Goal: Transaction & Acquisition: Obtain resource

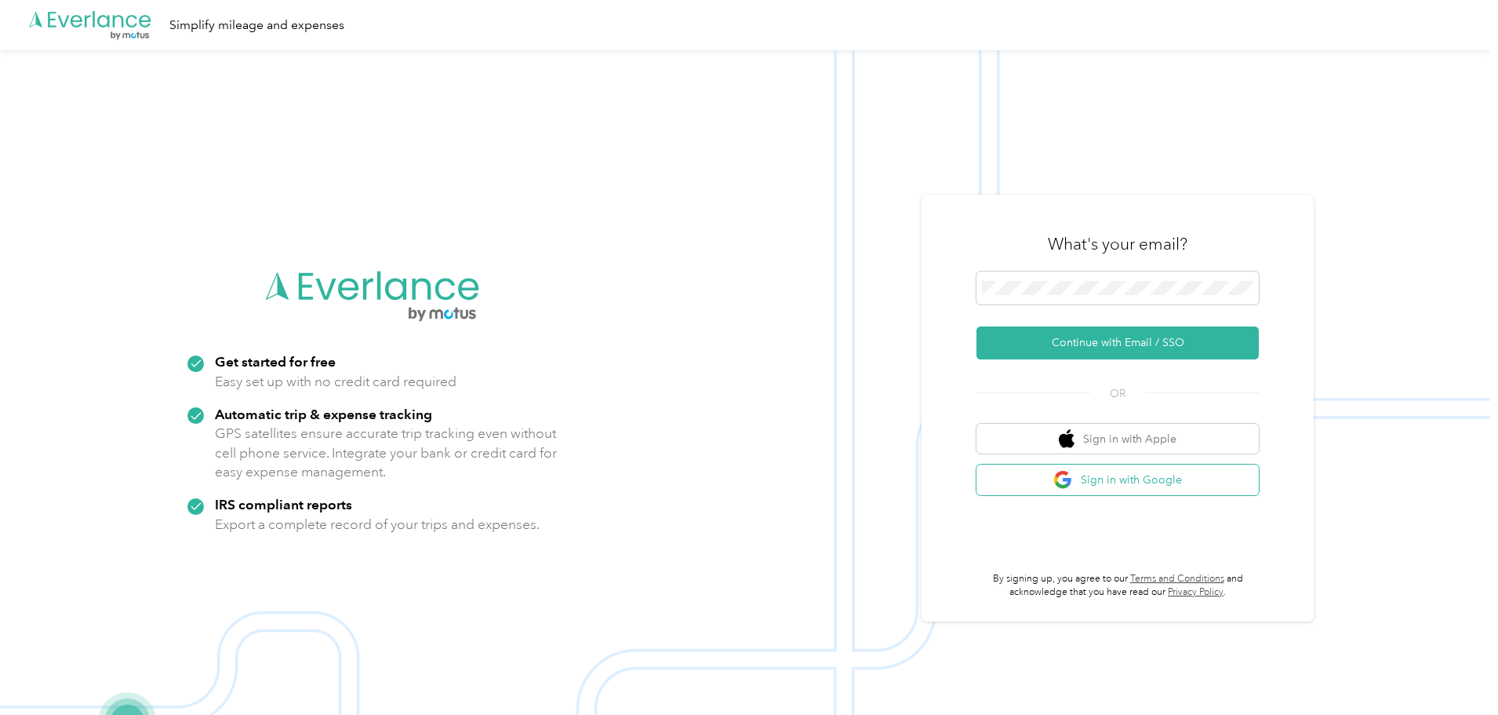
click at [1090, 489] on button "Sign in with Google" at bounding box center [1118, 479] width 282 height 31
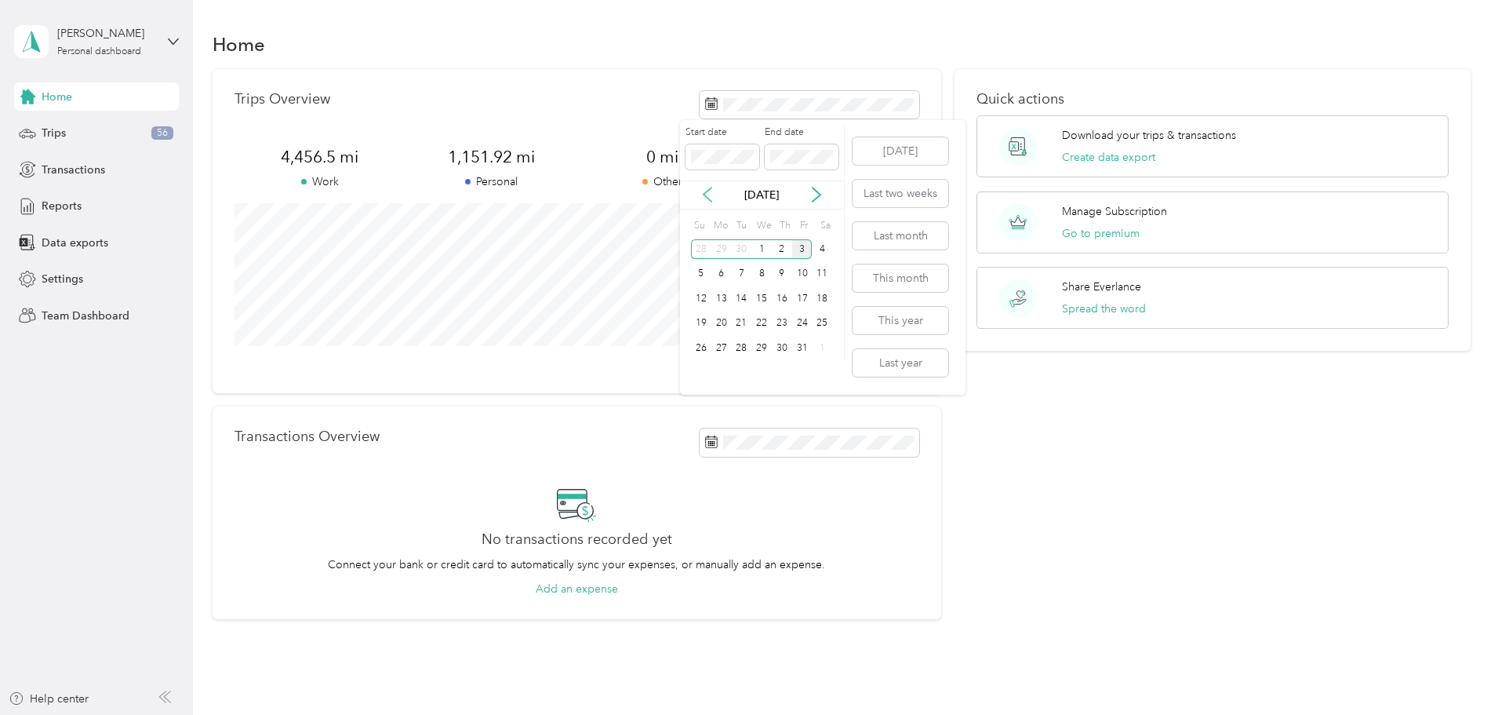
click at [709, 198] on icon at bounding box center [708, 195] width 16 height 16
click at [739, 350] on div "30" at bounding box center [741, 348] width 20 height 20
click at [741, 348] on div "30" at bounding box center [741, 348] width 20 height 20
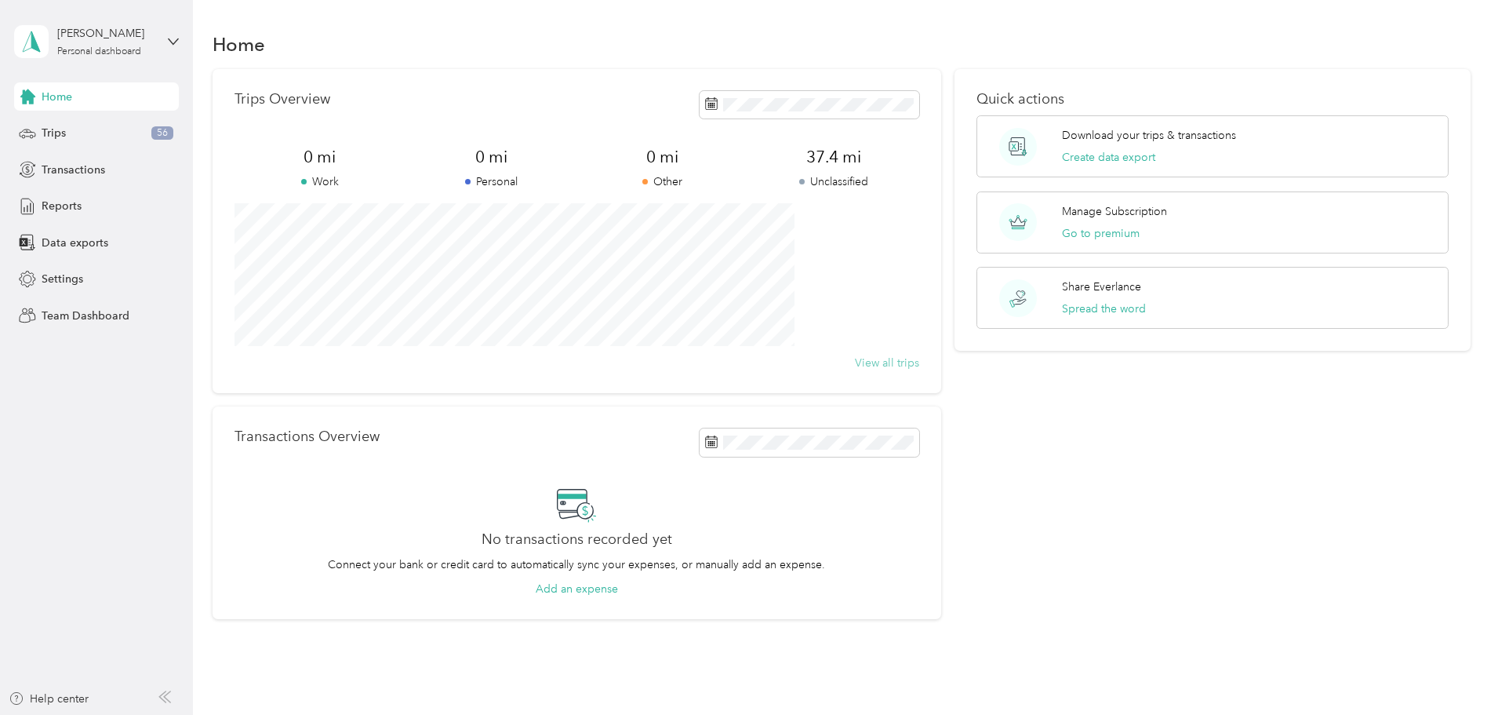
click at [869, 366] on button "View all trips" at bounding box center [887, 363] width 64 height 16
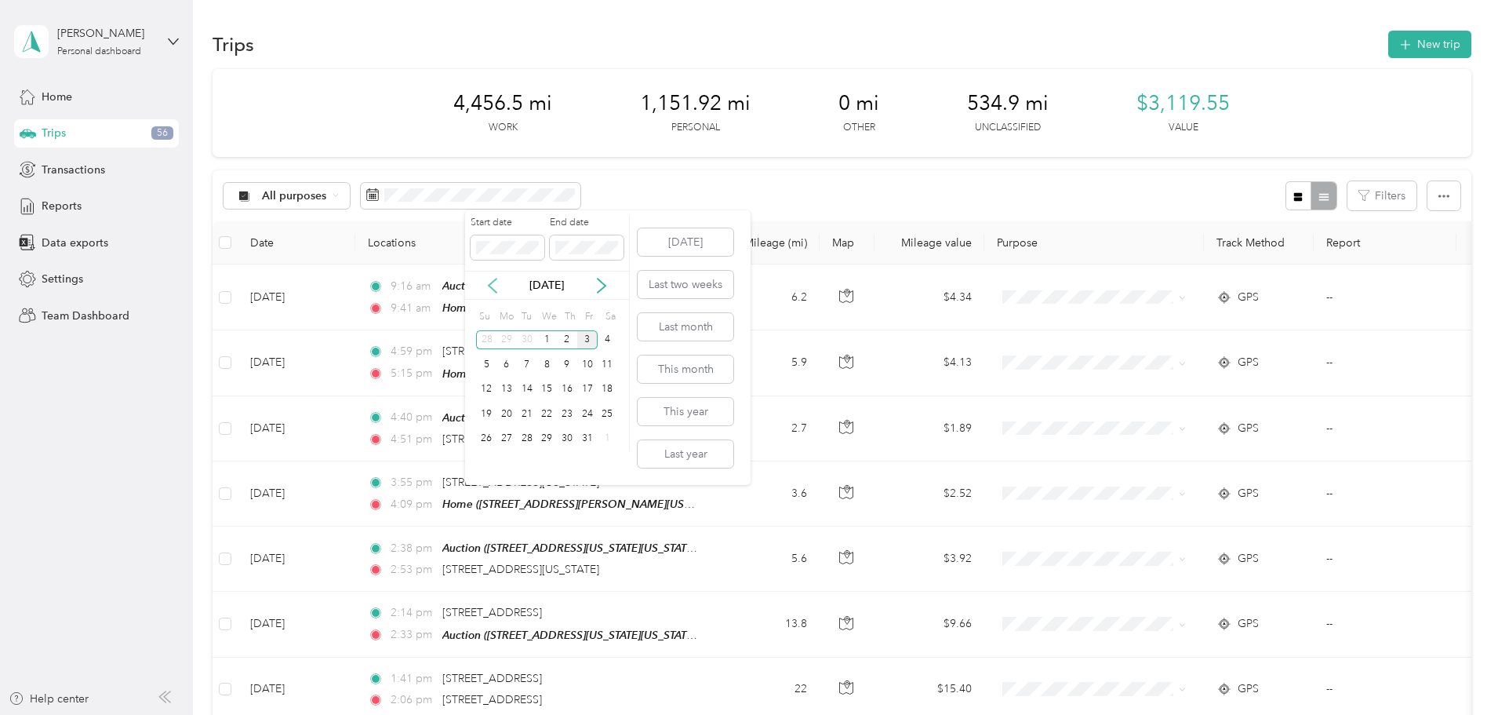
click at [497, 287] on icon at bounding box center [493, 286] width 16 height 16
click at [521, 443] on div "30" at bounding box center [527, 439] width 20 height 20
click at [522, 440] on div "30" at bounding box center [527, 439] width 20 height 20
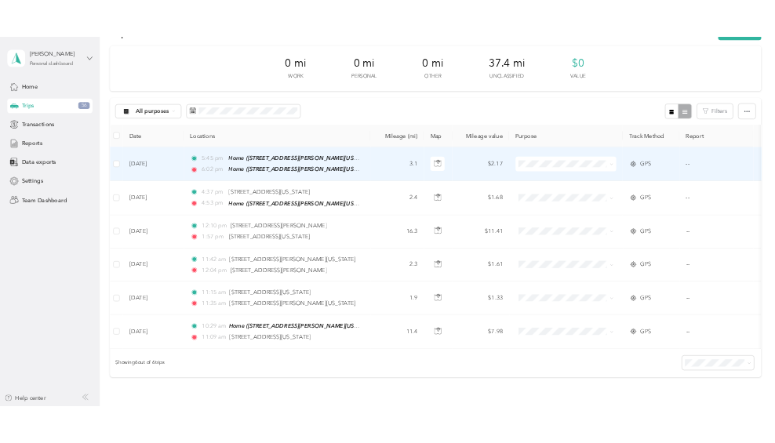
scroll to position [157, 0]
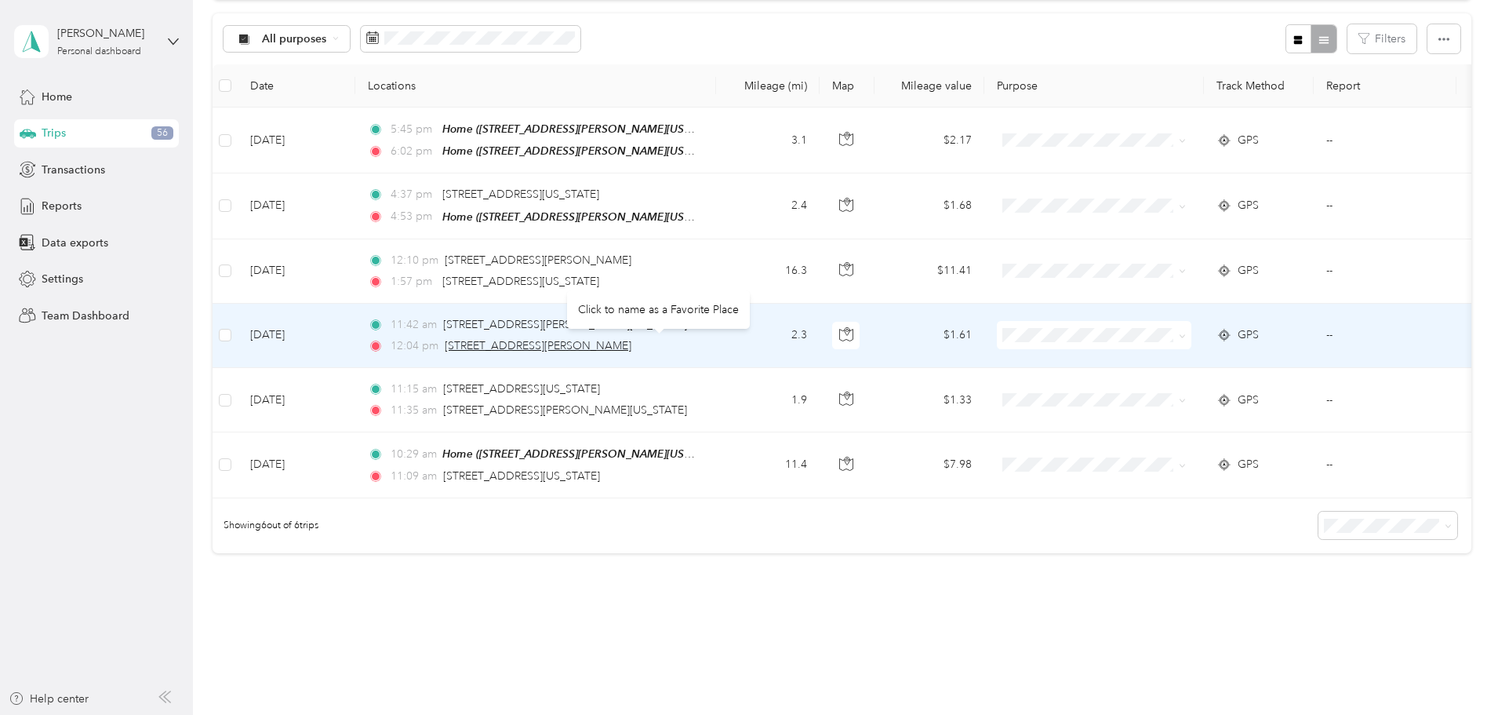
click at [602, 343] on span "[STREET_ADDRESS][PERSON_NAME]" at bounding box center [538, 345] width 187 height 13
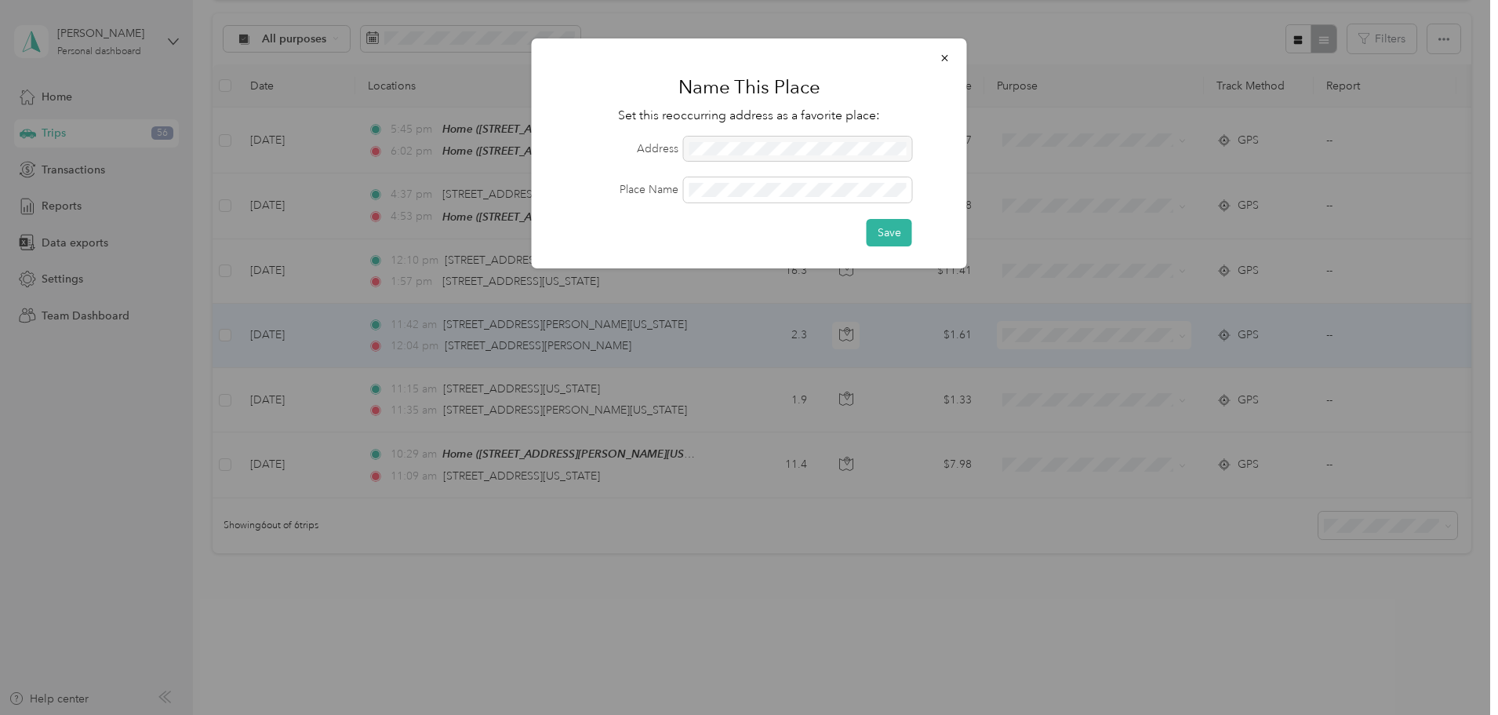
click at [508, 577] on div at bounding box center [749, 357] width 1498 height 715
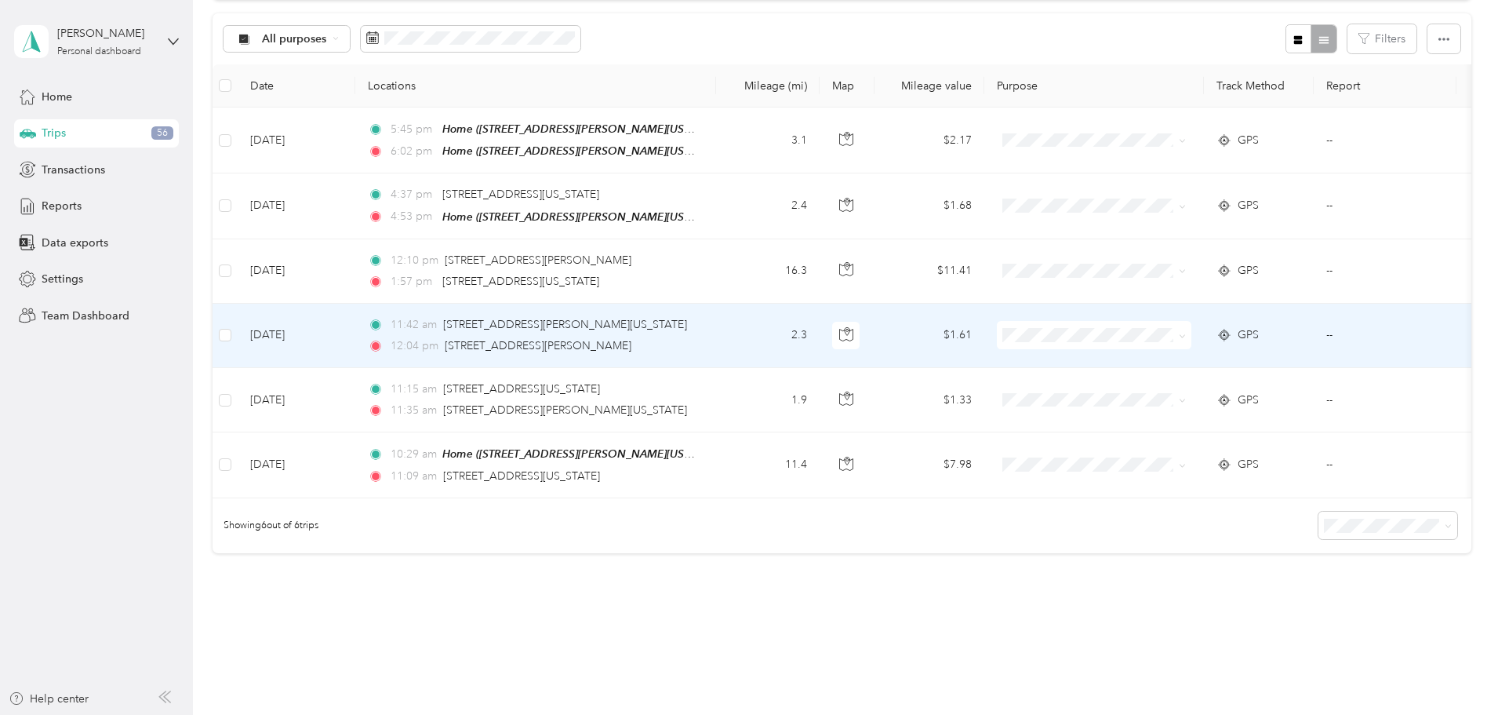
drag, startPoint x: 592, startPoint y: 340, endPoint x: 774, endPoint y: 358, distance: 183.7
click at [716, 358] on td "11:42 am [STREET_ADDRESS][PERSON_NAME][US_STATE] 12:04 pm [STREET_ADDRESS][PERS…" at bounding box center [535, 336] width 361 height 64
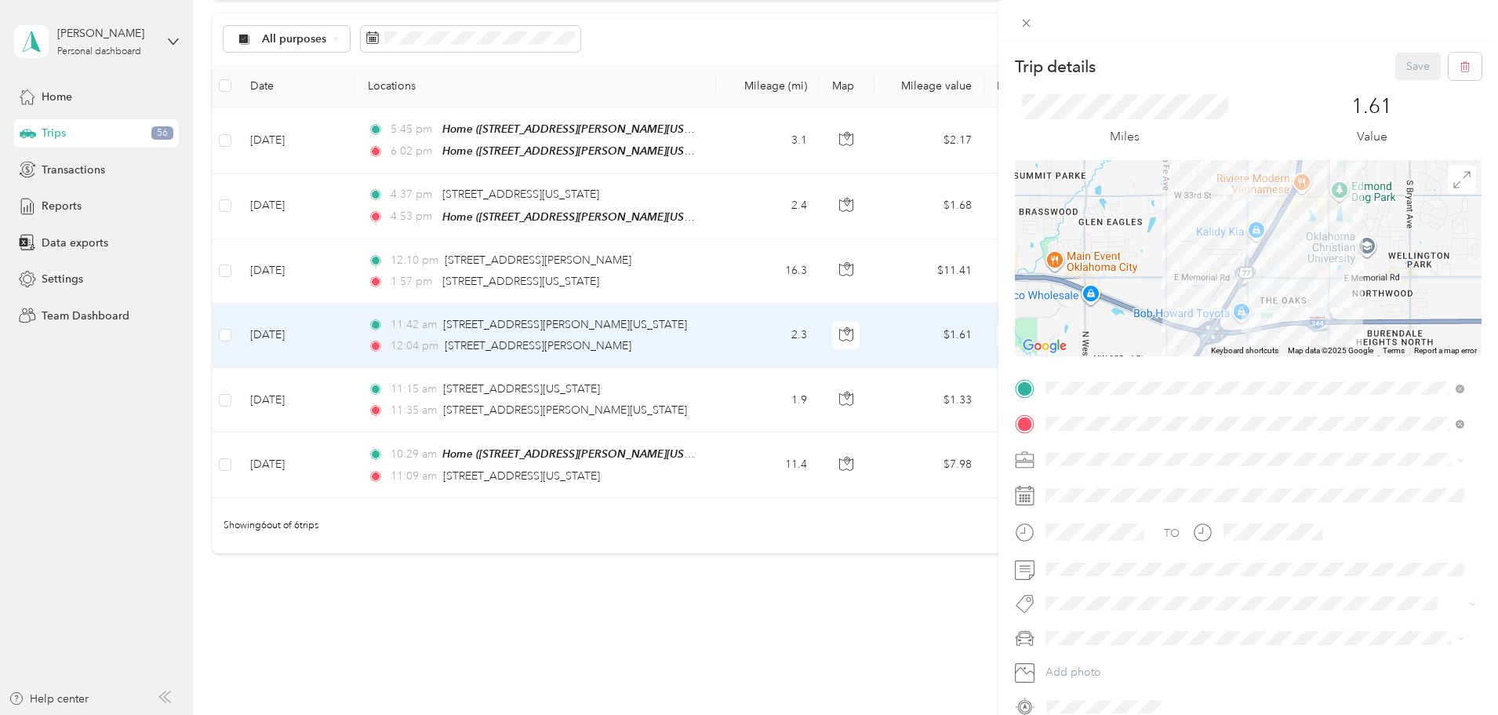
drag, startPoint x: 701, startPoint y: 345, endPoint x: 503, endPoint y: 634, distance: 350.3
click at [503, 634] on div "Trip details Save This trip cannot be edited because it is either under review,…" at bounding box center [749, 357] width 1498 height 715
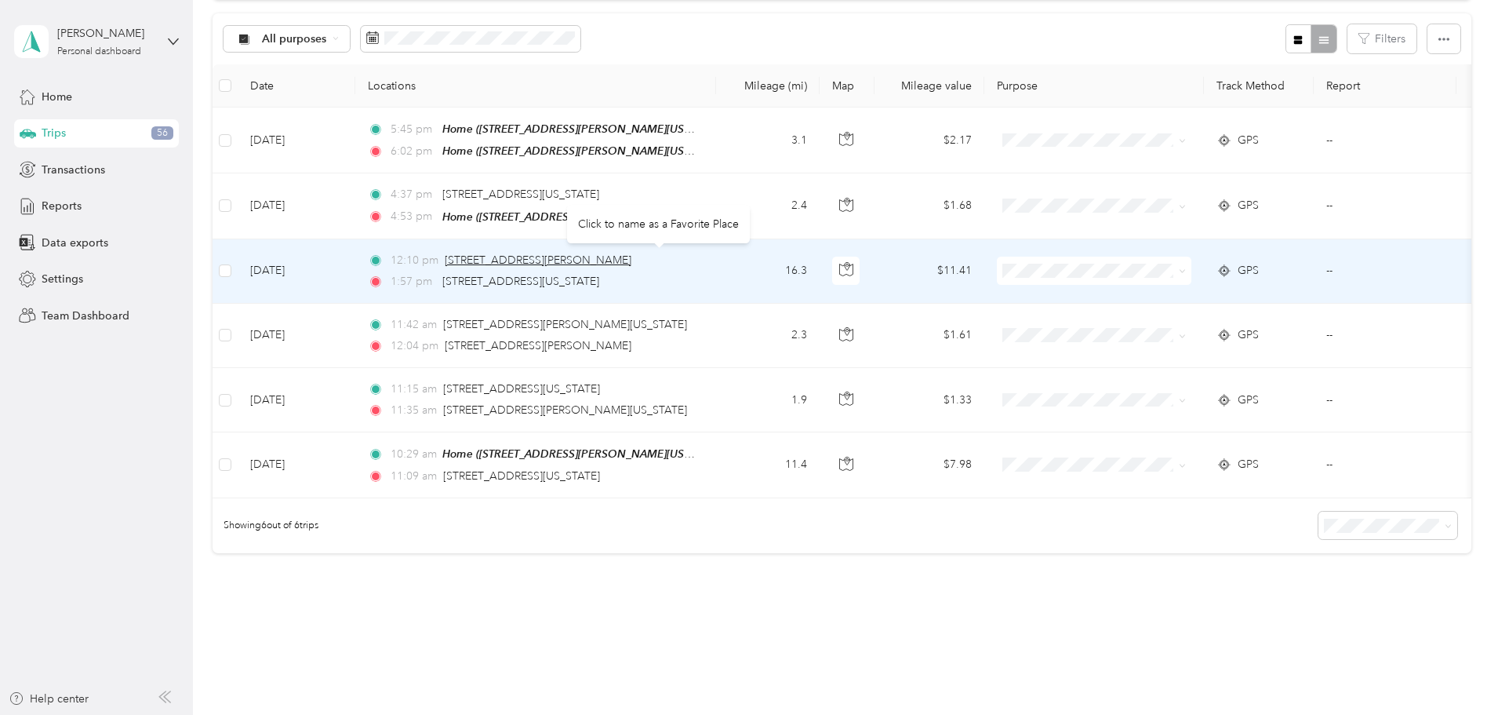
drag, startPoint x: 624, startPoint y: 251, endPoint x: 566, endPoint y: 259, distance: 58.6
click at [566, 259] on span "[STREET_ADDRESS][PERSON_NAME]" at bounding box center [538, 259] width 187 height 13
click at [566, 714] on div "Click to name as a Favorite Place" at bounding box center [745, 715] width 1491 height 0
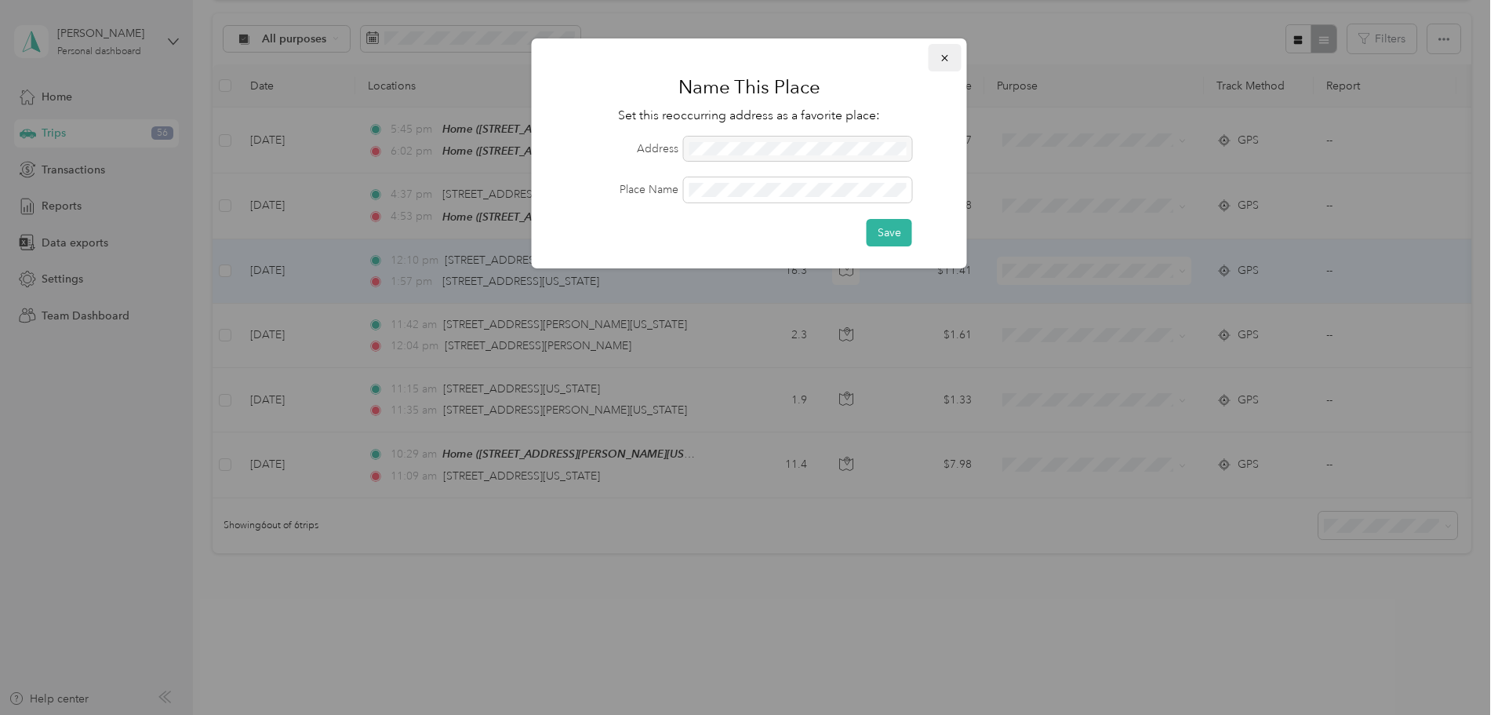
click at [946, 50] on button "button" at bounding box center [945, 57] width 33 height 27
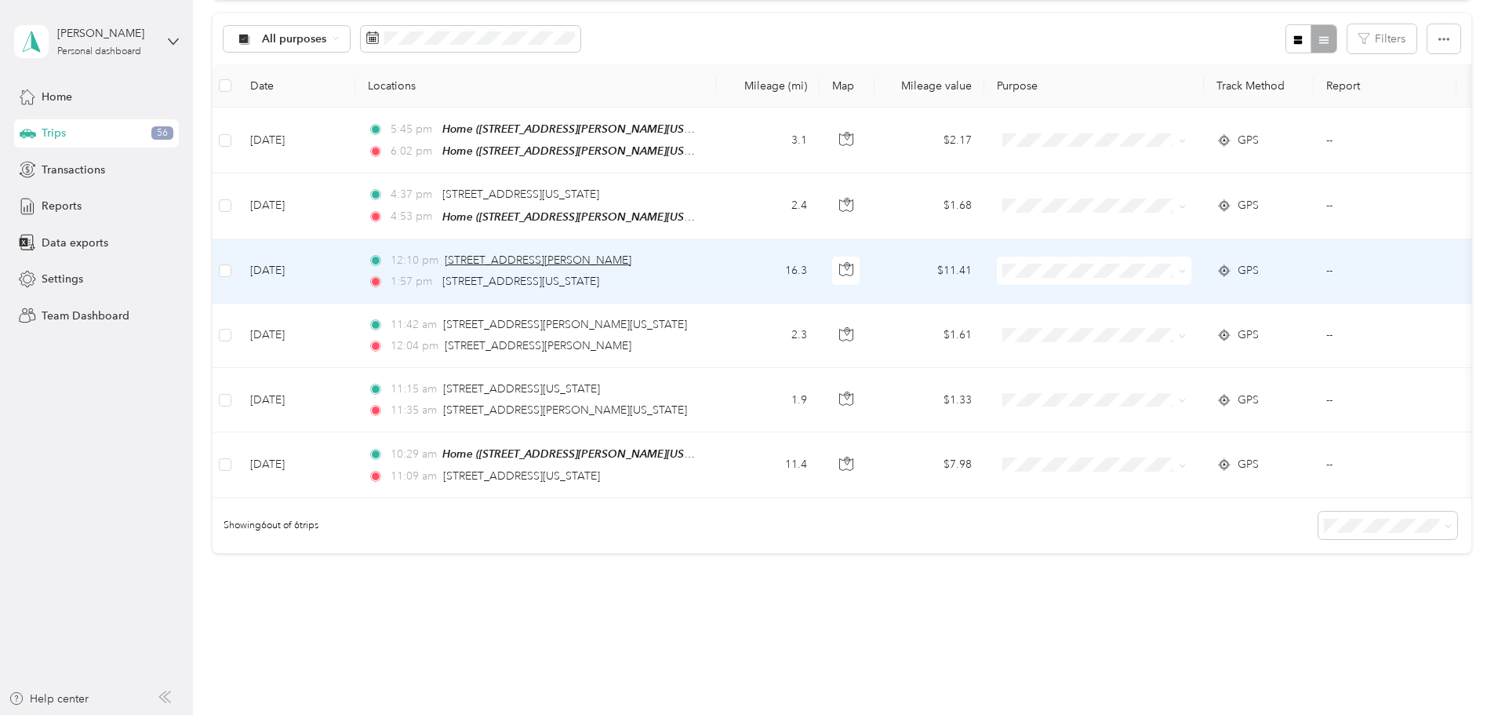
click at [632, 253] on span "[STREET_ADDRESS][PERSON_NAME]" at bounding box center [538, 259] width 187 height 13
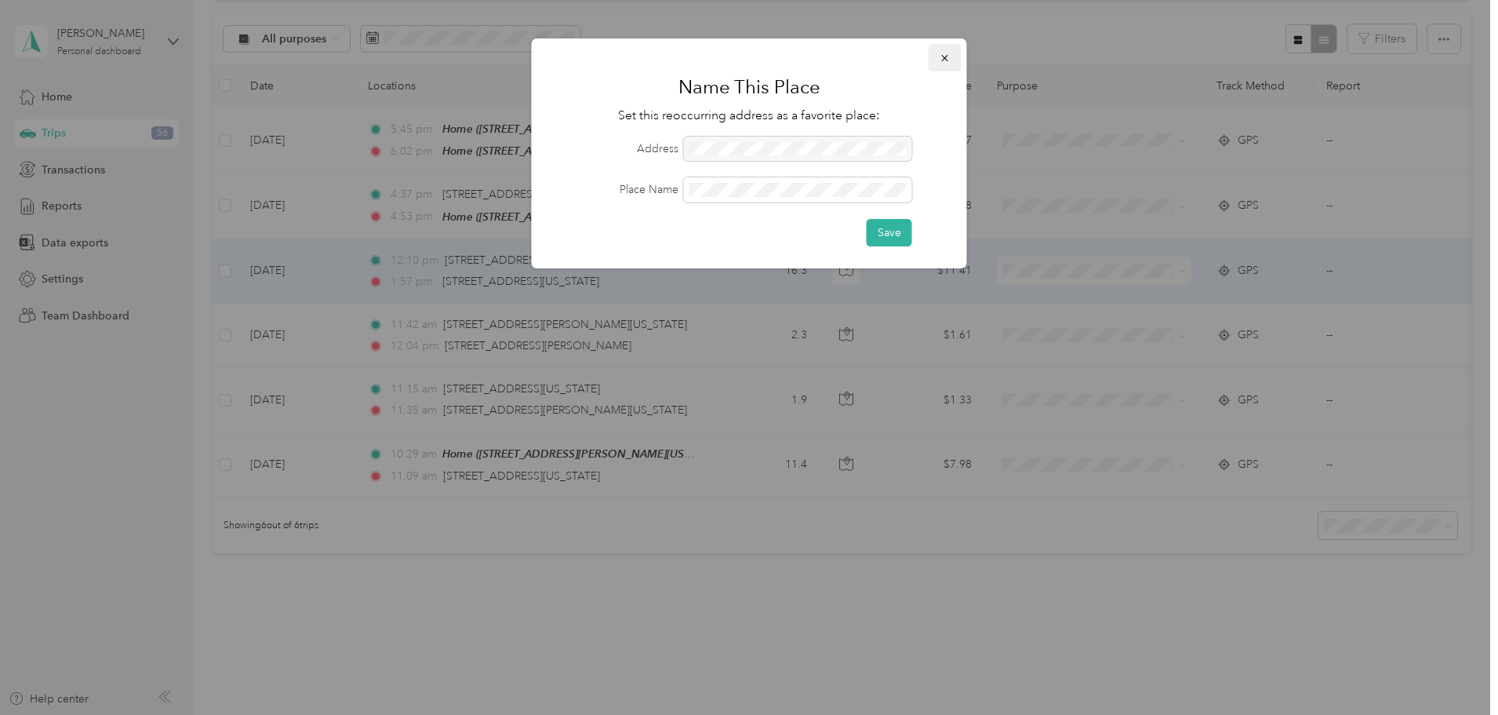
click at [937, 56] on button "button" at bounding box center [945, 57] width 33 height 27
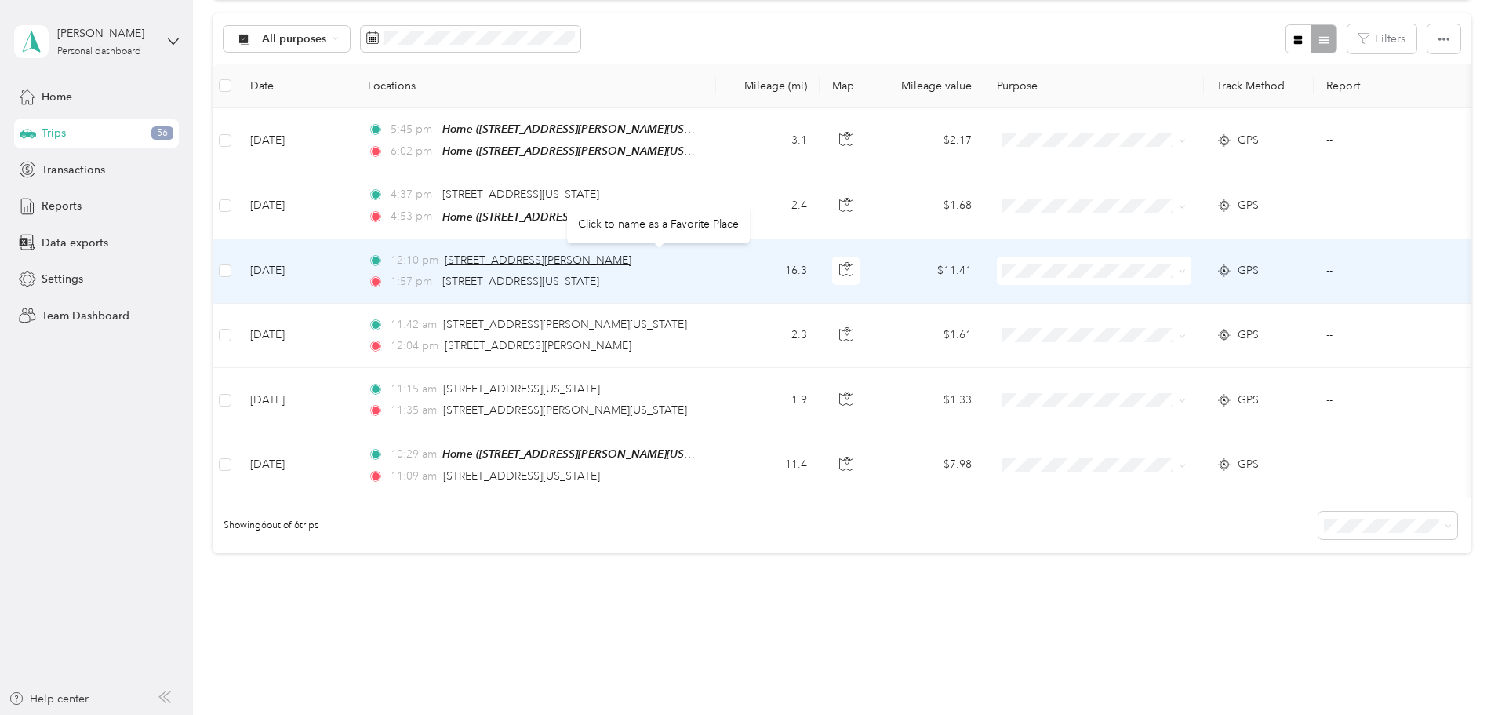
click at [562, 257] on span "[STREET_ADDRESS][PERSON_NAME]" at bounding box center [538, 259] width 187 height 13
click at [562, 714] on div "Click to name as a Favorite Place Name This Place Set this reoccurring address …" at bounding box center [745, 715] width 1491 height 0
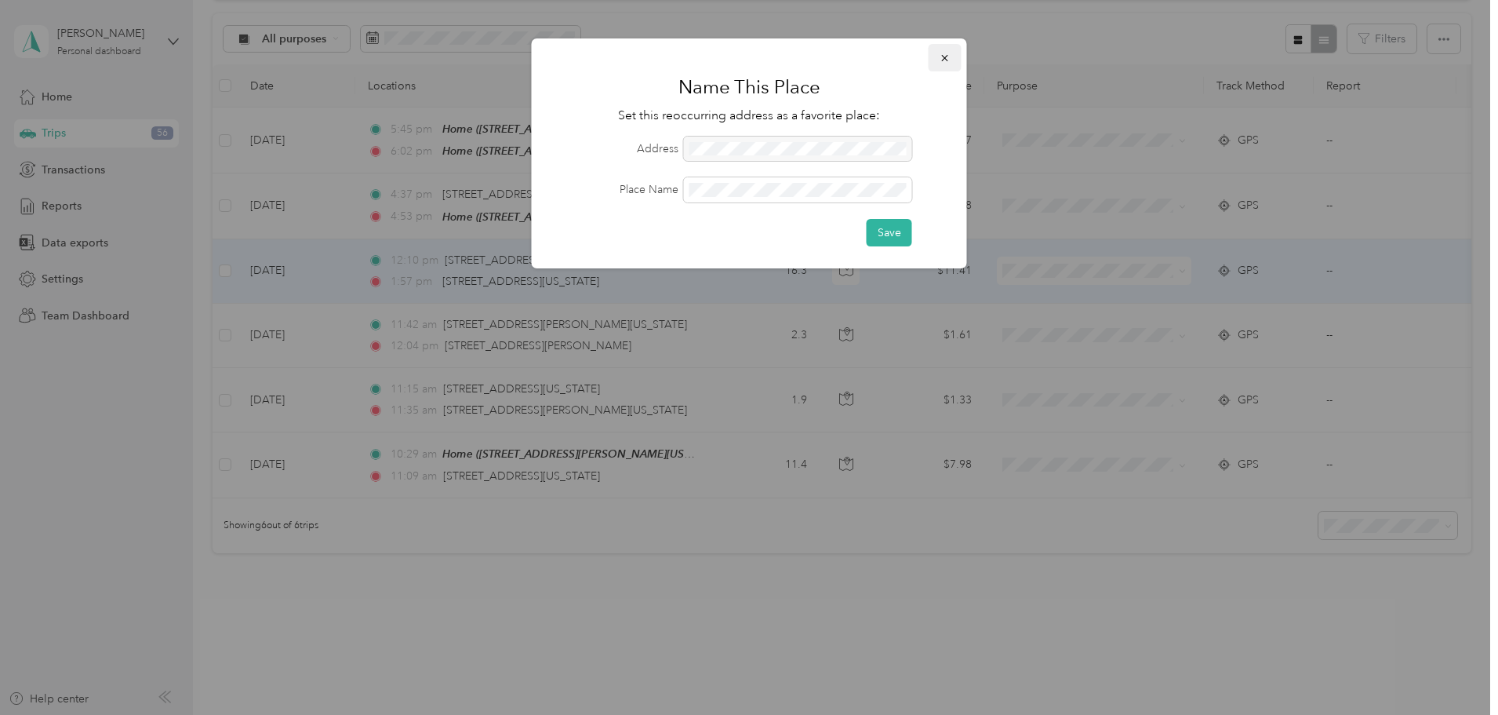
click at [944, 58] on icon "button" at bounding box center [945, 58] width 11 height 11
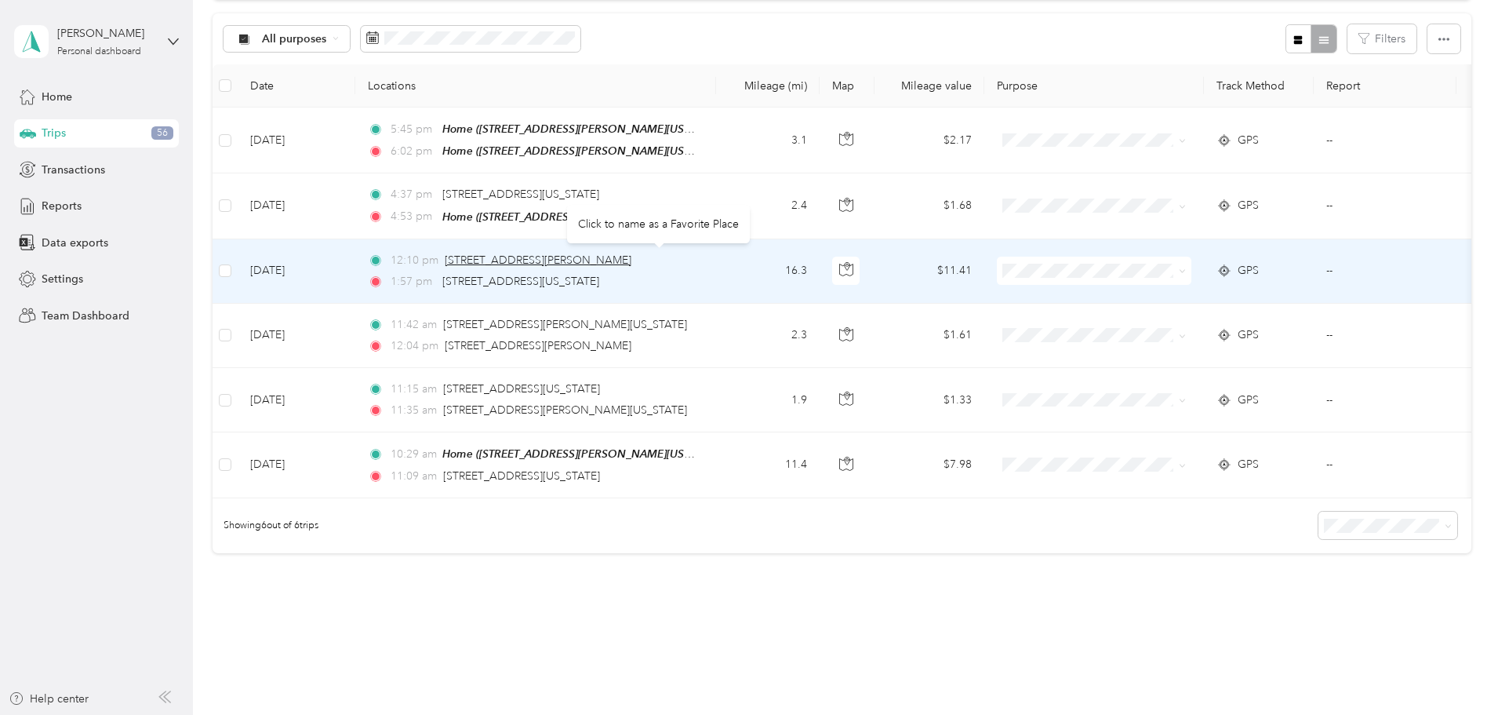
drag, startPoint x: 796, startPoint y: 249, endPoint x: 553, endPoint y: 250, distance: 243.2
click at [553, 252] on div "12:10 pm [STREET_ADDRESS][PERSON_NAME]" at bounding box center [532, 260] width 329 height 17
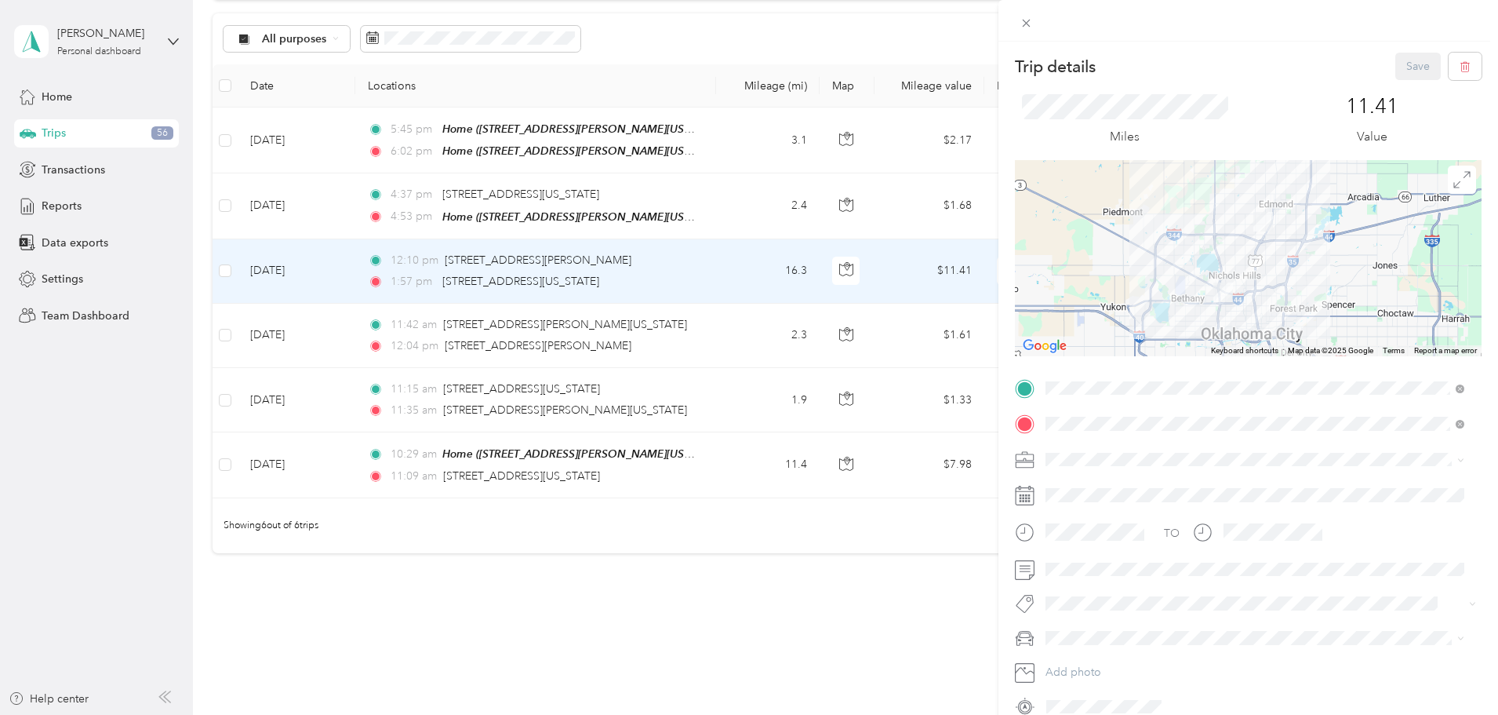
click at [1261, 224] on img at bounding box center [1264, 222] width 20 height 20
click at [1331, 263] on div at bounding box center [1248, 258] width 467 height 196
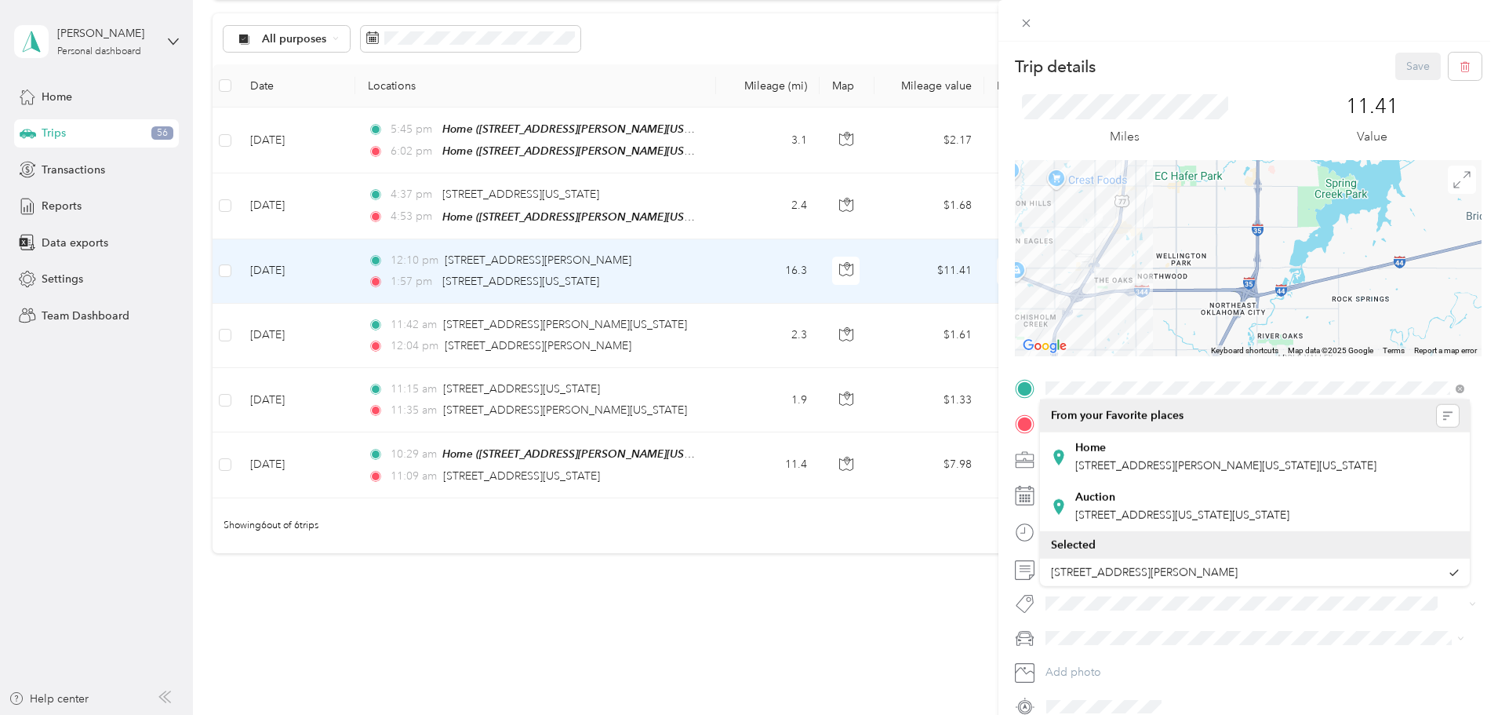
click at [1123, 391] on div "Trip details Save This trip cannot be edited because it is either under review,…" at bounding box center [1248, 386] width 467 height 666
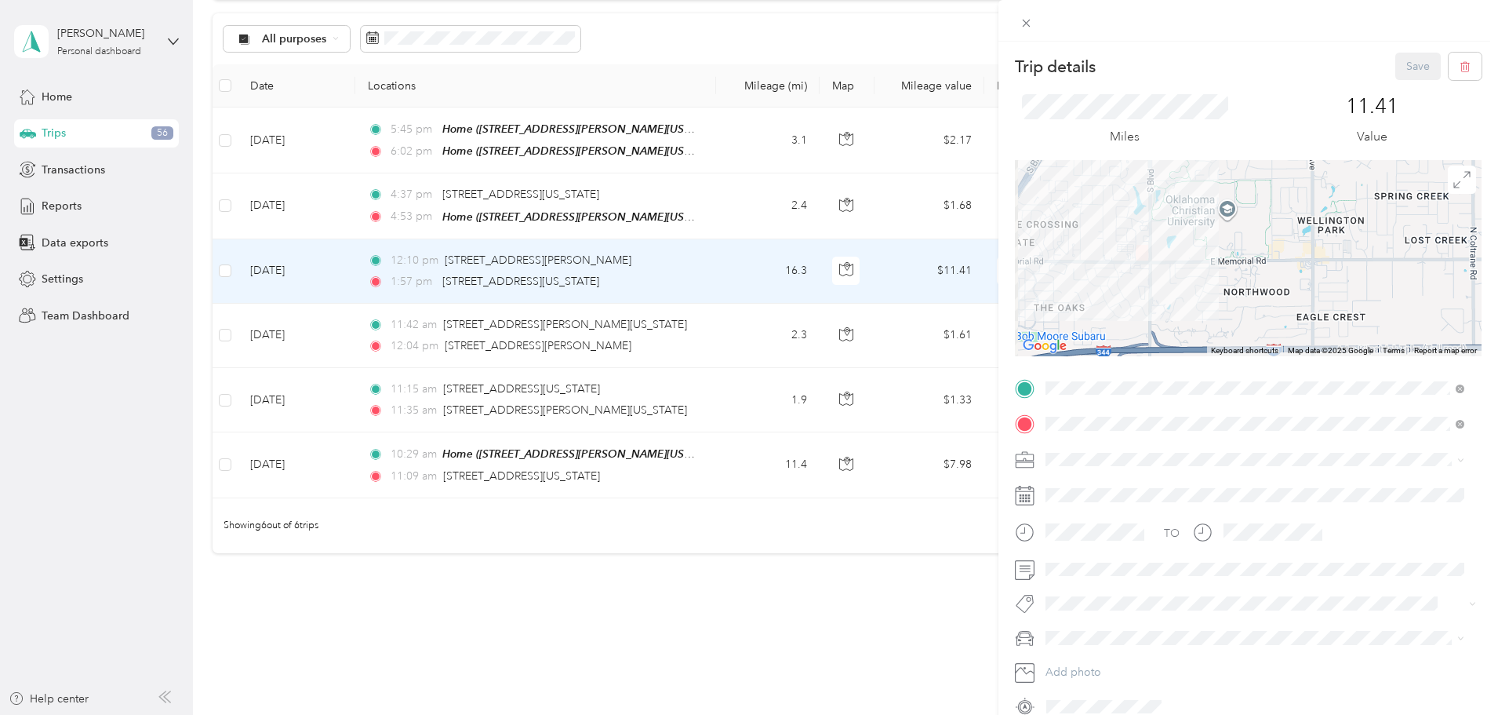
drag, startPoint x: 1099, startPoint y: 287, endPoint x: 1152, endPoint y: 508, distance: 227.6
click at [1156, 526] on div "Trip details Save This trip cannot be edited because it is either under review,…" at bounding box center [1248, 386] width 467 height 666
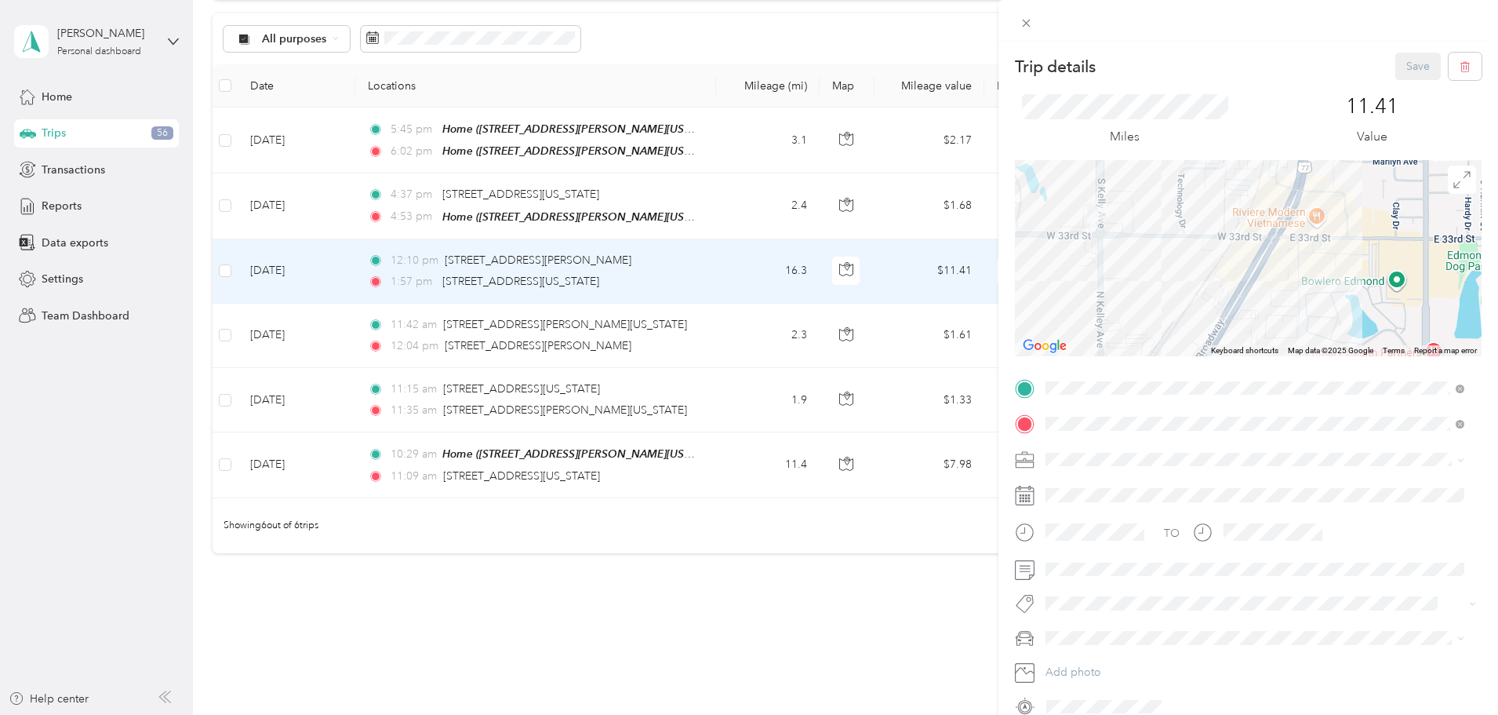
drag, startPoint x: 1037, startPoint y: 257, endPoint x: 1192, endPoint y: 297, distance: 159.4
click at [1192, 297] on div at bounding box center [1248, 258] width 467 height 196
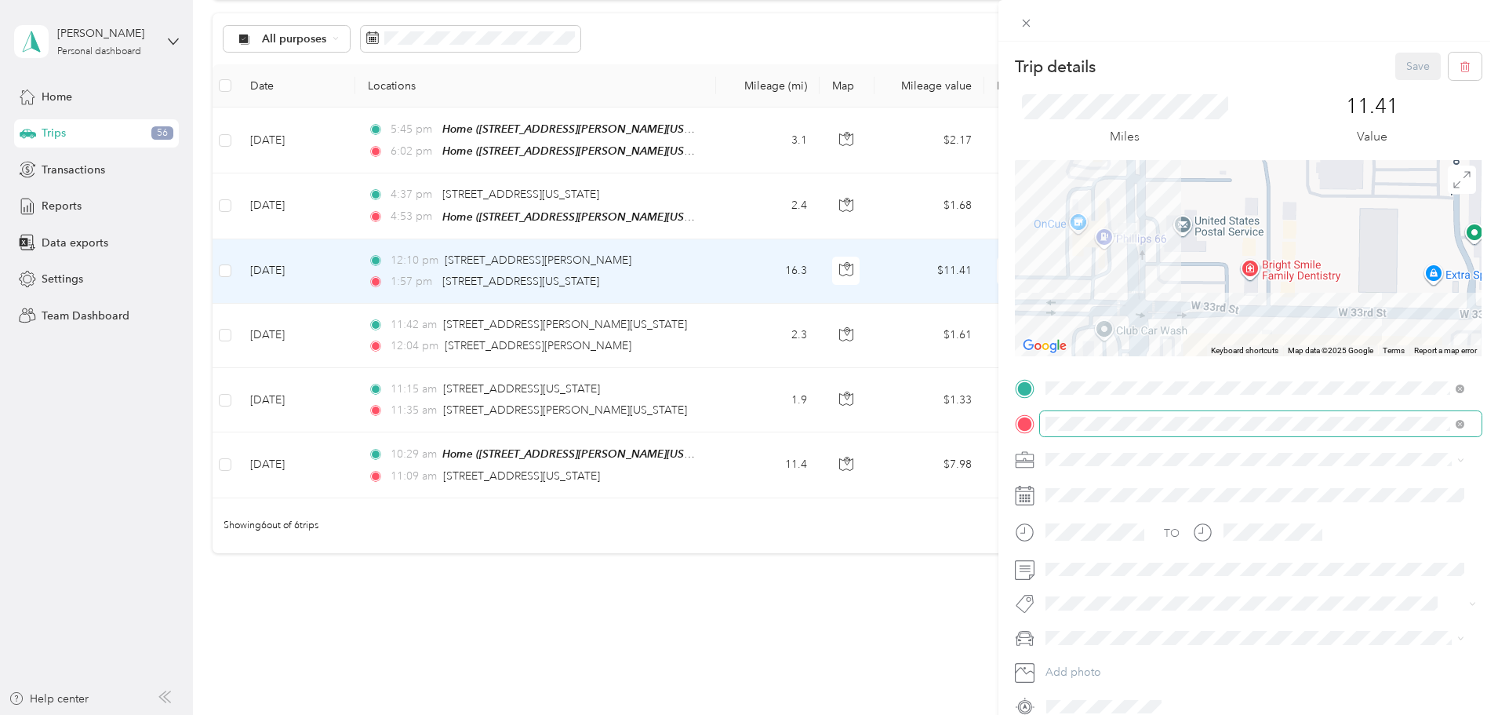
drag, startPoint x: 1116, startPoint y: 253, endPoint x: 1269, endPoint y: 411, distance: 219.7
click at [1269, 411] on div "Trip details Save This trip cannot be edited because it is either under review,…" at bounding box center [1248, 386] width 467 height 666
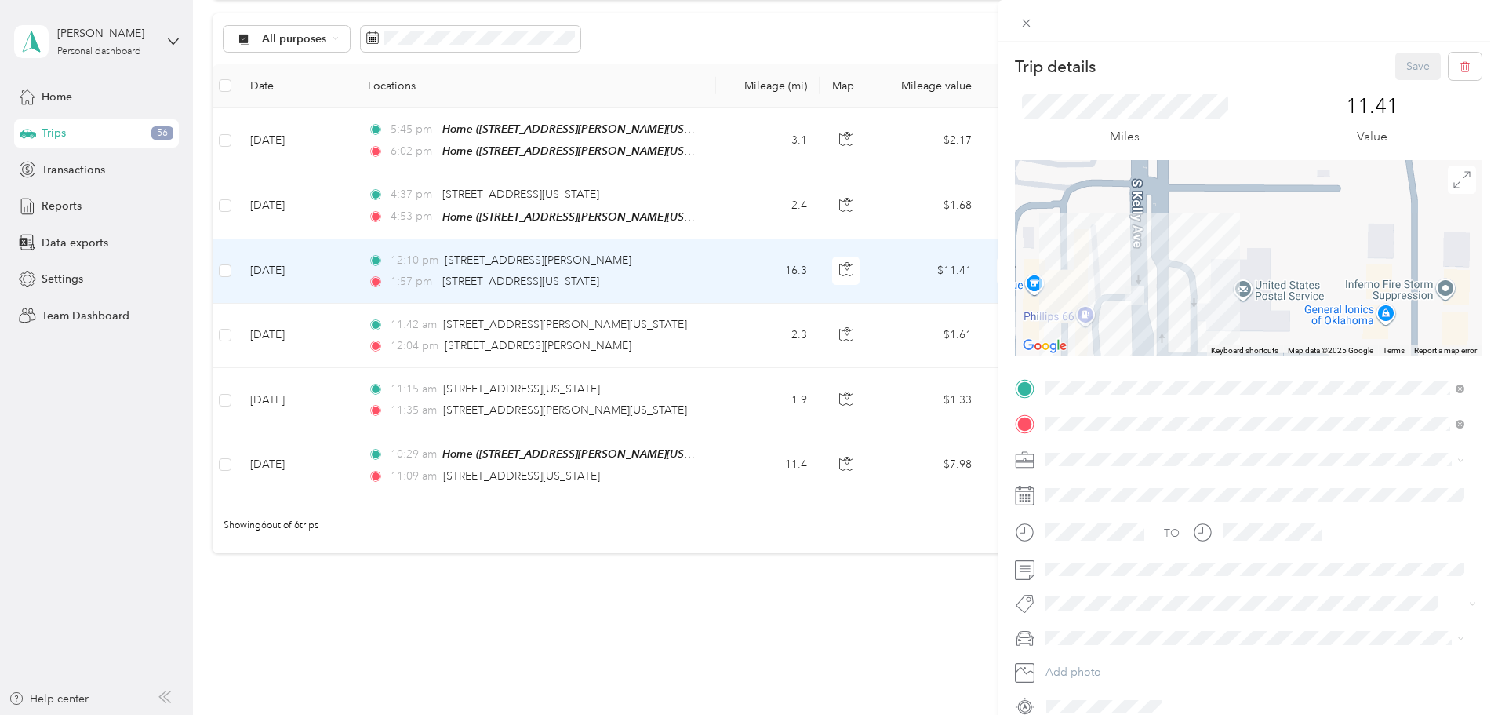
drag, startPoint x: 1165, startPoint y: 200, endPoint x: 1196, endPoint y: 329, distance: 133.2
click at [1196, 330] on div at bounding box center [1248, 258] width 467 height 196
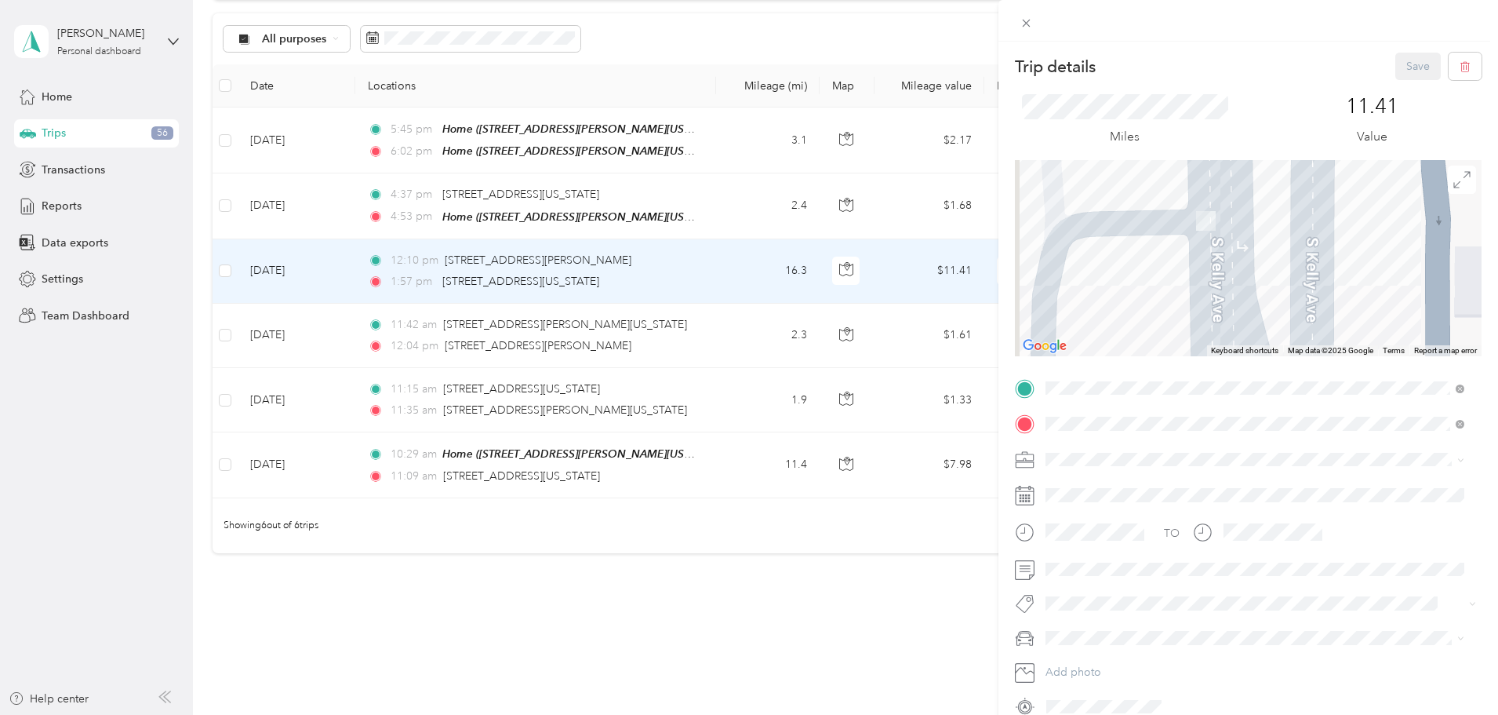
drag, startPoint x: 1156, startPoint y: 300, endPoint x: 1435, endPoint y: 238, distance: 285.1
click at [1370, 255] on div at bounding box center [1248, 258] width 467 height 196
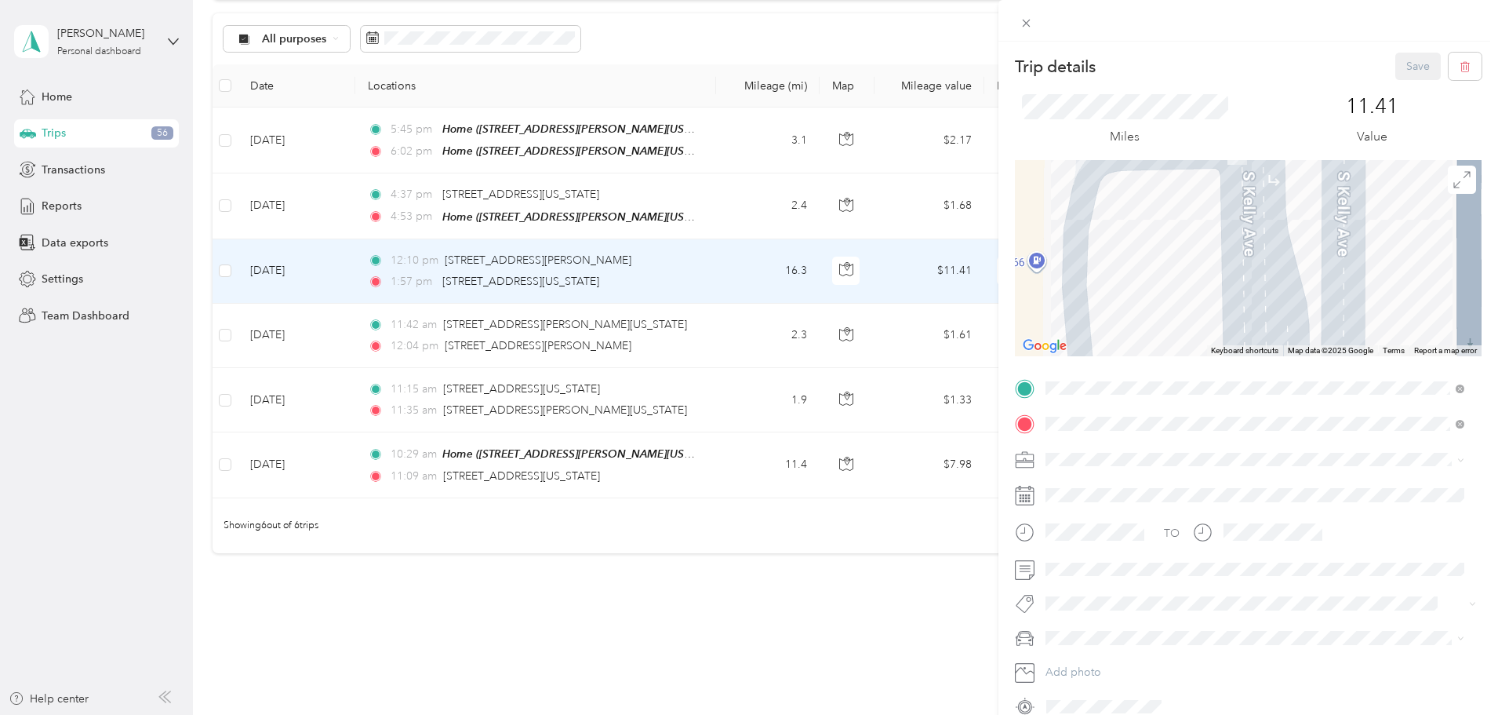
click at [223, 235] on div "Trip details Save This trip cannot be edited because it is either under review,…" at bounding box center [749, 357] width 1498 height 715
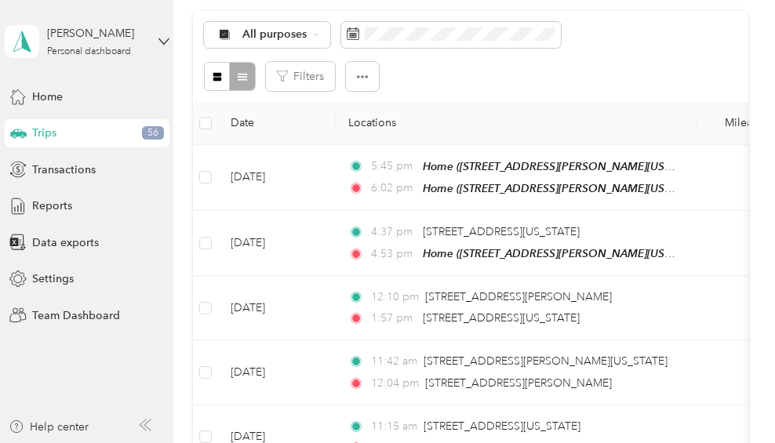
scroll to position [155, 0]
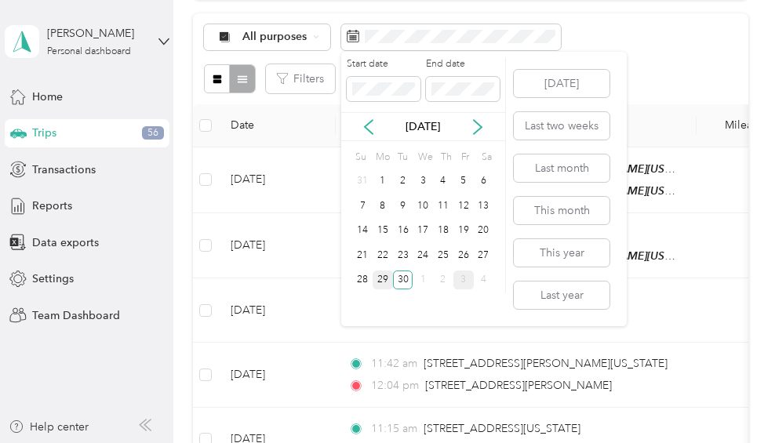
click at [379, 281] on div "29" at bounding box center [383, 281] width 20 height 20
click at [378, 282] on div "29" at bounding box center [383, 281] width 20 height 20
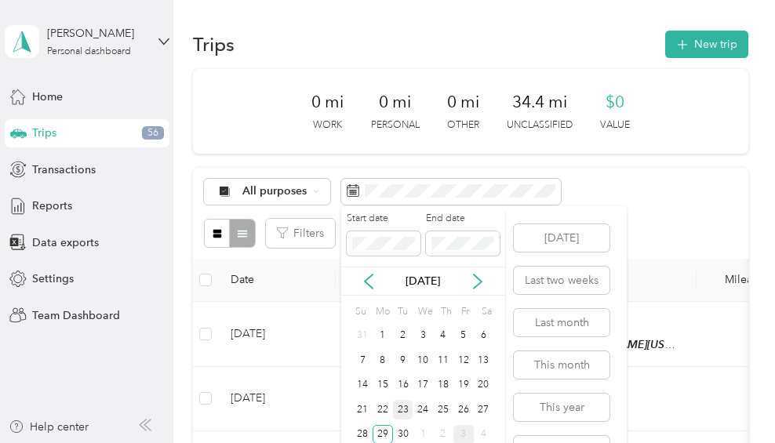
click at [393, 410] on div "23" at bounding box center [403, 410] width 20 height 20
click at [408, 405] on div "23" at bounding box center [403, 410] width 20 height 20
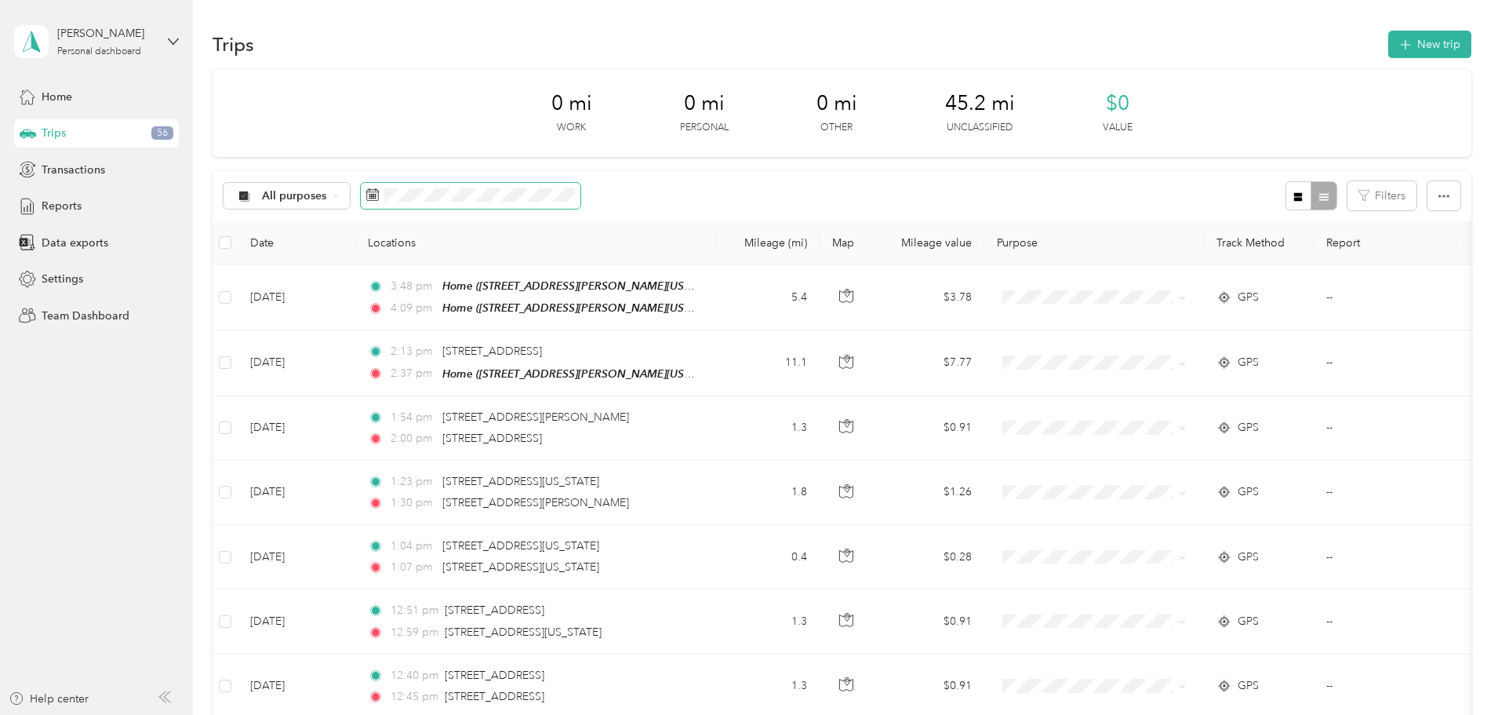
click at [379, 197] on icon at bounding box center [372, 194] width 13 height 13
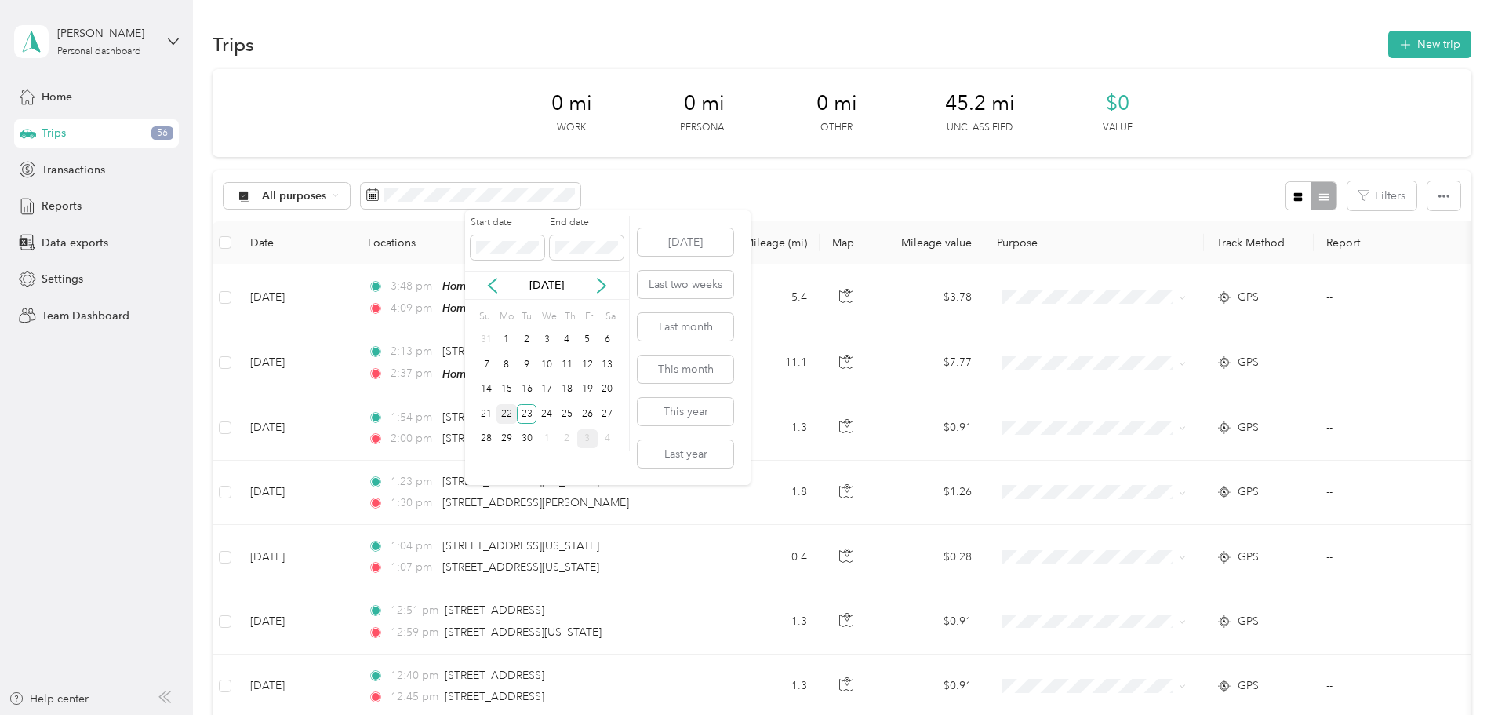
click at [510, 415] on div "22" at bounding box center [507, 414] width 20 height 20
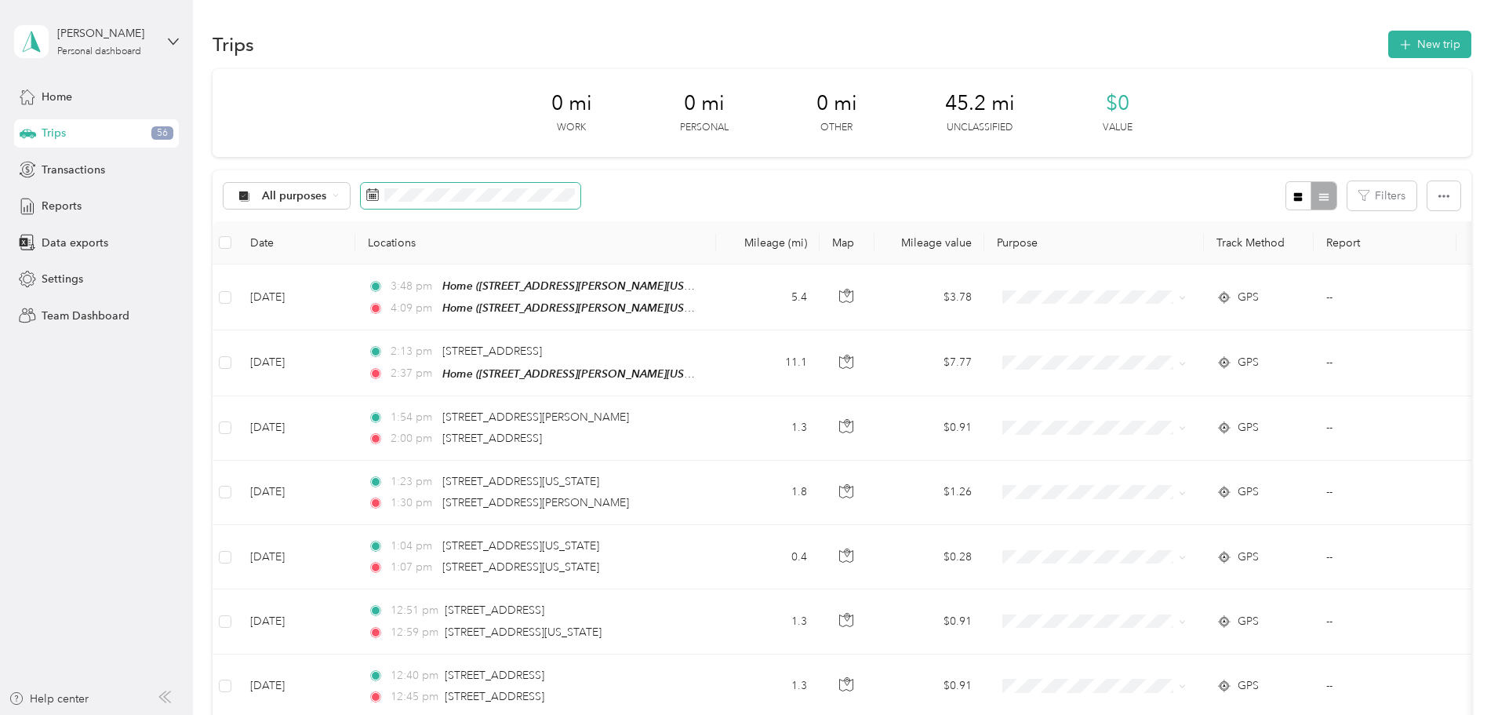
click at [379, 198] on icon at bounding box center [372, 194] width 13 height 13
click at [375, 198] on rect at bounding box center [374, 198] width 2 height 2
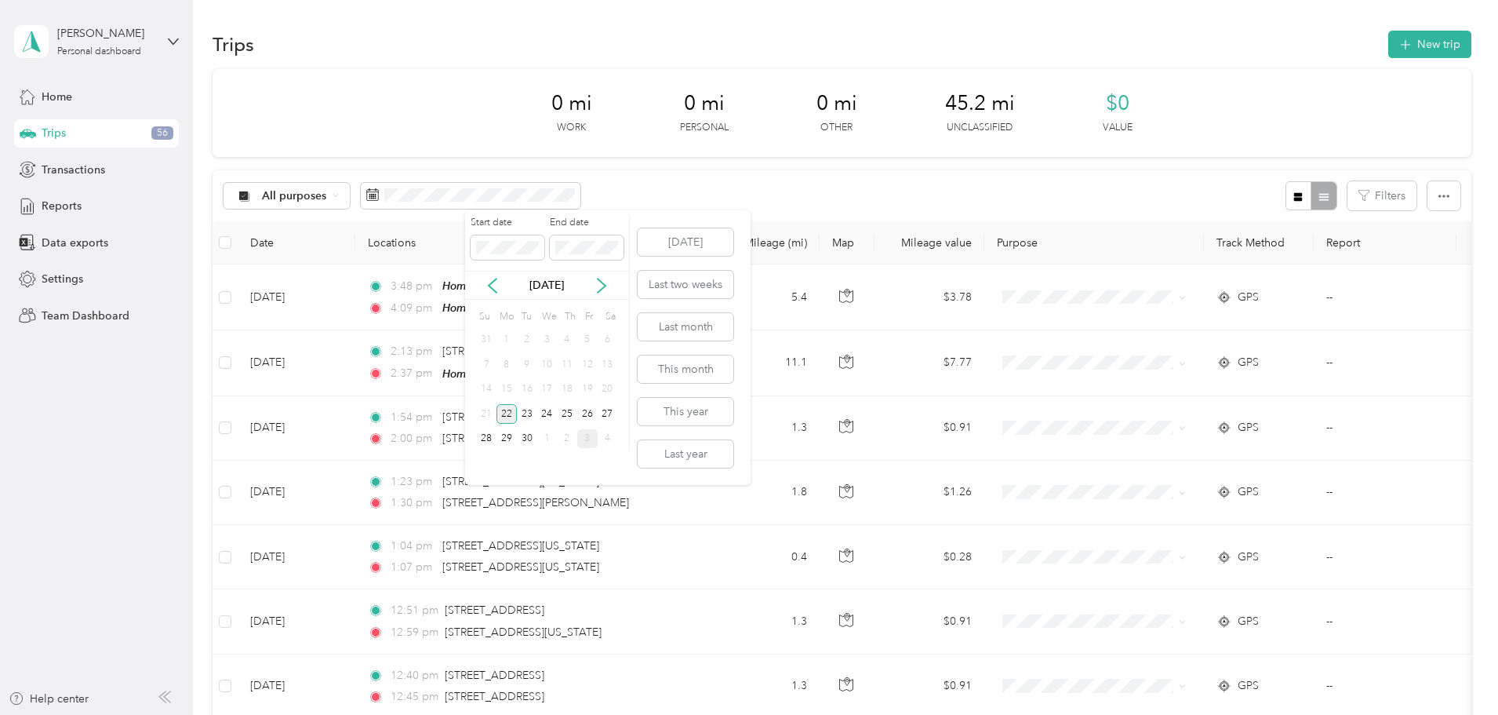
click at [501, 415] on div "22" at bounding box center [507, 414] width 20 height 20
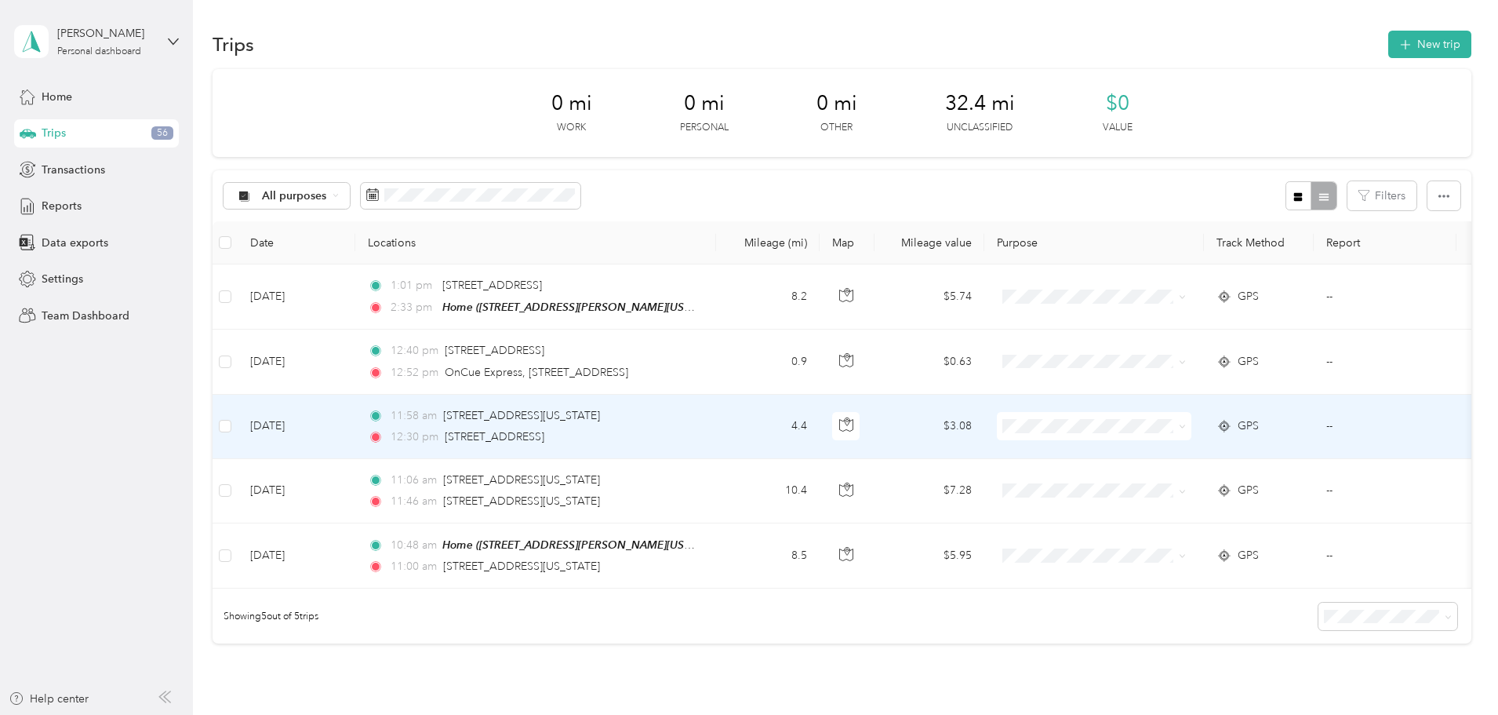
scroll to position [78, 0]
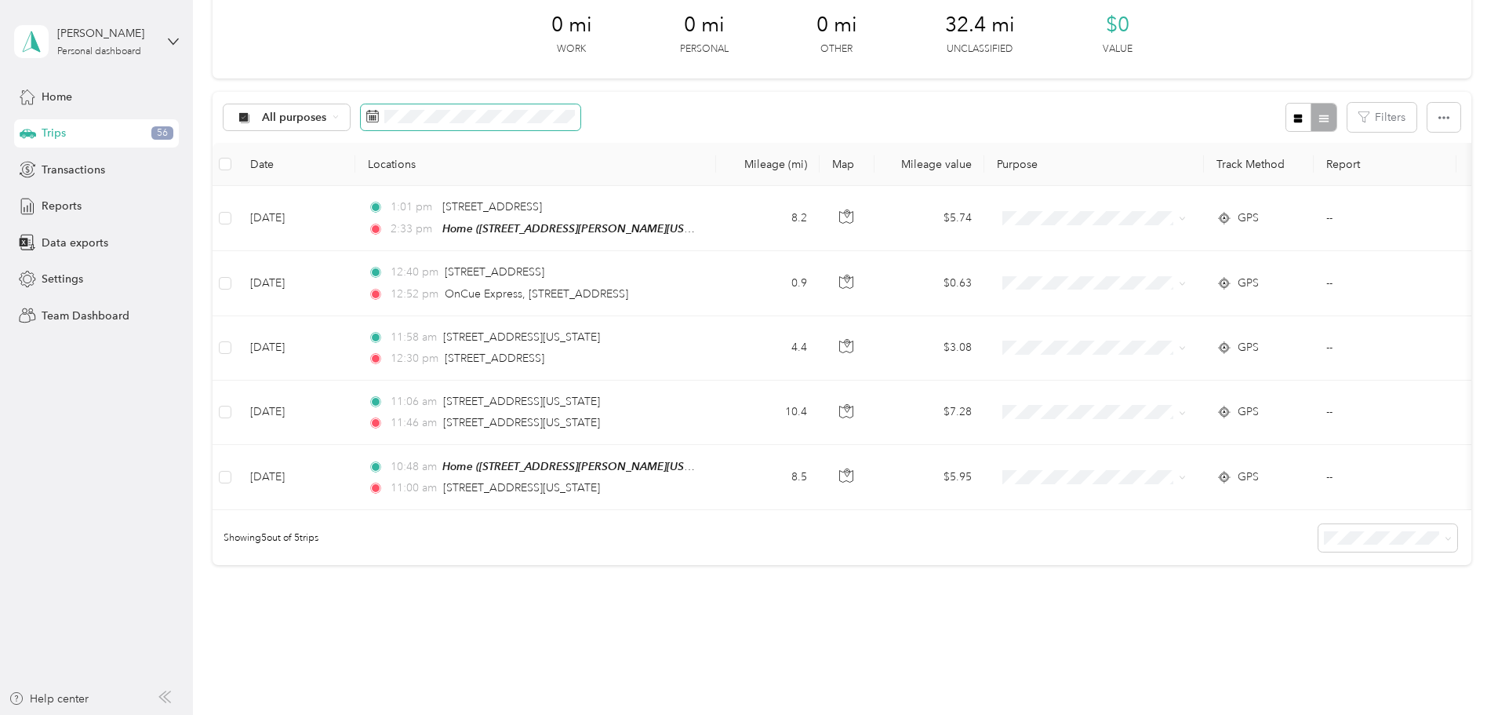
click at [531, 124] on span at bounding box center [471, 117] width 220 height 27
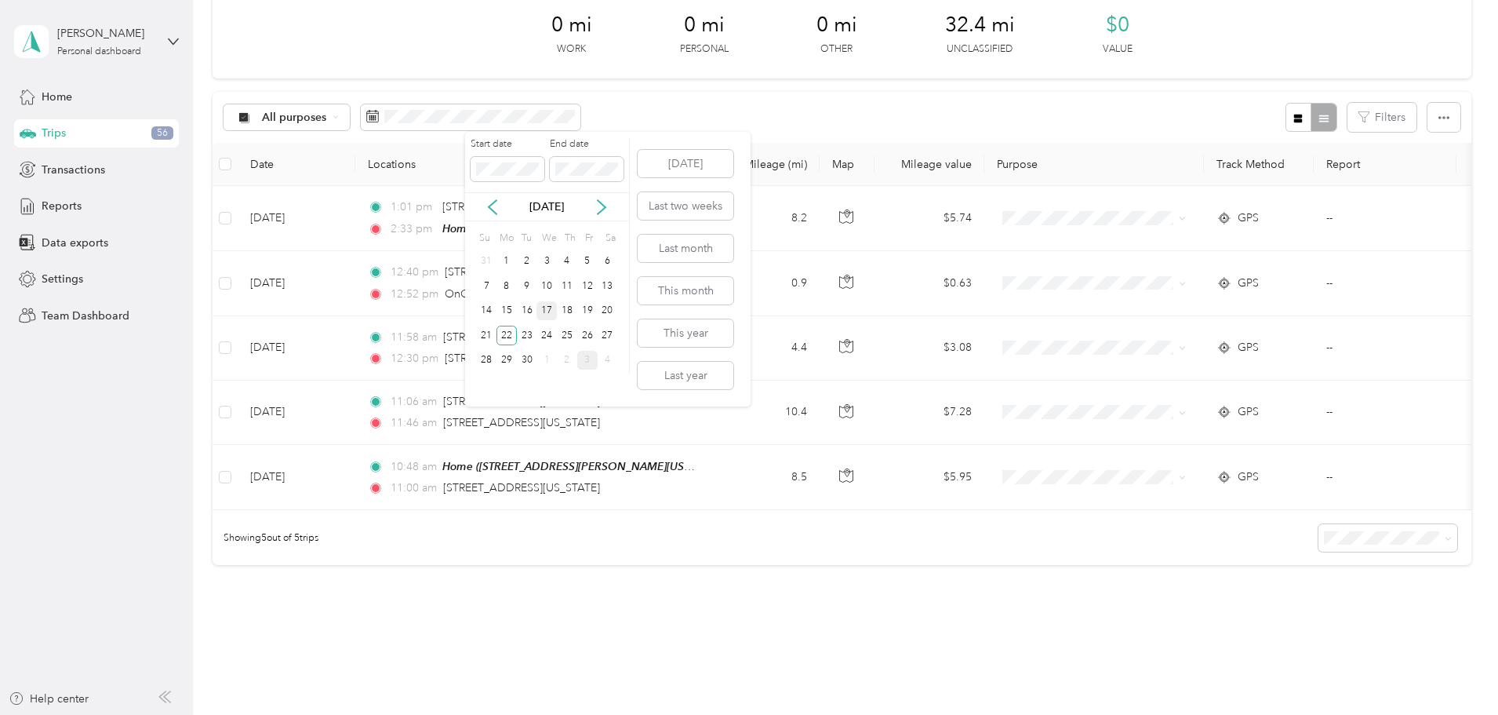
click at [544, 311] on div "17" at bounding box center [547, 311] width 20 height 20
click at [550, 316] on div "17" at bounding box center [547, 311] width 20 height 20
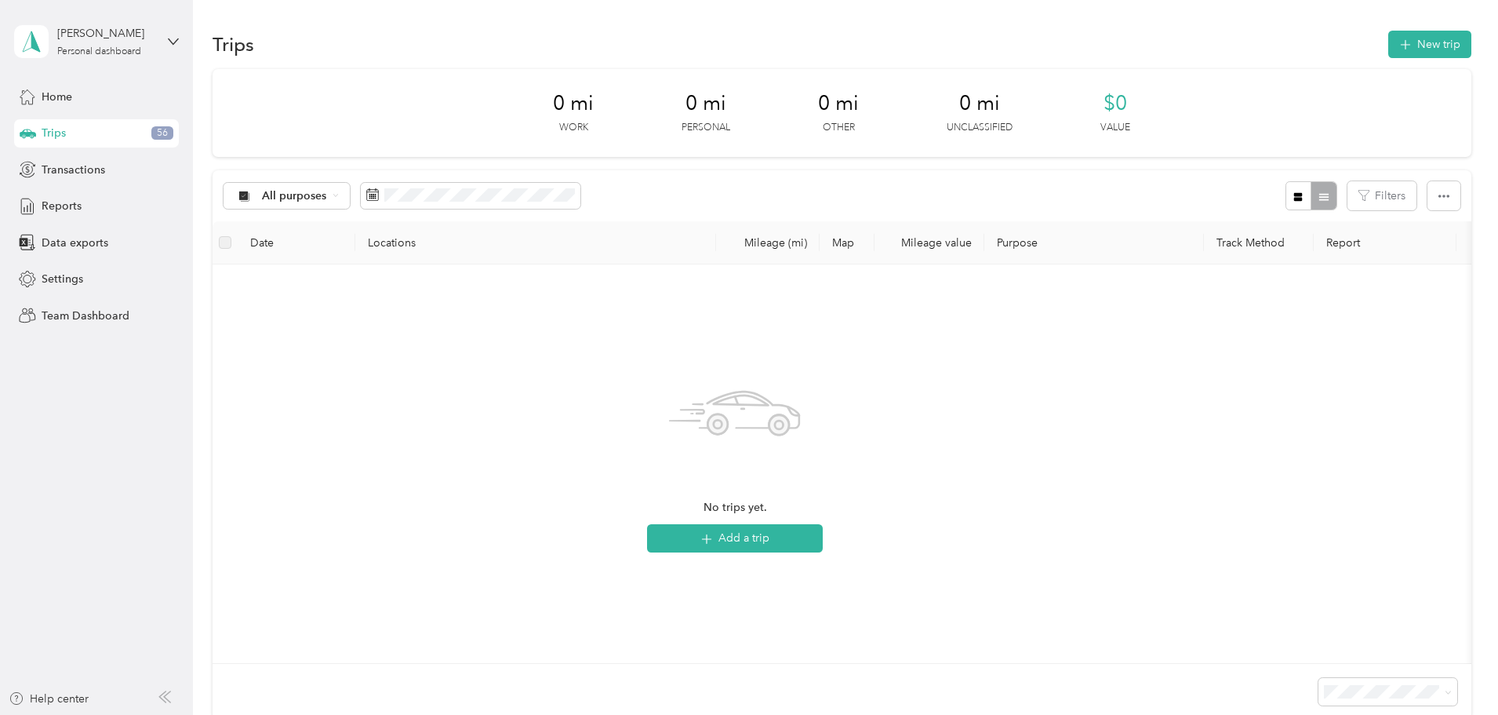
click at [64, 136] on span "Trips" at bounding box center [54, 133] width 24 height 16
click at [81, 42] on div "[PERSON_NAME]" at bounding box center [106, 33] width 98 height 16
click at [163, 86] on span "You’re signed in as [EMAIL_ADDRESS][DOMAIN_NAME]" at bounding box center [179, 84] width 308 height 16
click at [23, 101] on icon at bounding box center [27, 96] width 17 height 17
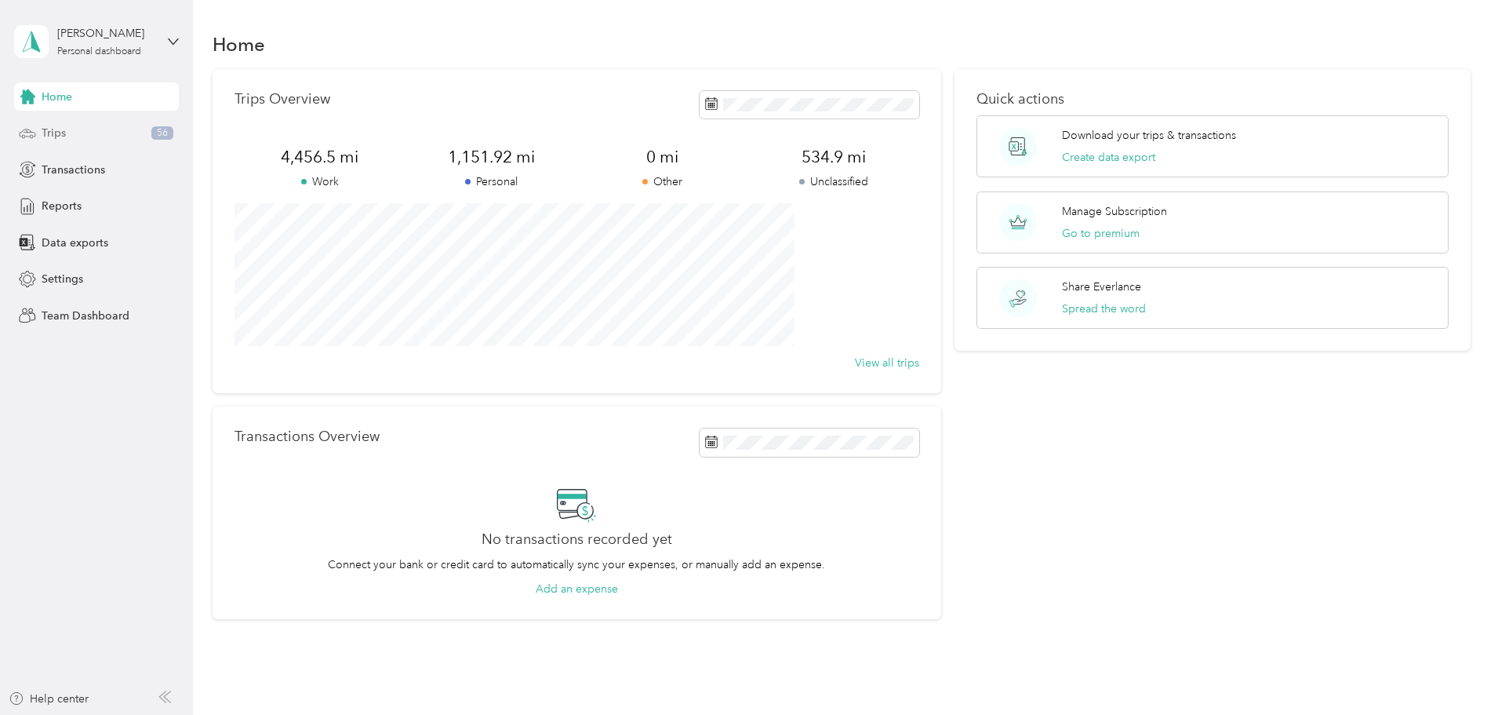
click at [82, 135] on div "Trips 56" at bounding box center [96, 133] width 165 height 28
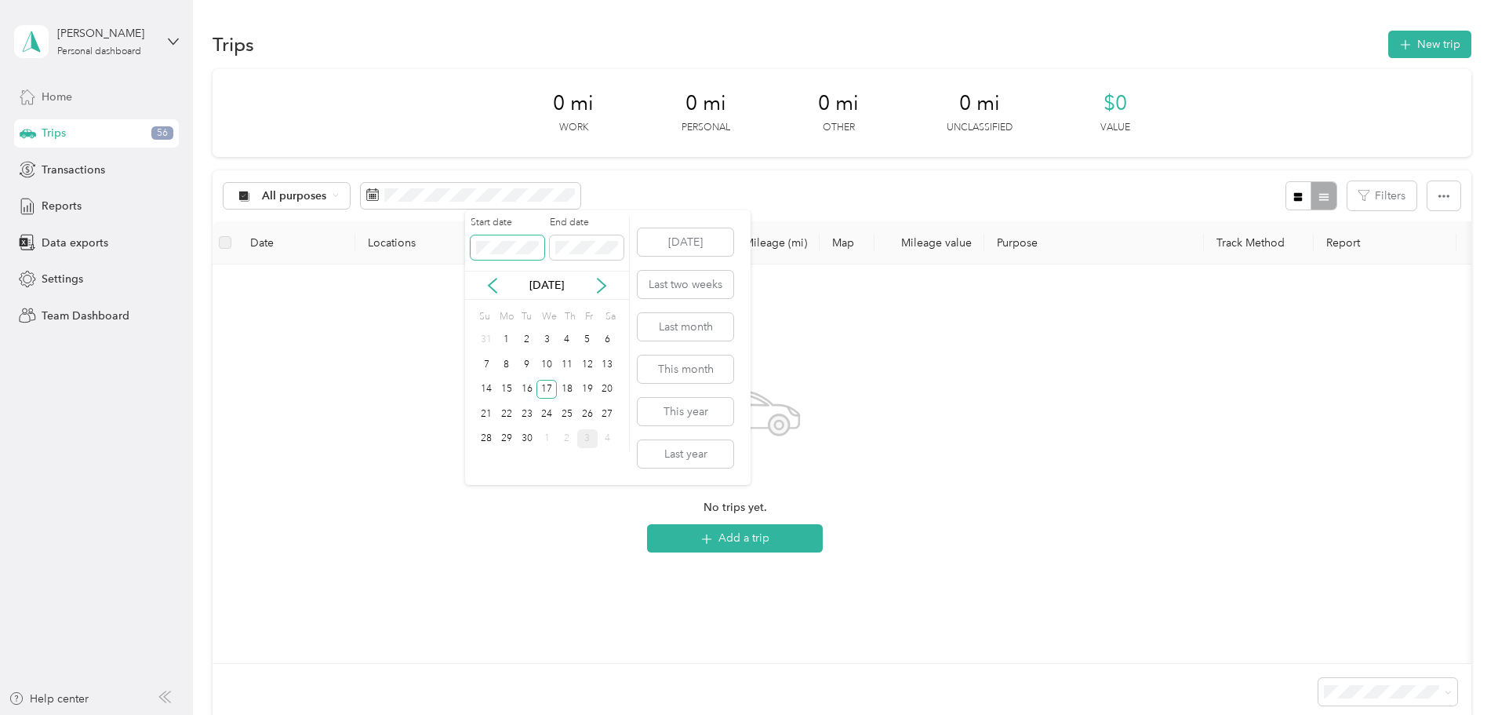
click at [511, 255] on span at bounding box center [508, 247] width 74 height 25
click at [373, 198] on rect at bounding box center [372, 198] width 2 height 2
click at [507, 337] on div "1" at bounding box center [507, 340] width 20 height 20
click at [379, 197] on icon at bounding box center [372, 194] width 13 height 13
click at [522, 439] on div "30" at bounding box center [527, 439] width 20 height 20
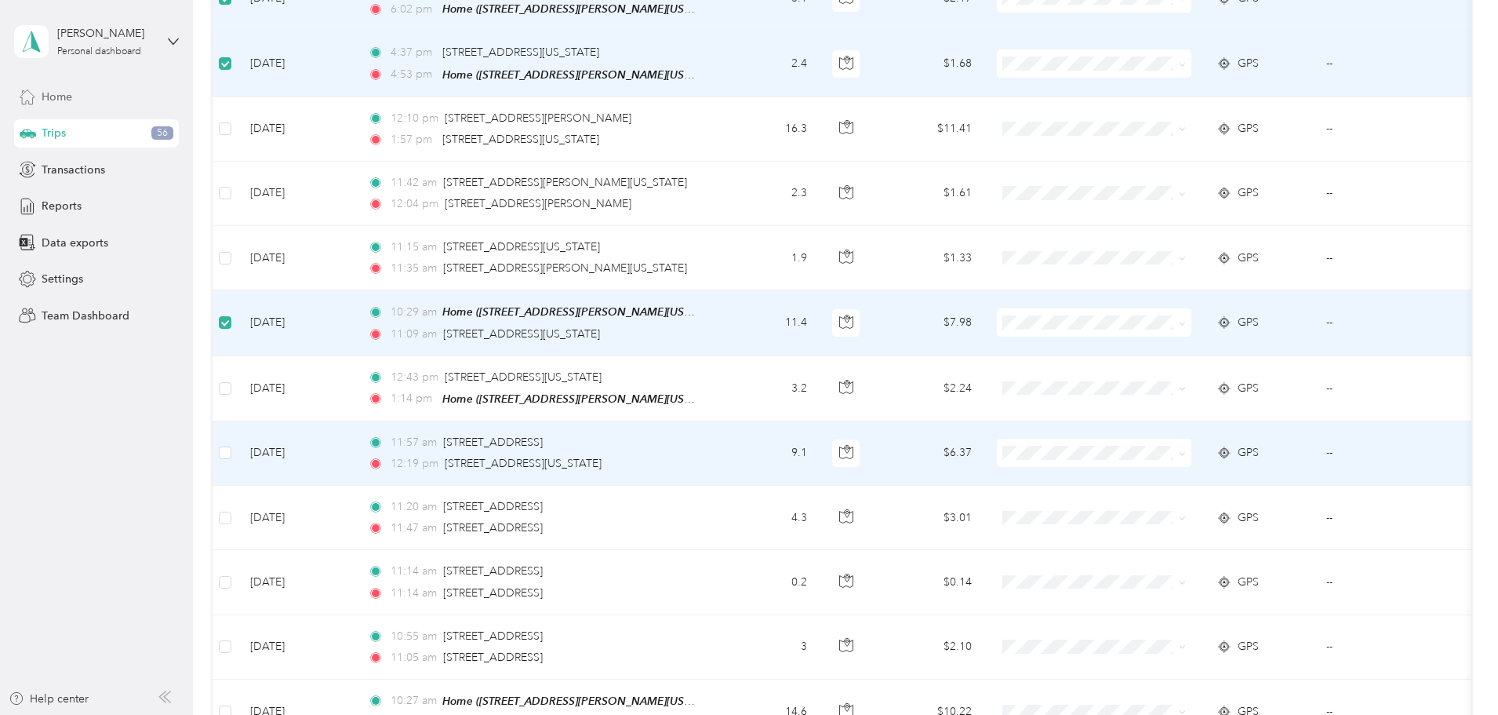
scroll to position [314, 0]
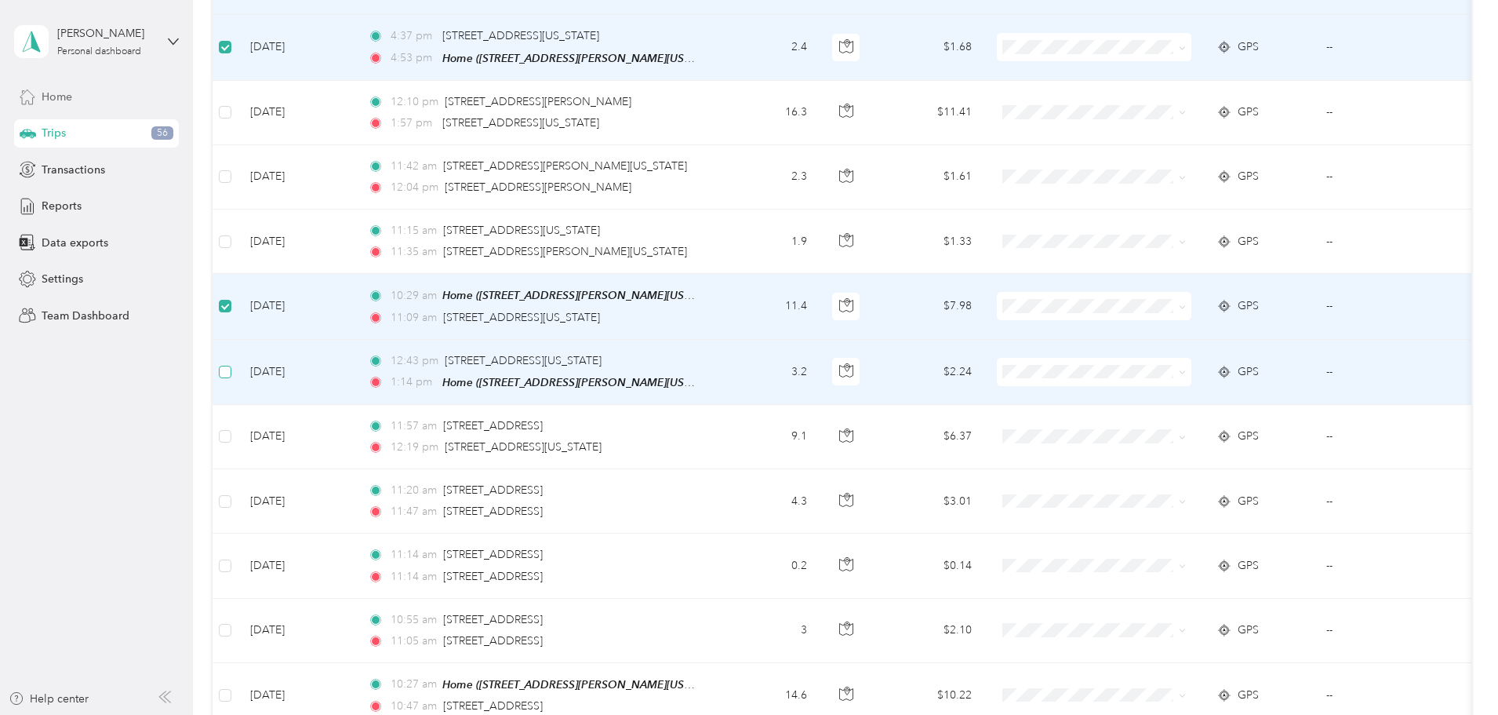
click at [231, 375] on label at bounding box center [225, 371] width 13 height 17
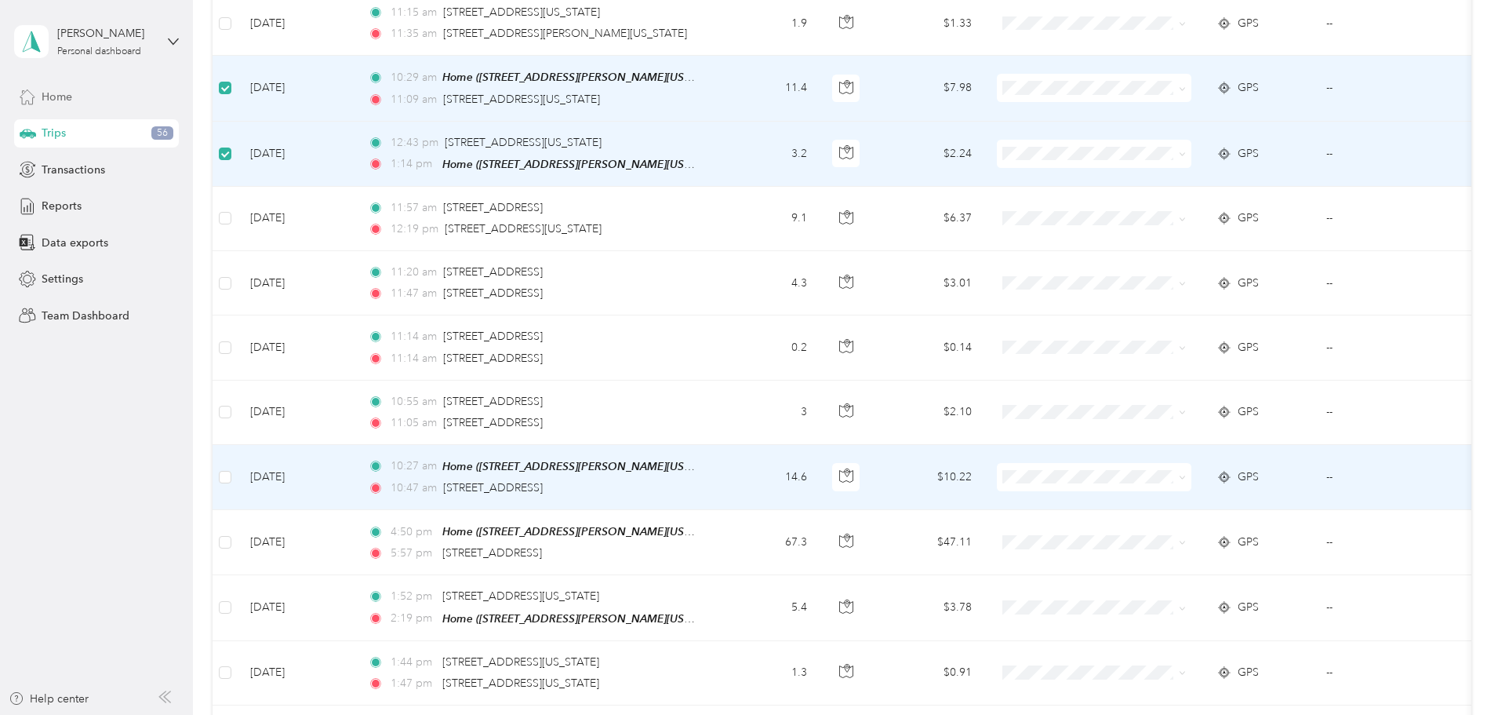
scroll to position [628, 0]
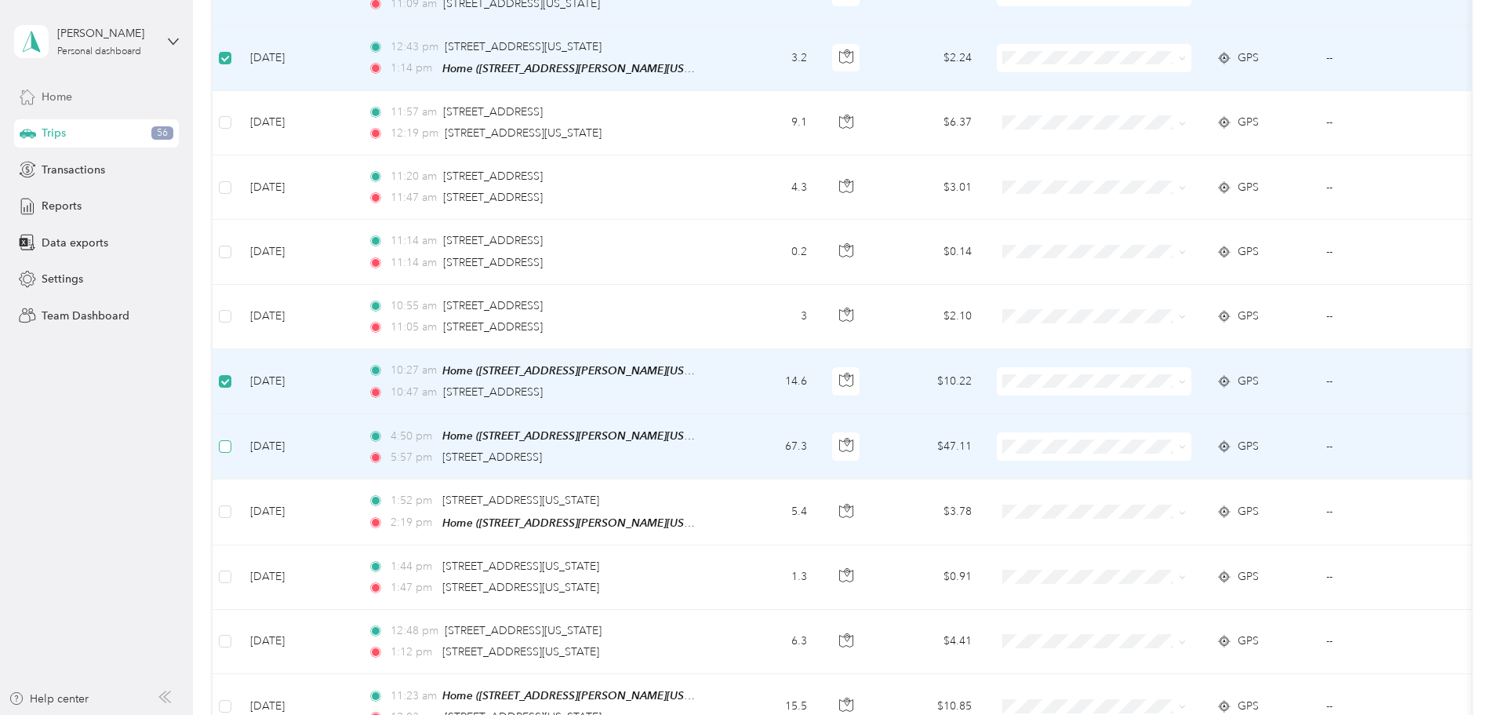
click at [231, 448] on label at bounding box center [225, 446] width 13 height 17
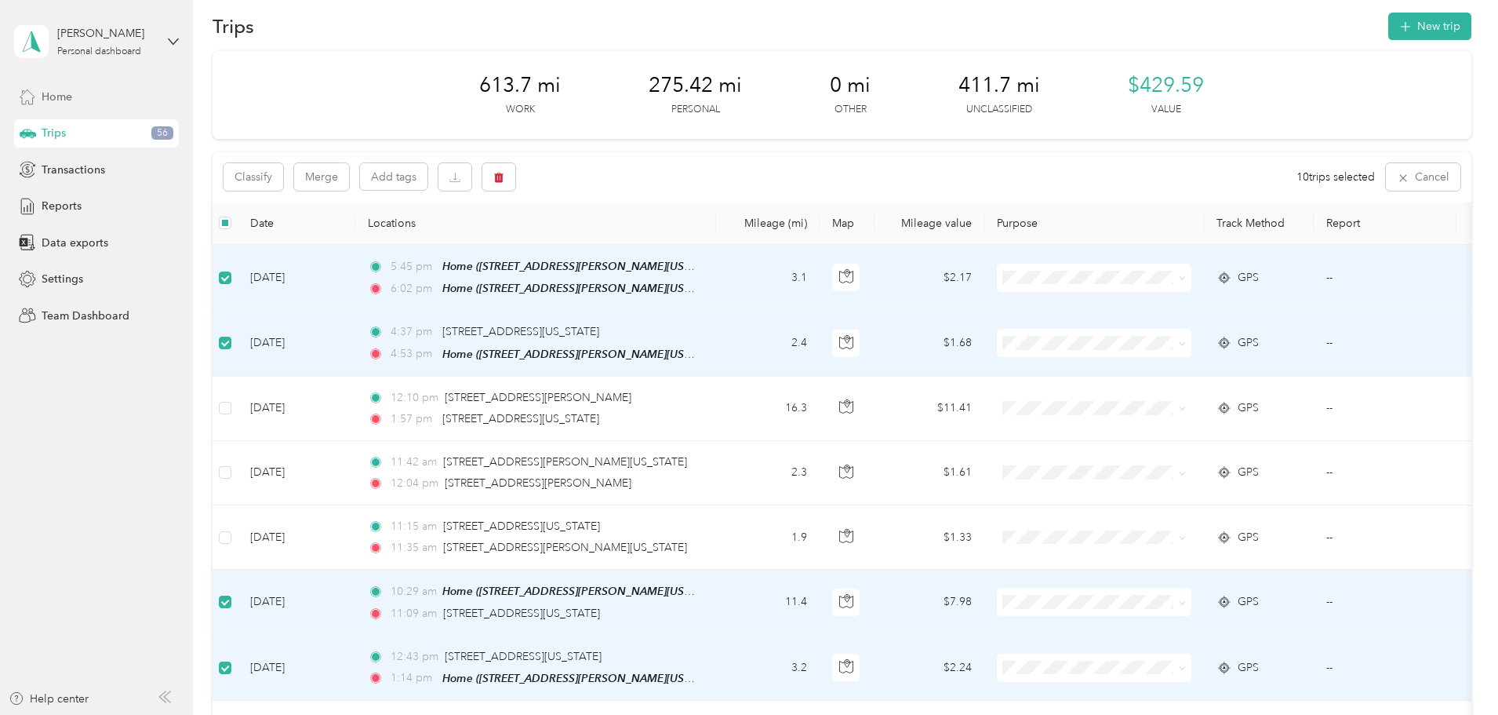
scroll to position [0, 0]
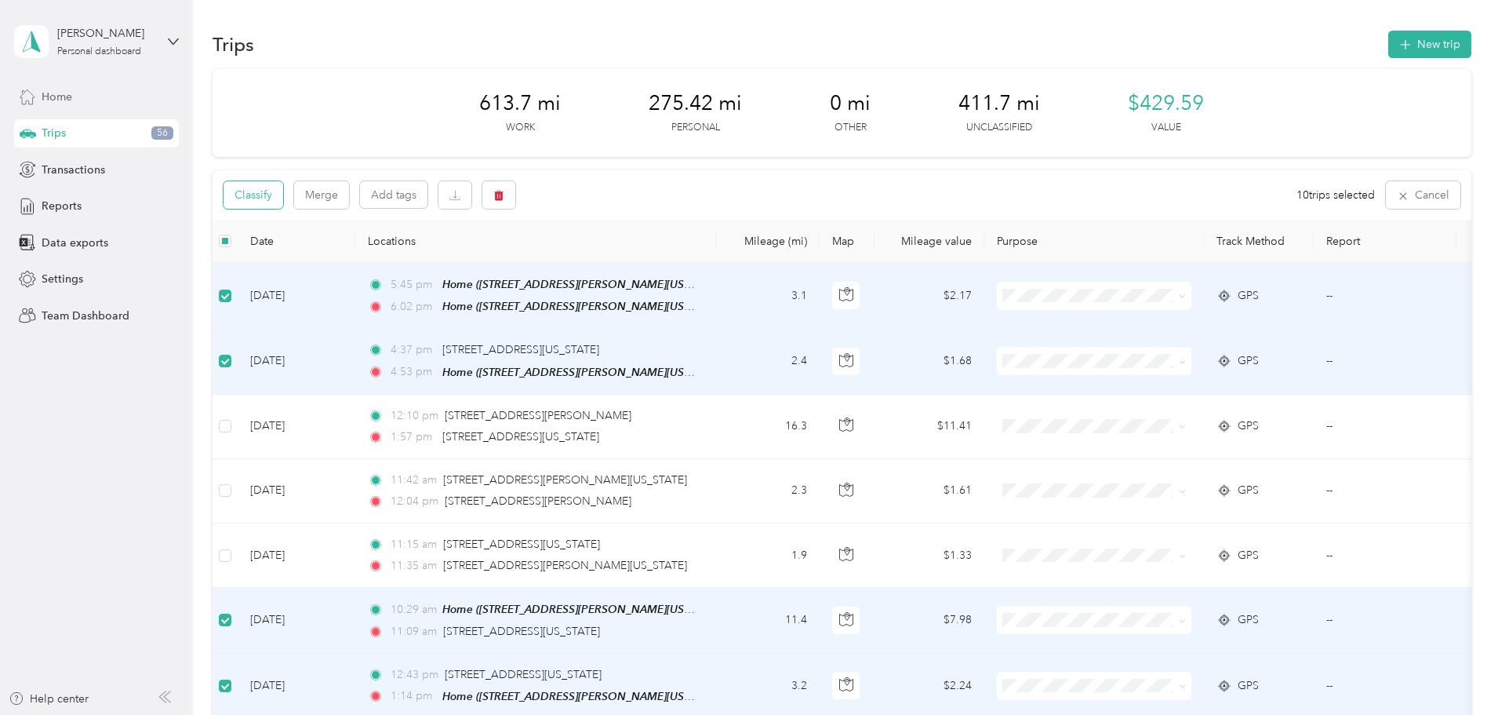
click at [283, 190] on button "Classify" at bounding box center [254, 194] width 60 height 27
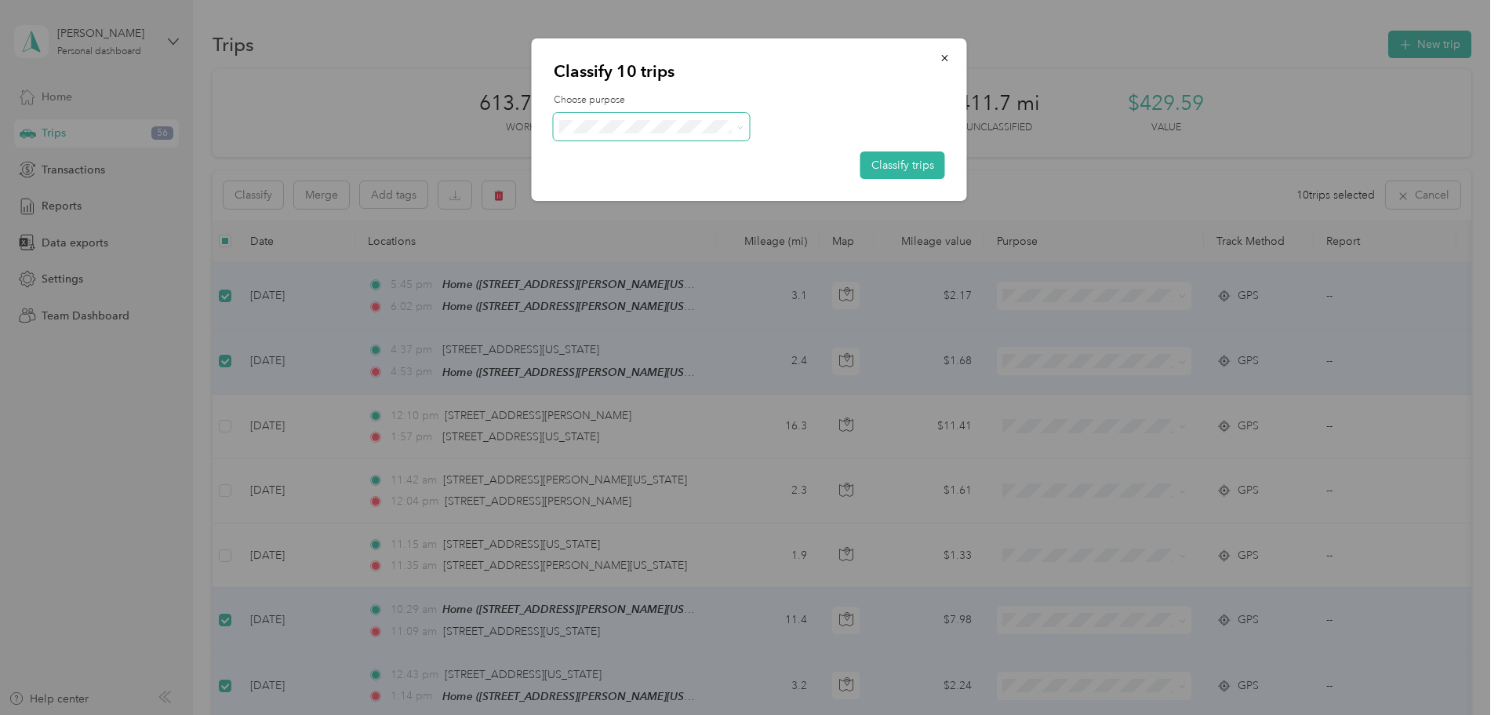
click at [737, 126] on icon at bounding box center [740, 127] width 7 height 7
click at [678, 180] on span "Personal" at bounding box center [665, 183] width 146 height 16
click at [915, 169] on button "Classify trips" at bounding box center [903, 164] width 85 height 27
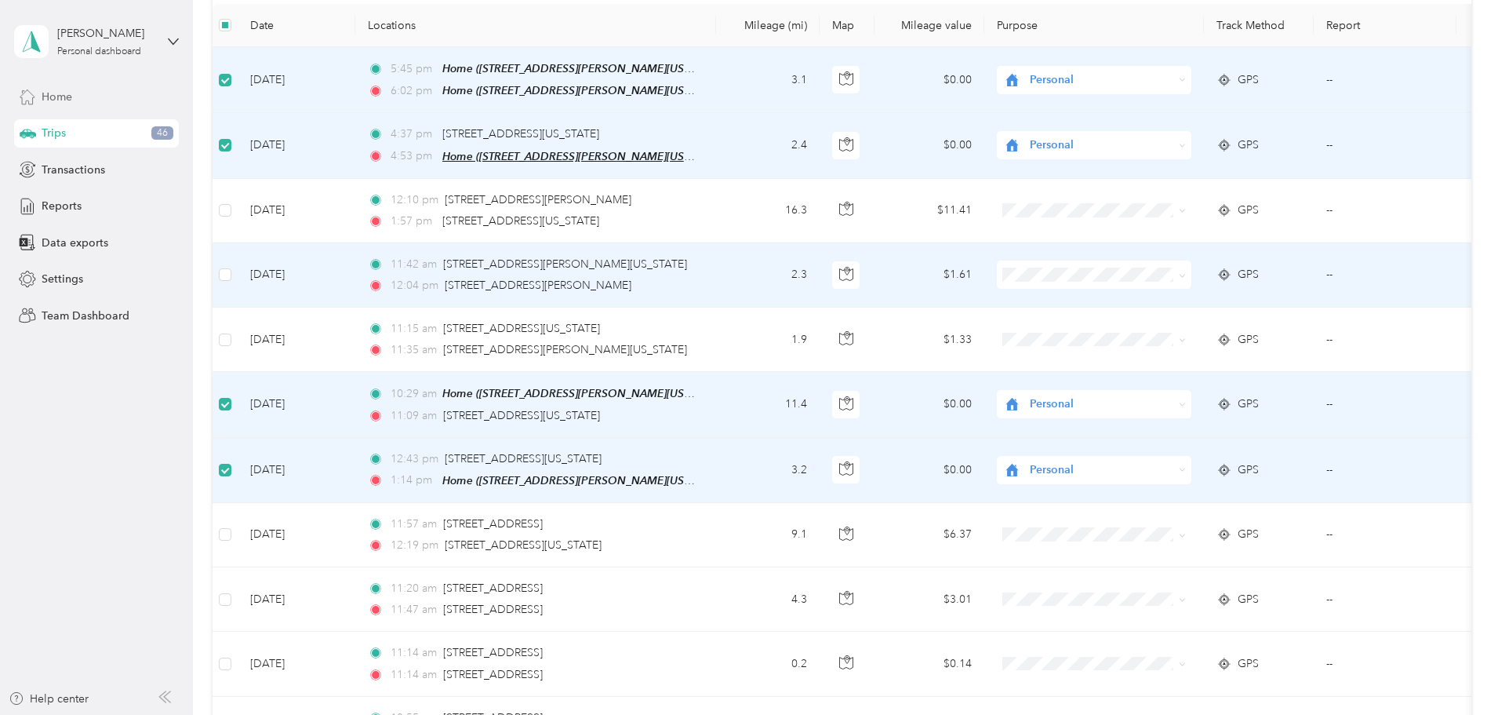
scroll to position [78, 0]
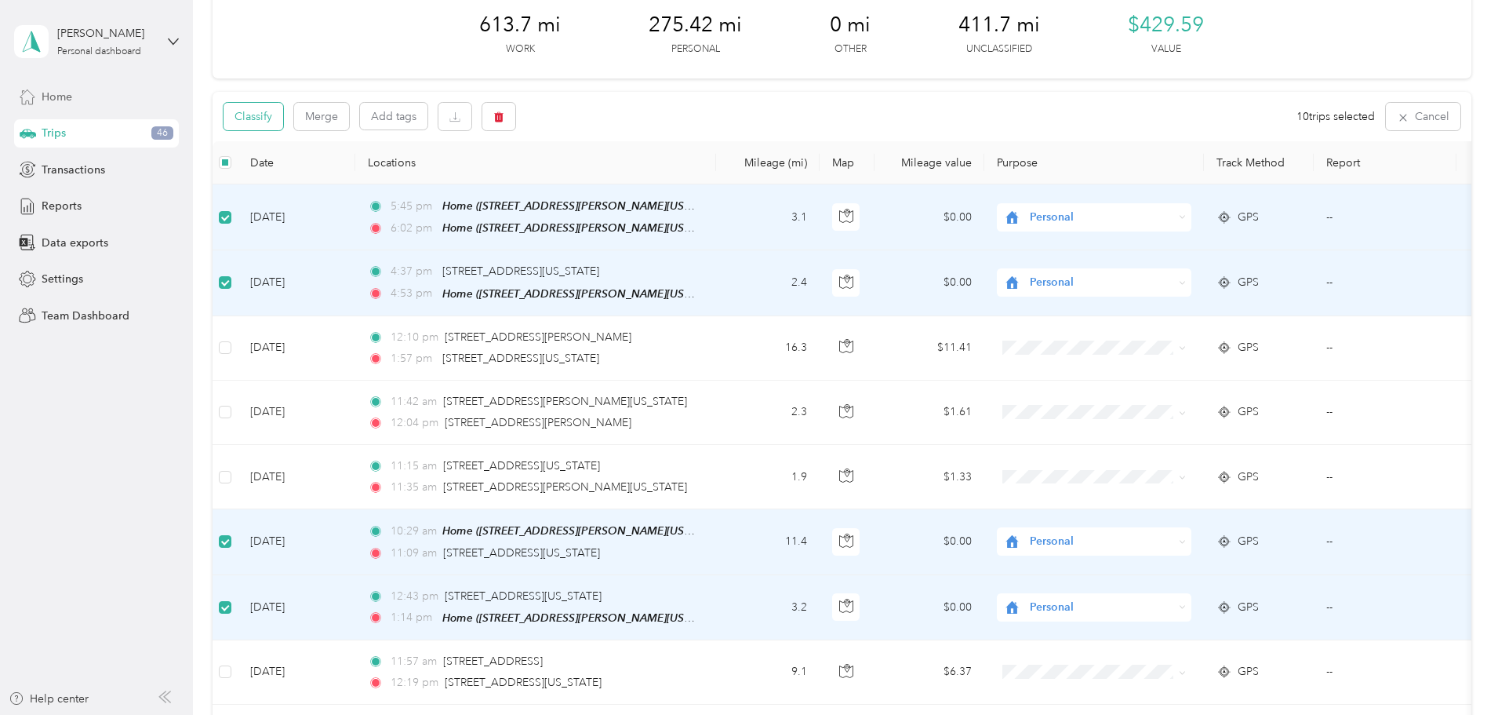
click at [283, 120] on button "Classify" at bounding box center [254, 116] width 60 height 27
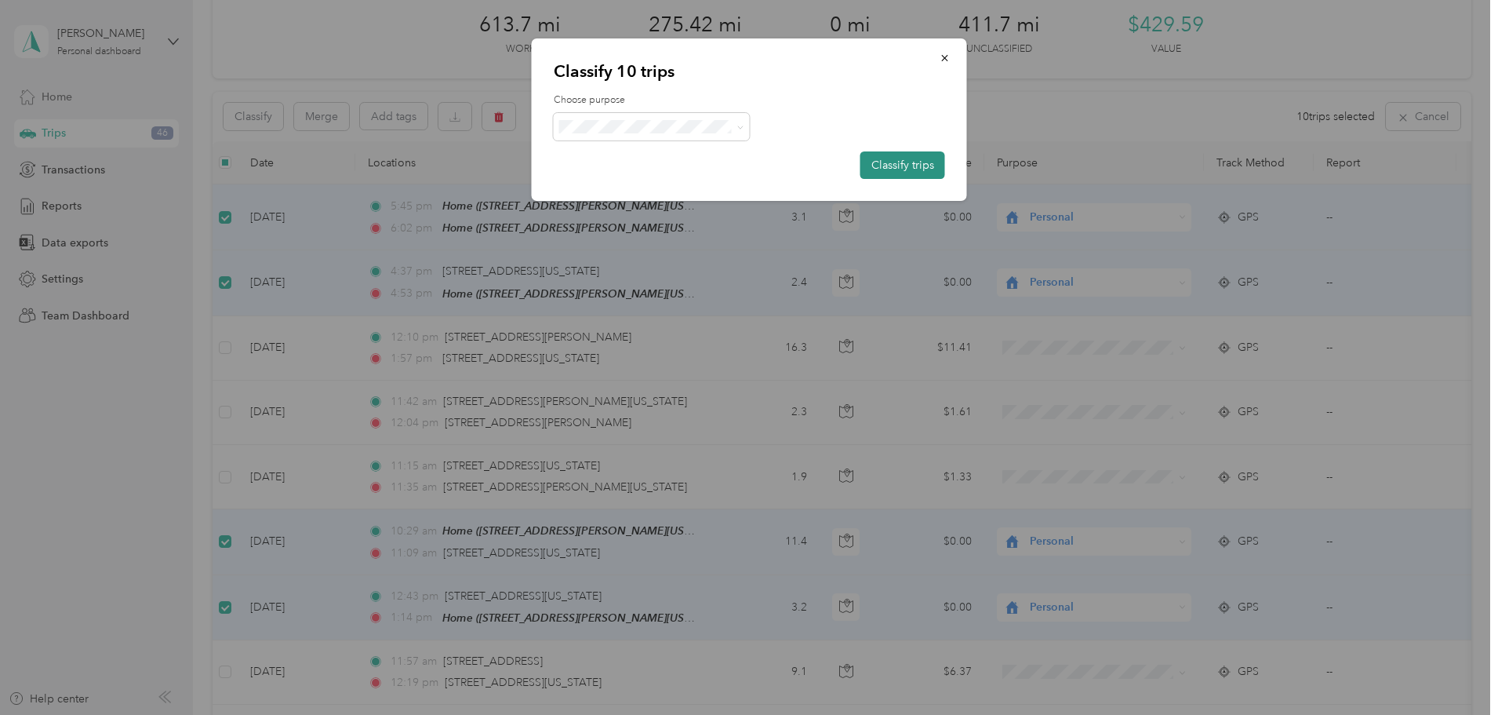
click at [895, 164] on button "Classify trips" at bounding box center [903, 164] width 85 height 27
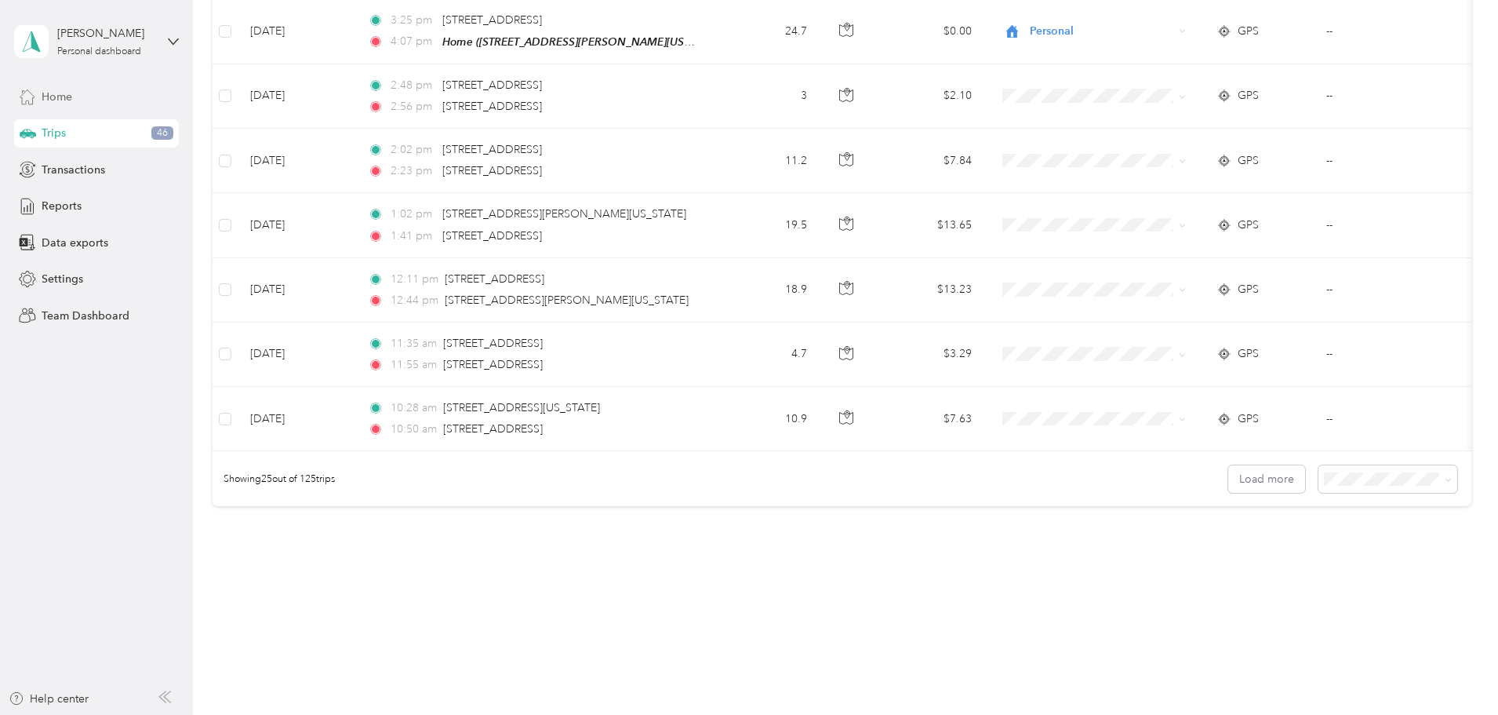
scroll to position [1445, 0]
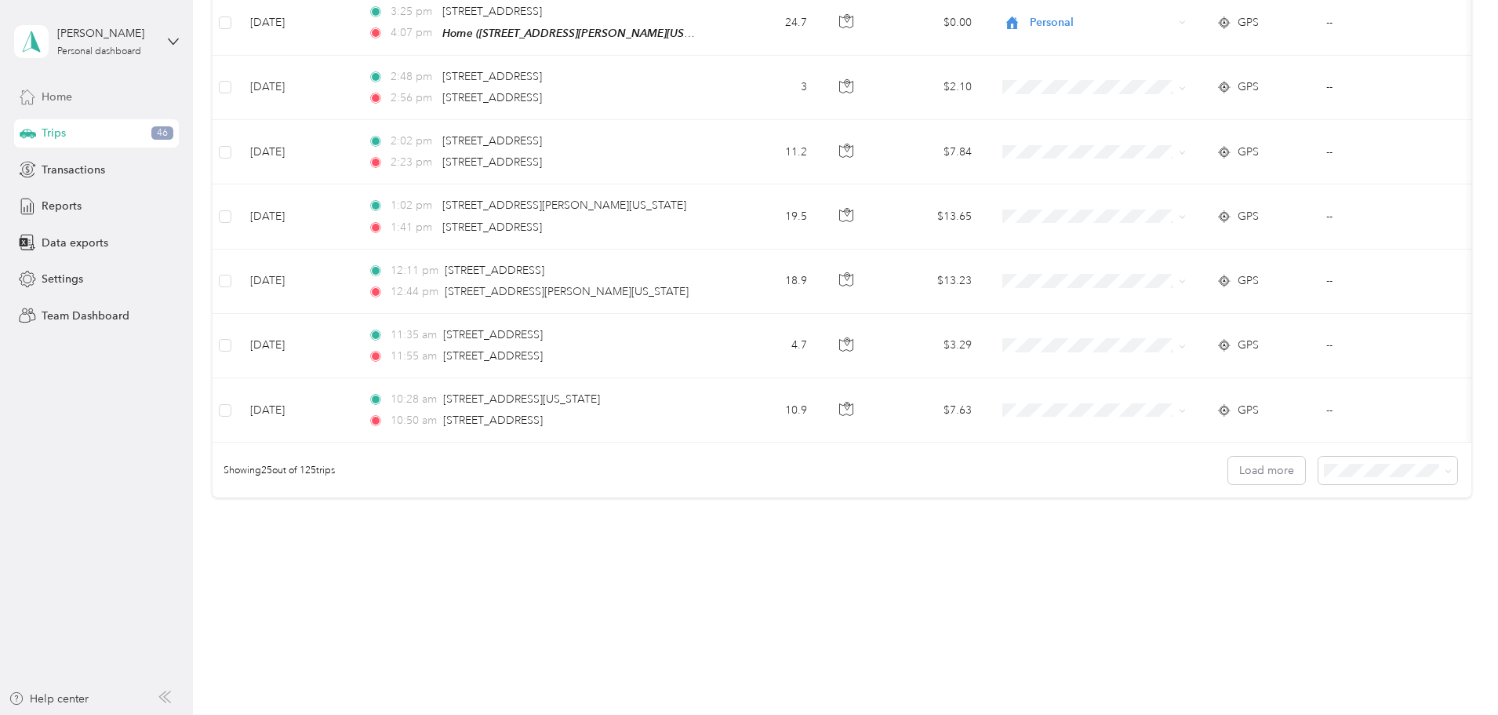
click at [1261, 558] on li "100 per load" at bounding box center [1279, 549] width 139 height 27
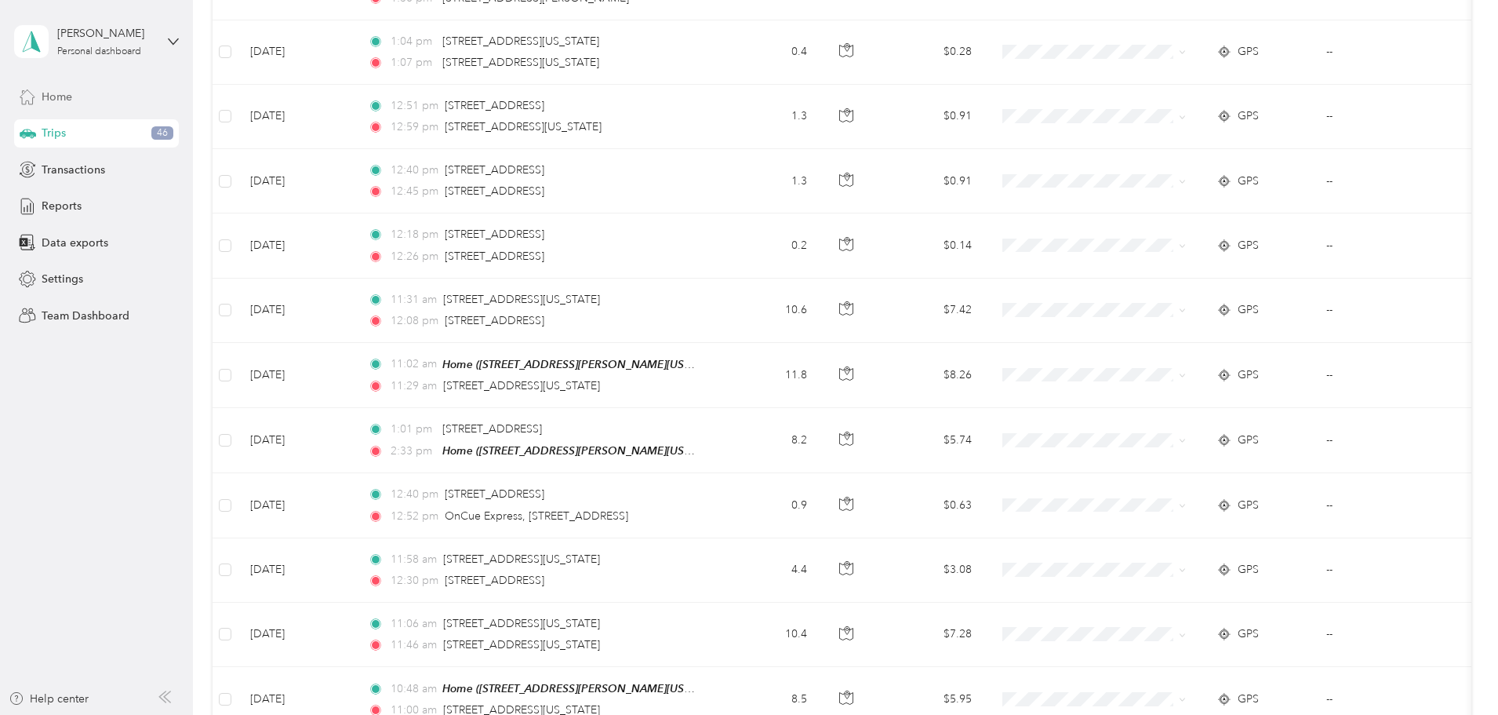
scroll to position [2197, 0]
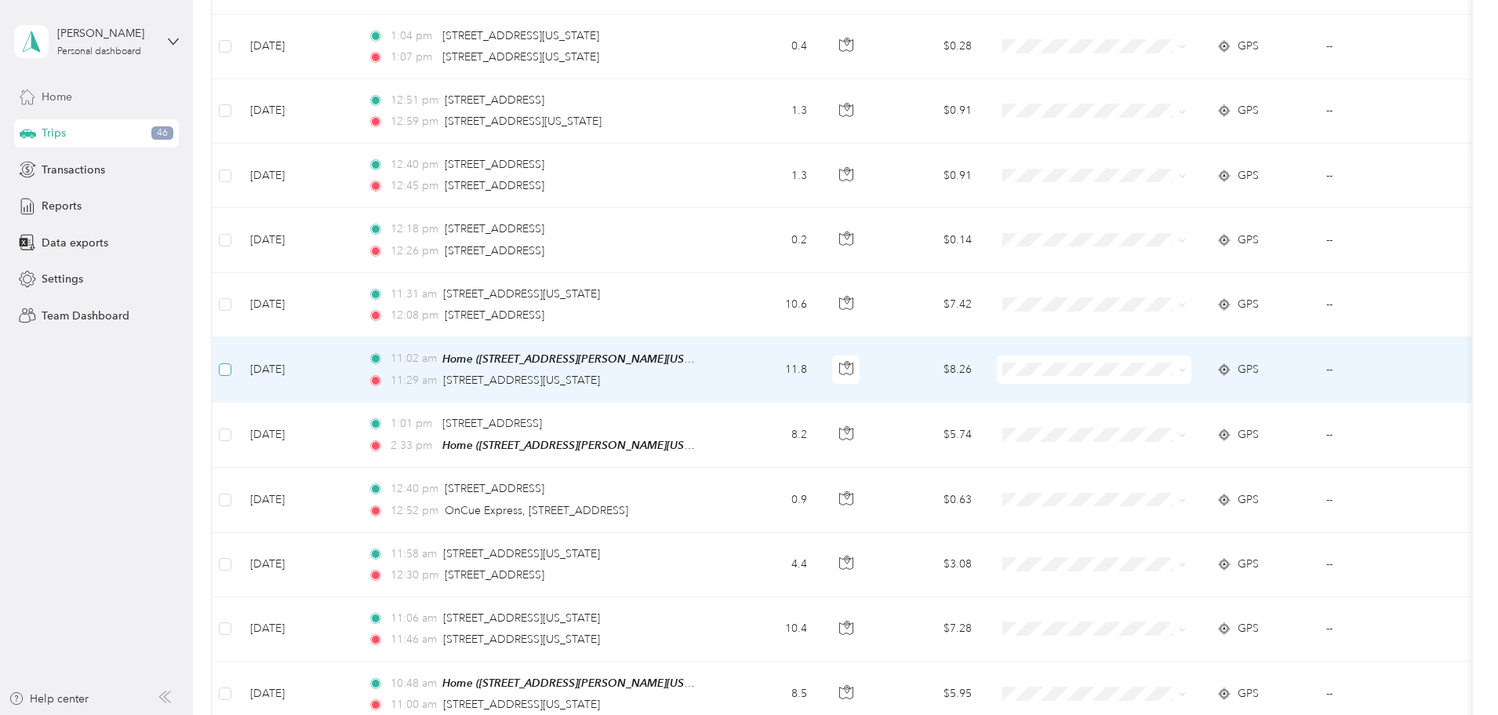
click at [231, 363] on label at bounding box center [225, 369] width 13 height 17
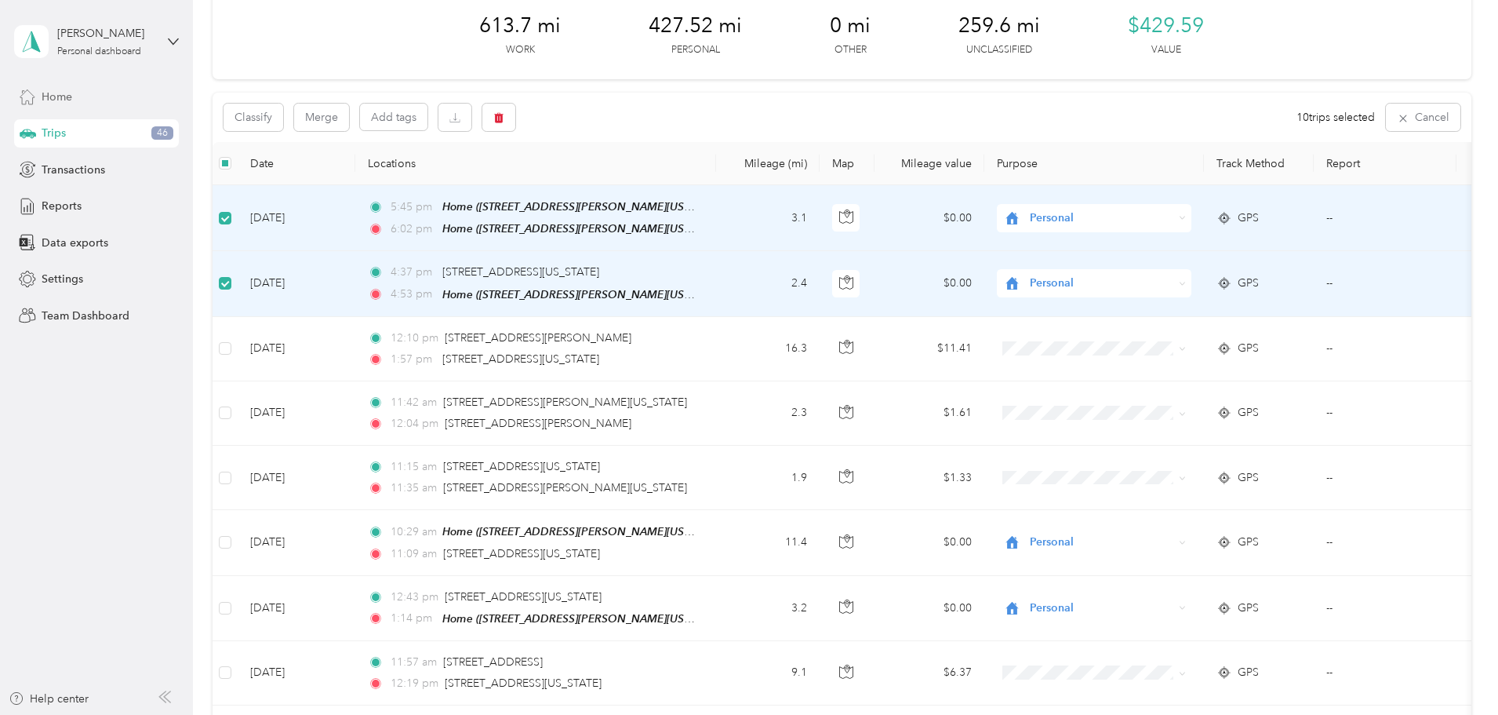
scroll to position [0, 0]
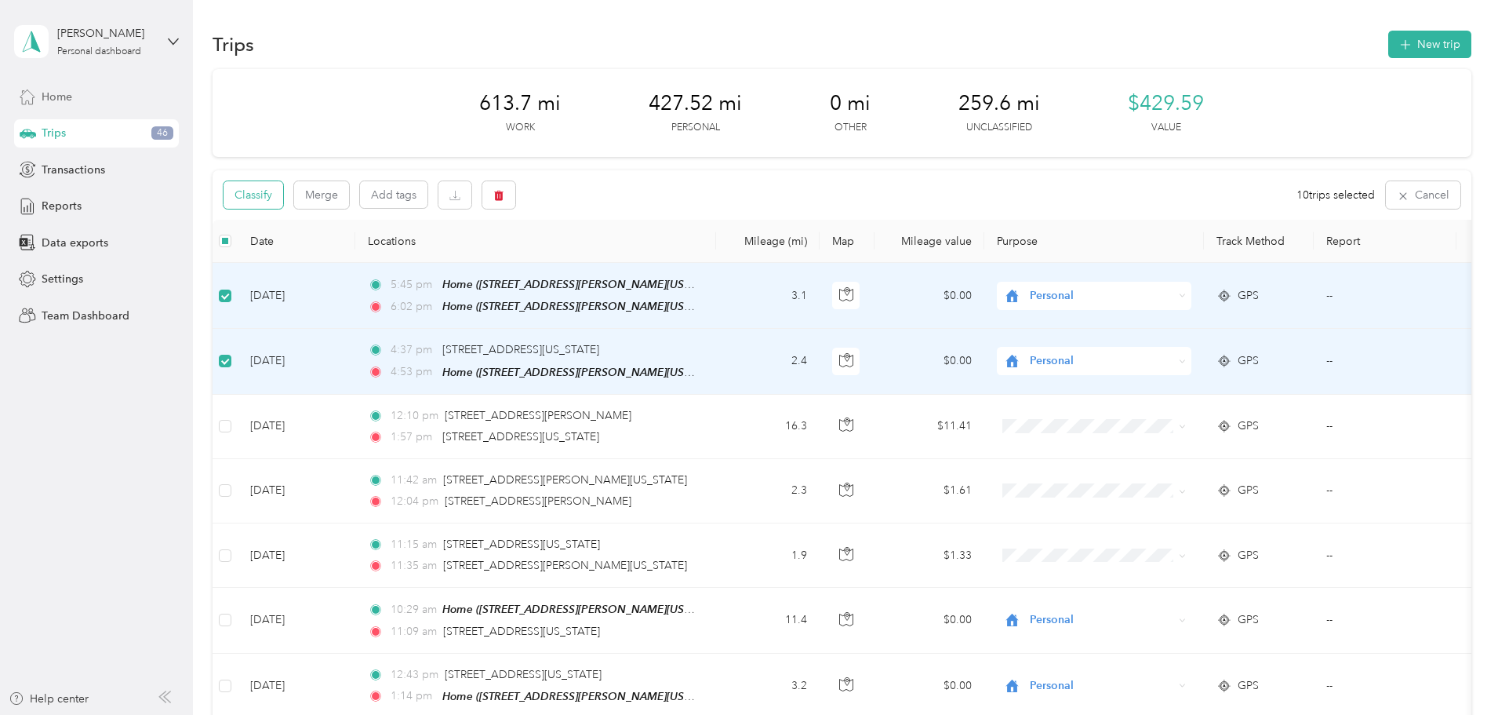
click at [283, 195] on button "Classify" at bounding box center [254, 194] width 60 height 27
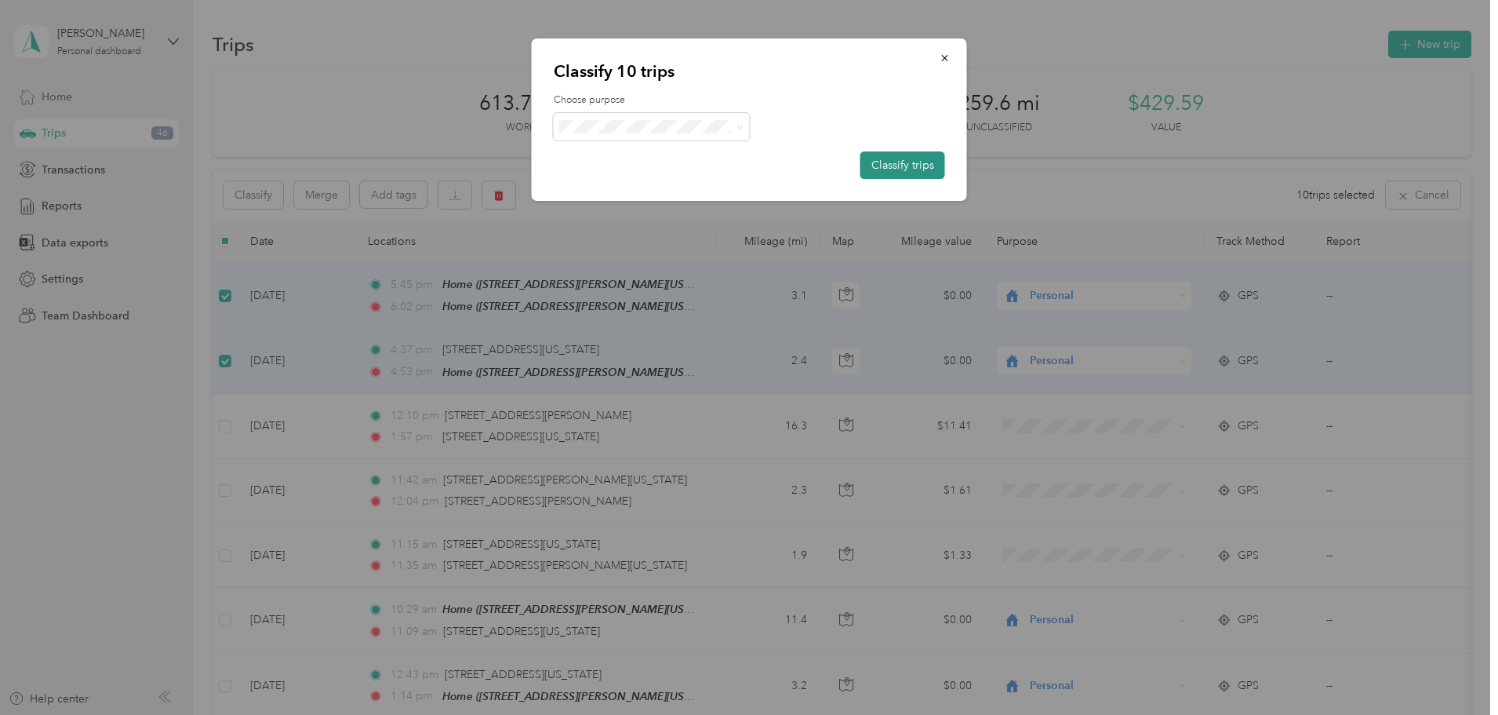
click at [925, 171] on button "Classify trips" at bounding box center [903, 164] width 85 height 27
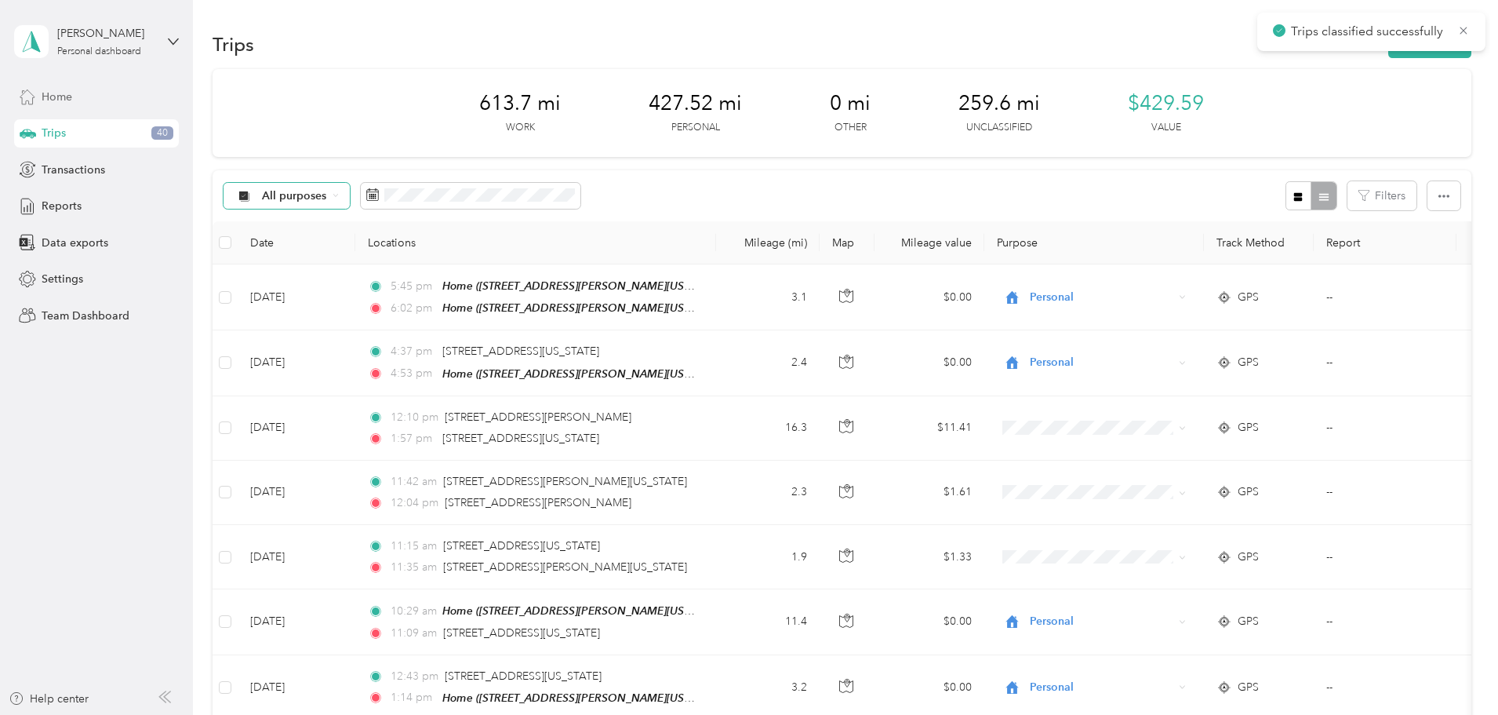
click at [327, 201] on span "All purposes" at bounding box center [294, 196] width 65 height 11
click at [391, 249] on span "Unclassified" at bounding box center [405, 251] width 76 height 16
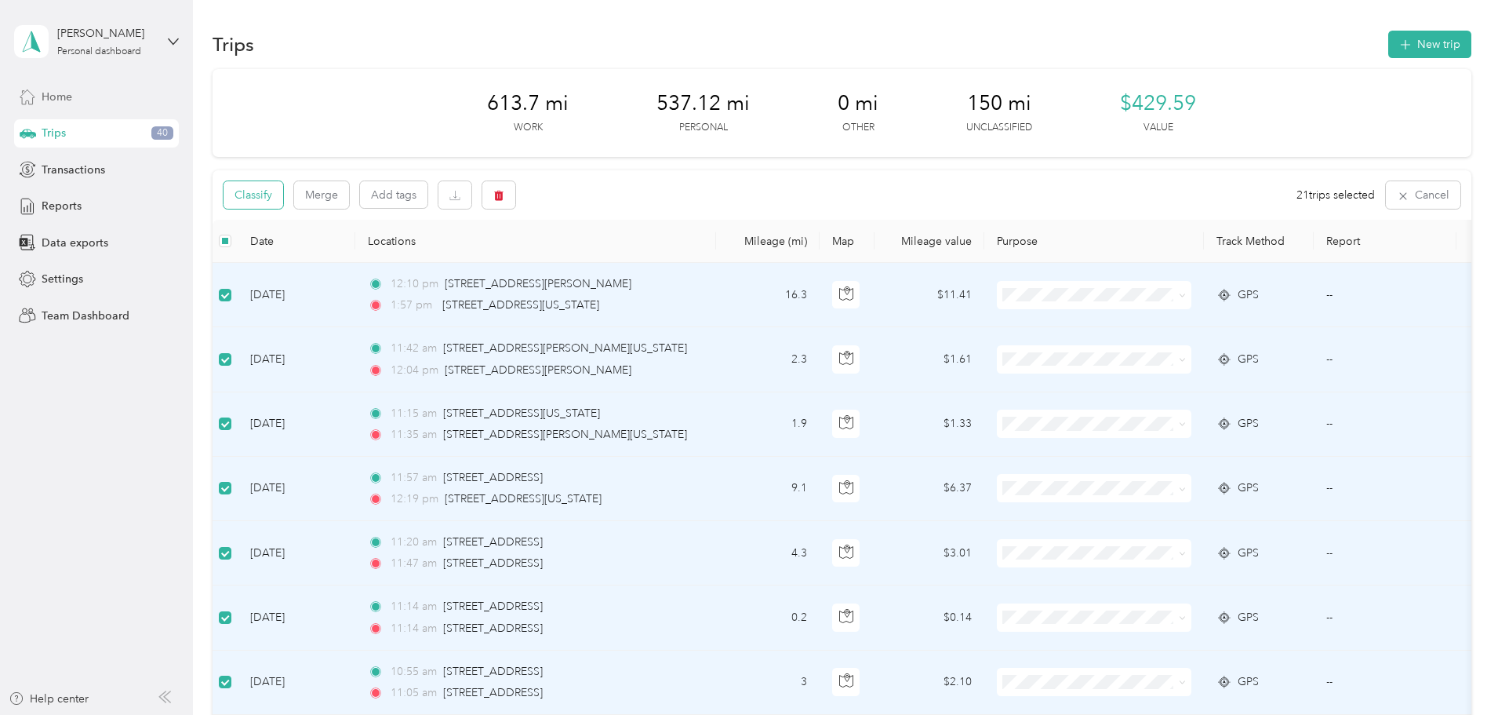
click at [283, 197] on button "Classify" at bounding box center [254, 194] width 60 height 27
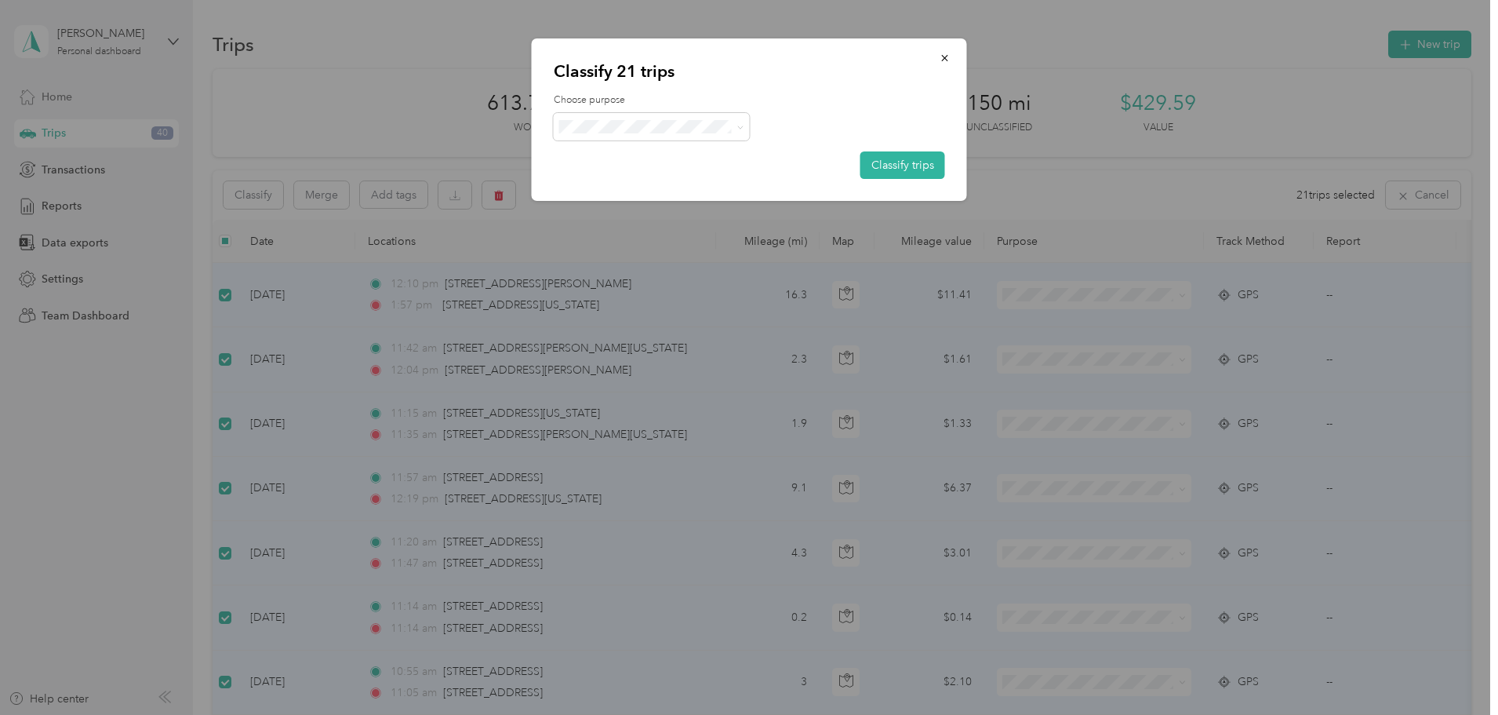
click at [625, 183] on span "Personal" at bounding box center [656, 180] width 129 height 16
click at [604, 157] on span "Work" at bounding box center [665, 155] width 146 height 16
click at [916, 166] on button "Classify trips" at bounding box center [903, 164] width 85 height 27
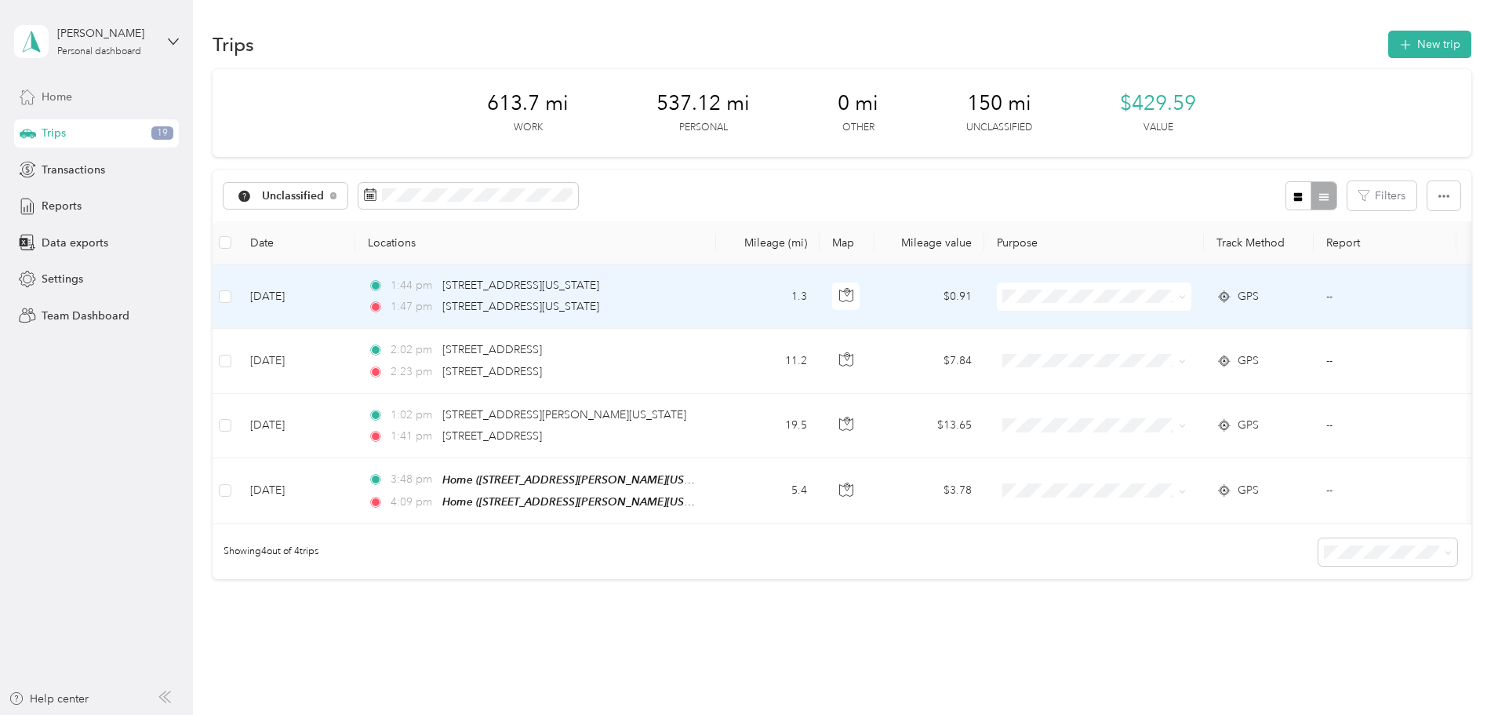
click at [238, 306] on td at bounding box center [225, 296] width 25 height 64
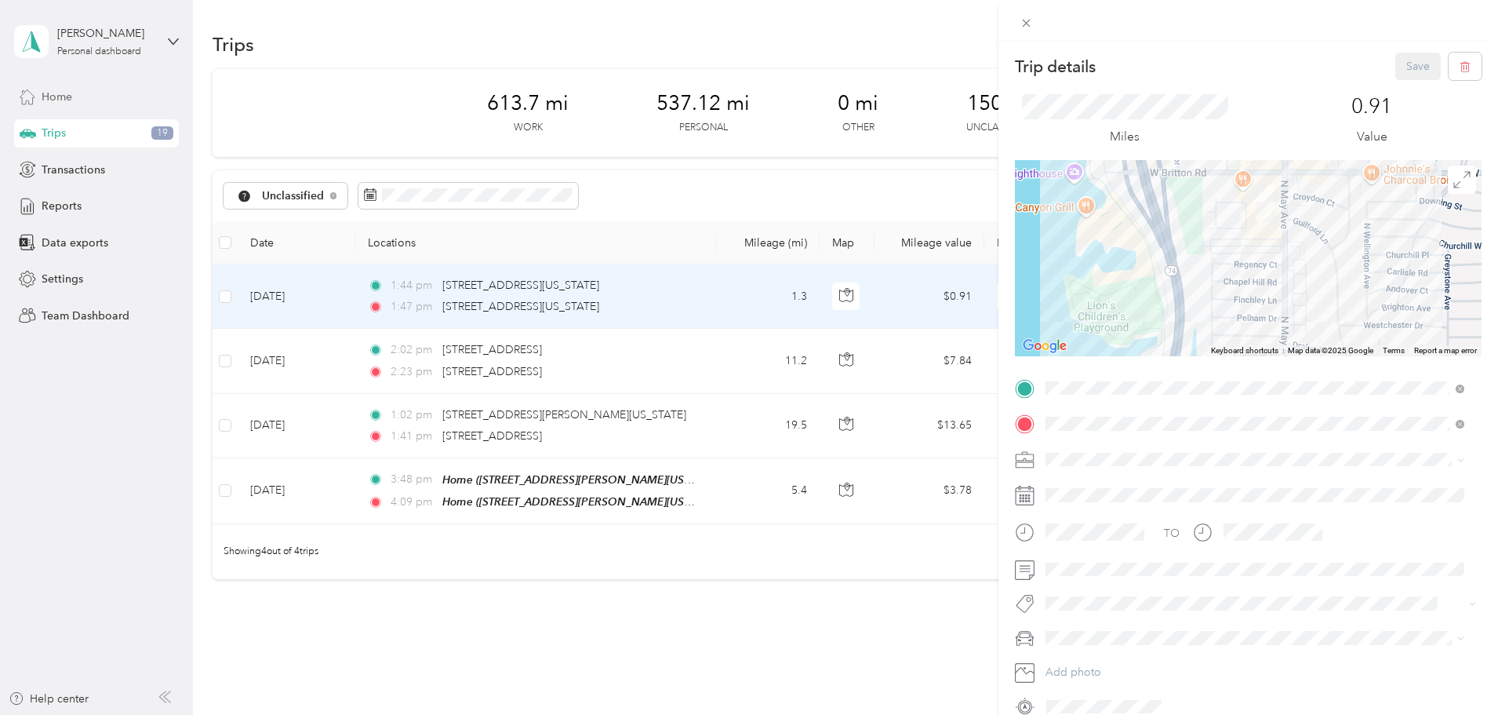
click at [328, 299] on div "Trip details Save This trip cannot be edited because it is either under review,…" at bounding box center [749, 357] width 1498 height 715
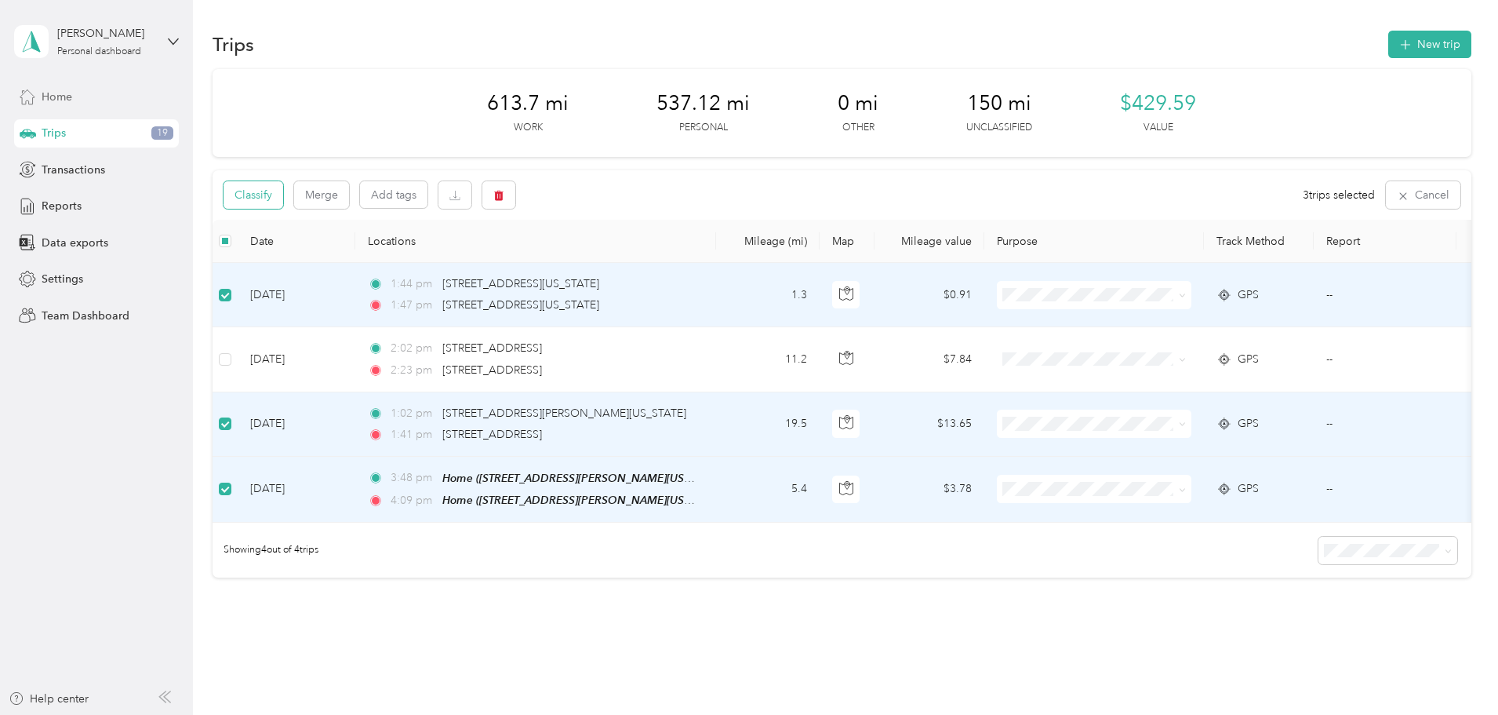
click at [283, 202] on button "Classify" at bounding box center [254, 194] width 60 height 27
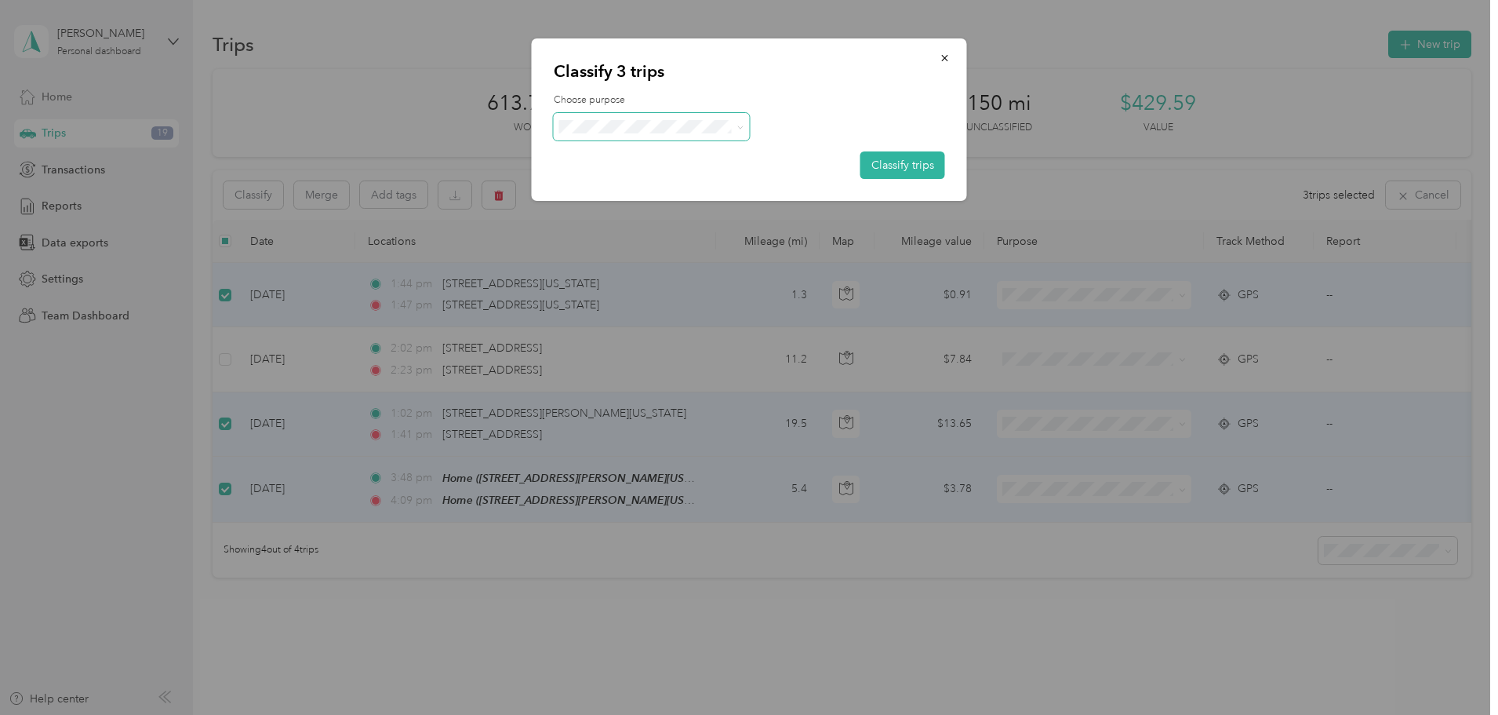
click at [639, 139] on span at bounding box center [652, 126] width 196 height 27
click at [638, 134] on span at bounding box center [652, 126] width 196 height 27
click at [734, 126] on span at bounding box center [737, 126] width 13 height 16
click at [739, 128] on icon at bounding box center [740, 127] width 7 height 7
click at [683, 184] on span "Personal" at bounding box center [665, 183] width 146 height 16
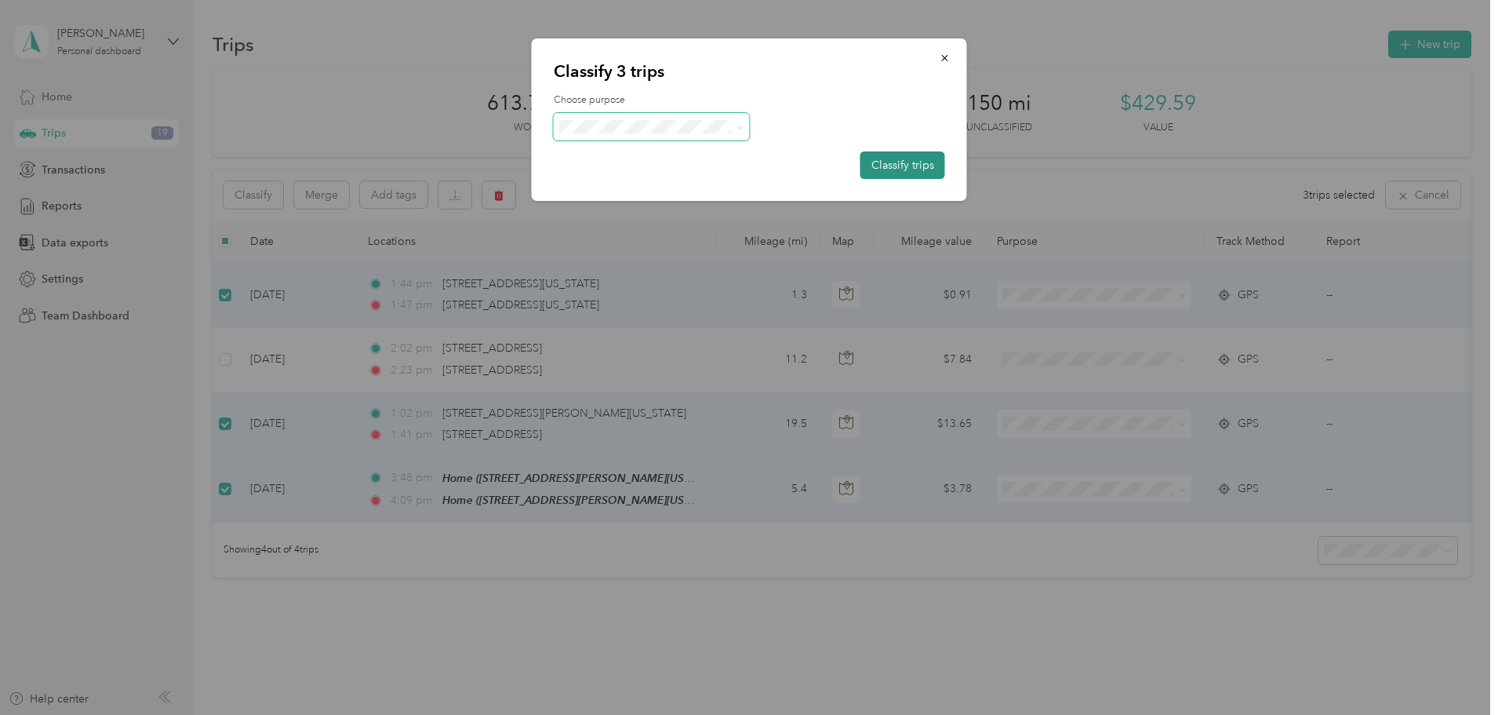
click at [928, 168] on button "Classify trips" at bounding box center [903, 164] width 85 height 27
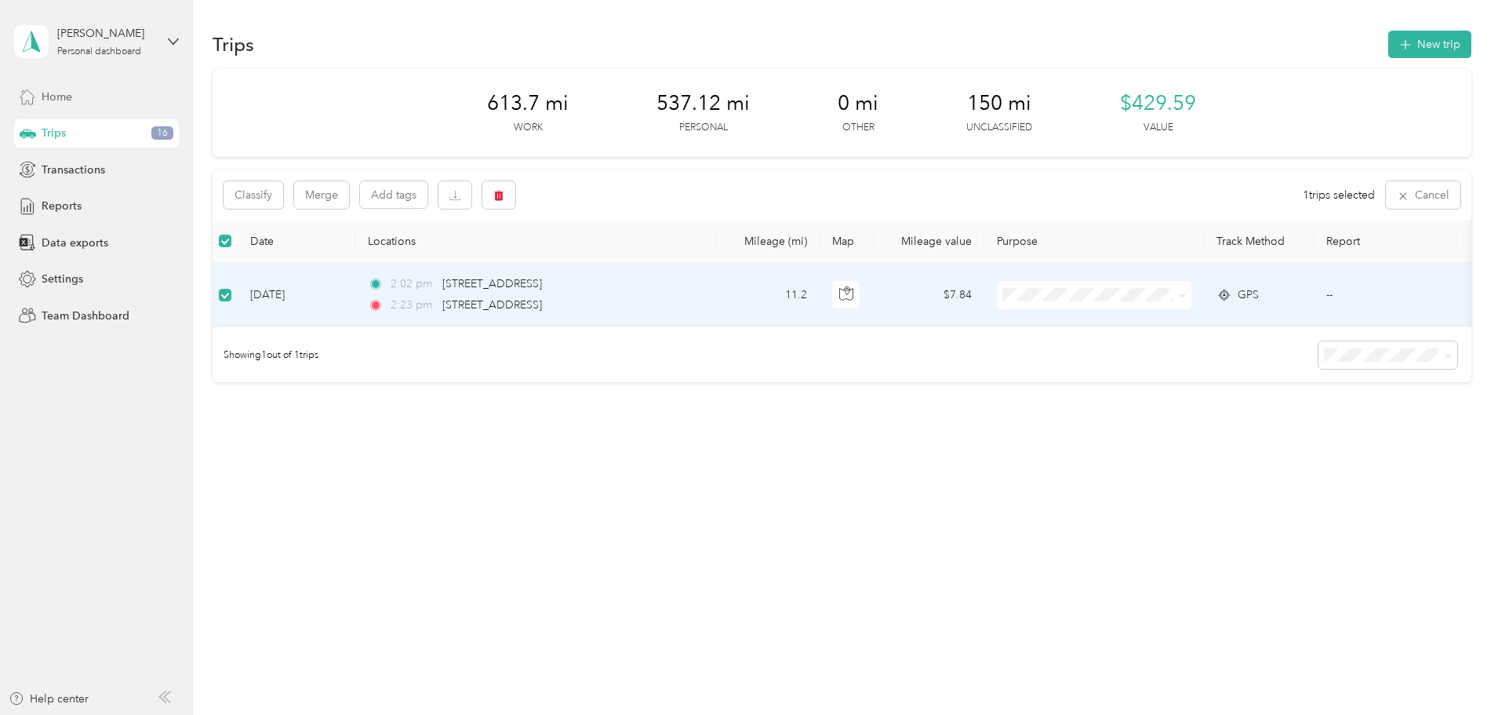
click at [1170, 325] on span "Work" at bounding box center [1213, 323] width 145 height 16
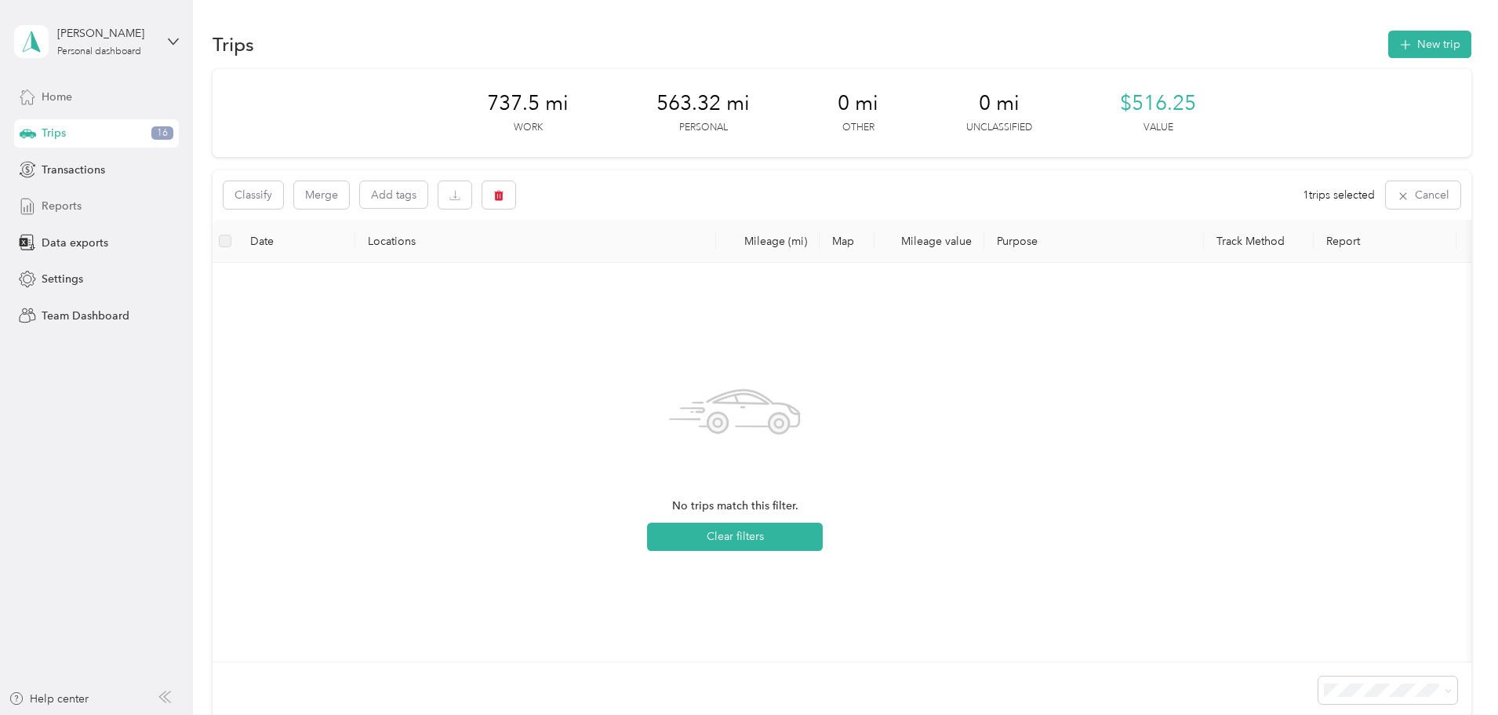
click at [74, 204] on span "Reports" at bounding box center [62, 206] width 40 height 16
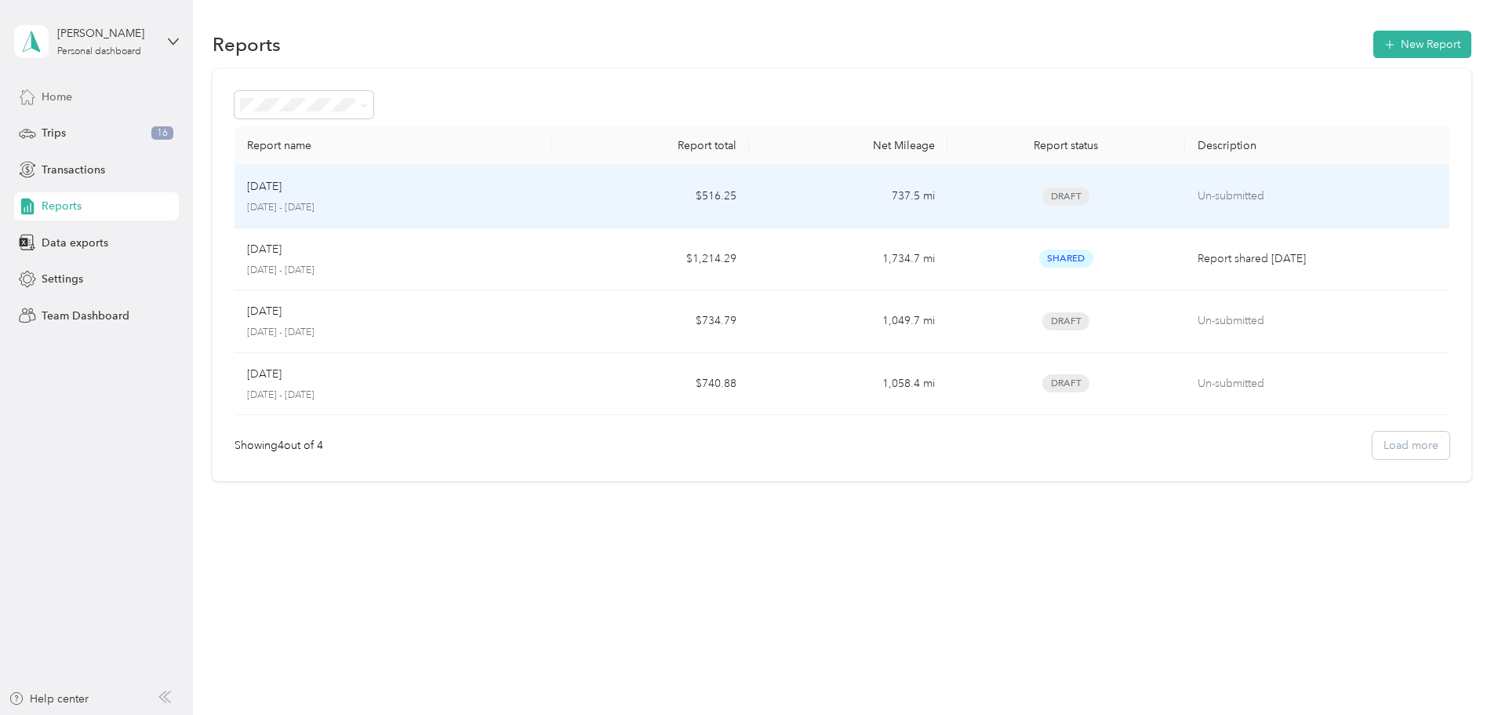
click at [1100, 192] on div "Draft" at bounding box center [1066, 196] width 213 height 18
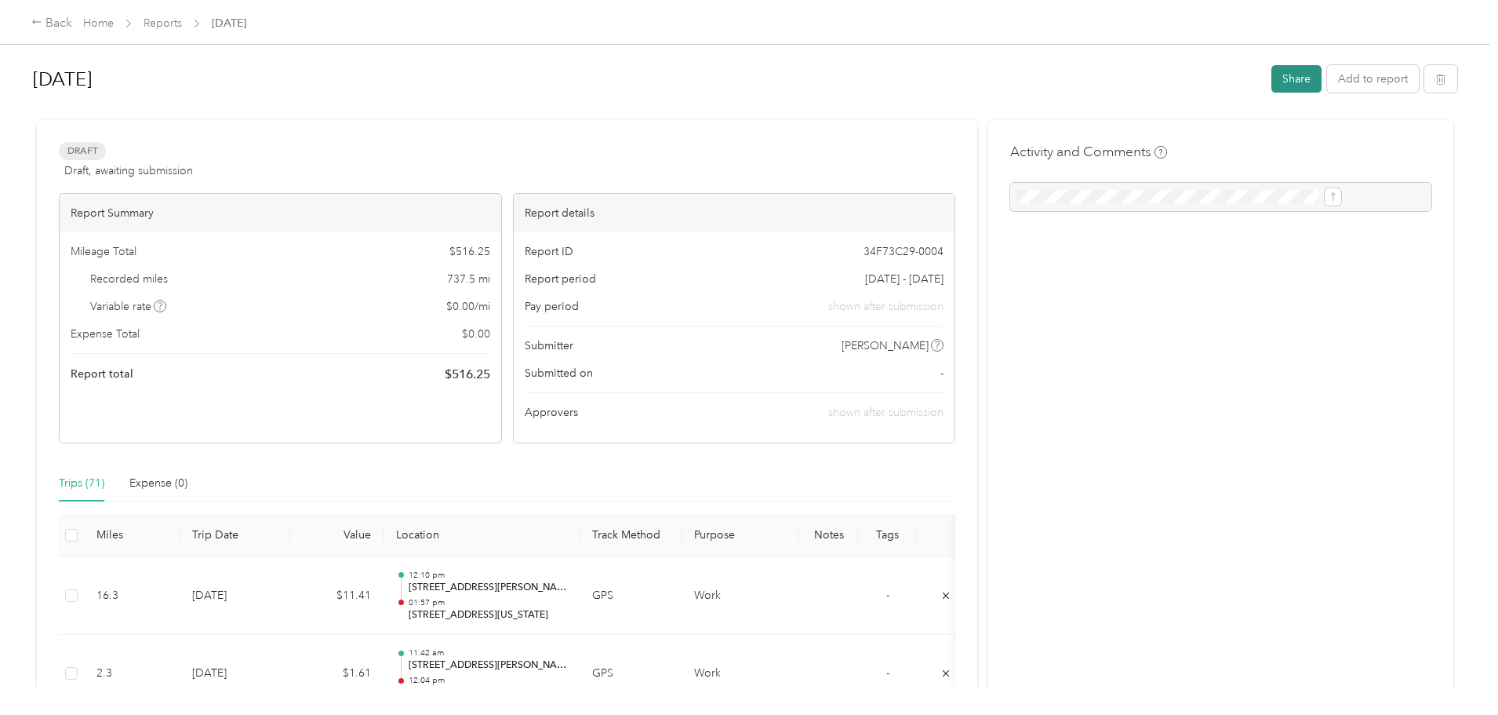
click at [1272, 80] on button "Share" at bounding box center [1297, 78] width 50 height 27
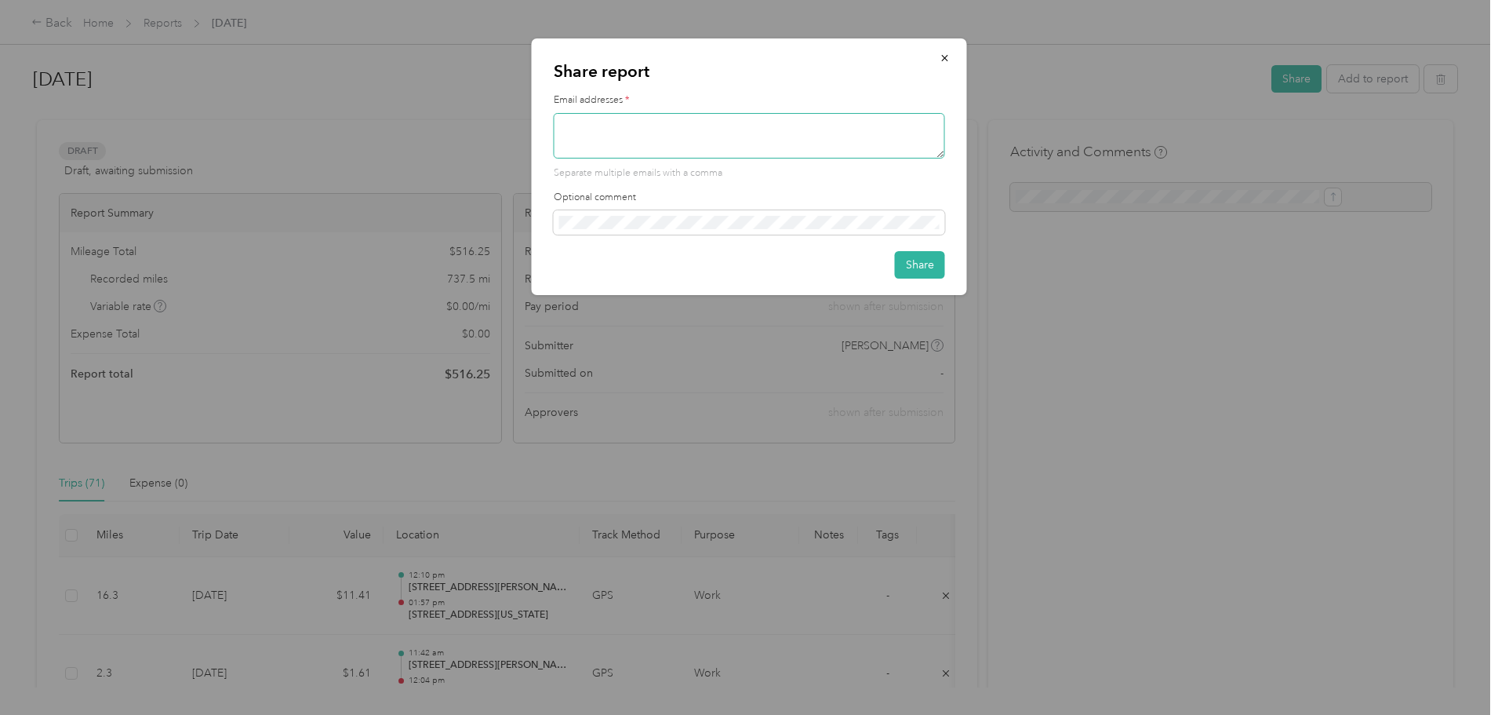
click at [814, 133] on textarea at bounding box center [749, 136] width 391 height 46
type textarea "j"
click at [942, 57] on icon "button" at bounding box center [945, 58] width 11 height 11
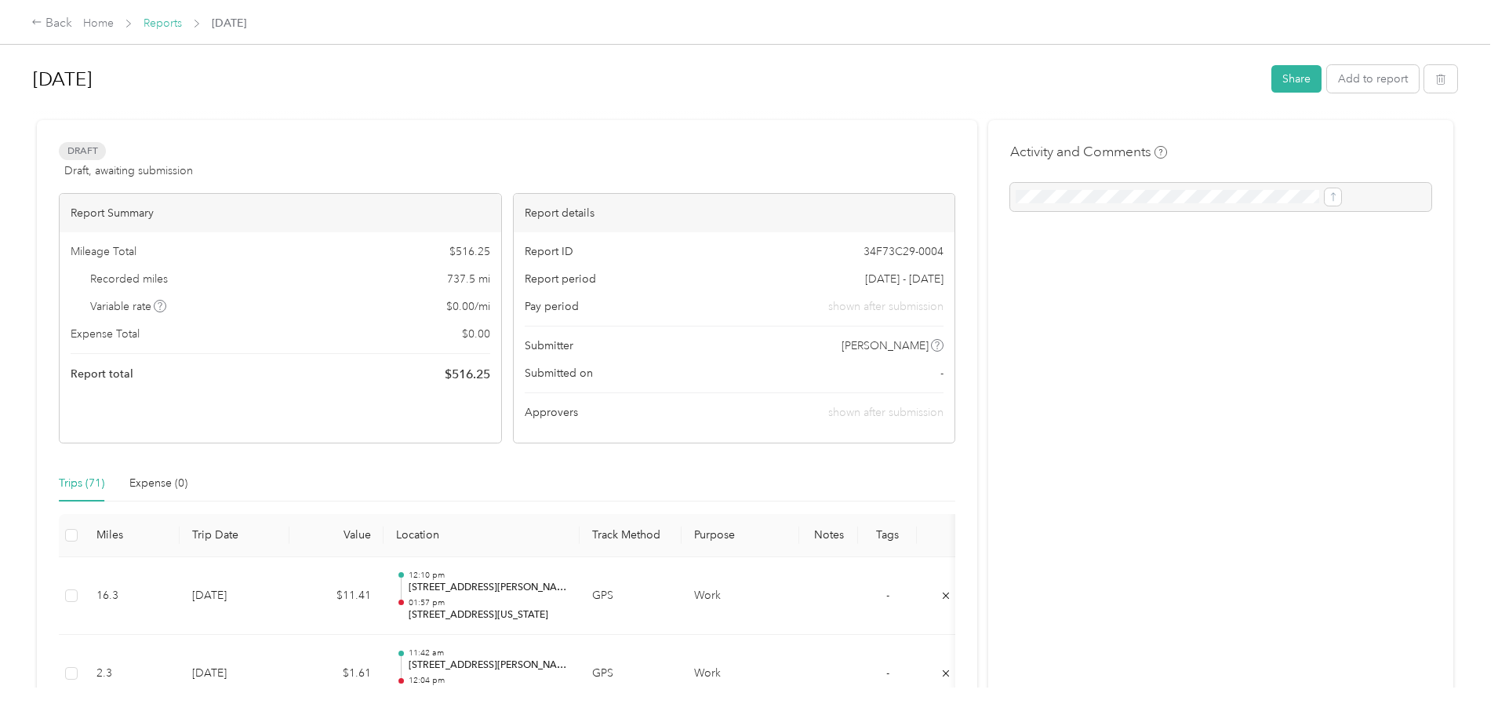
click at [182, 27] on link "Reports" at bounding box center [163, 22] width 38 height 13
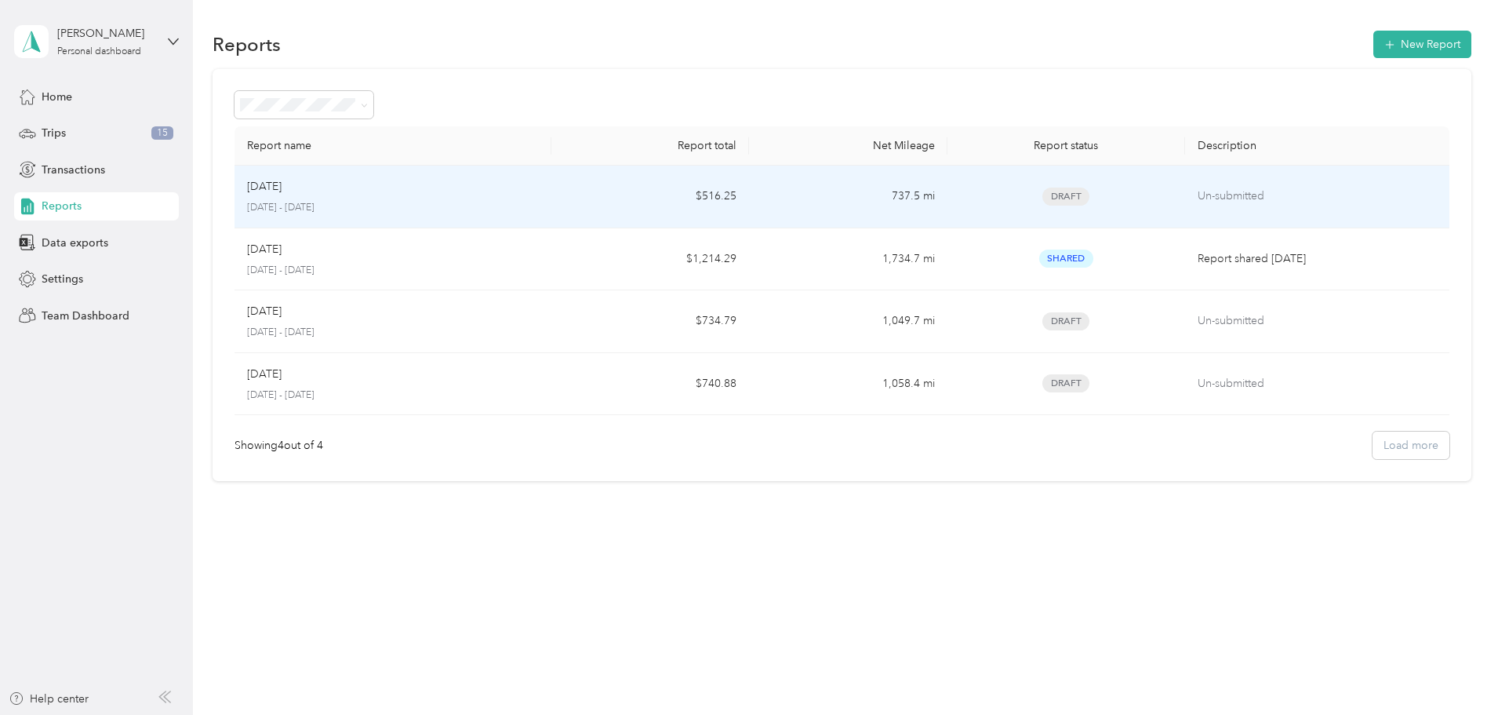
click at [508, 191] on div "[DATE]" at bounding box center [393, 186] width 292 height 17
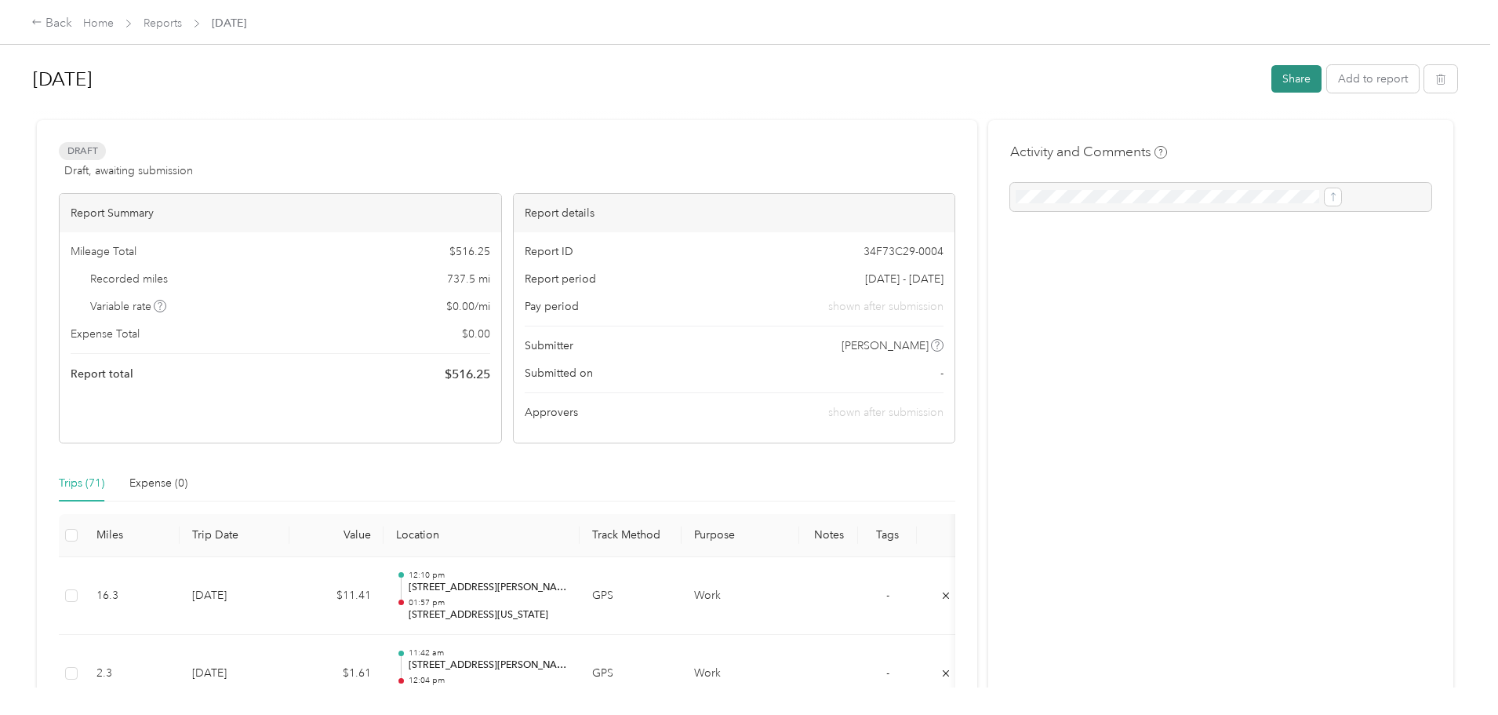
click at [1272, 78] on button "Share" at bounding box center [1297, 78] width 50 height 27
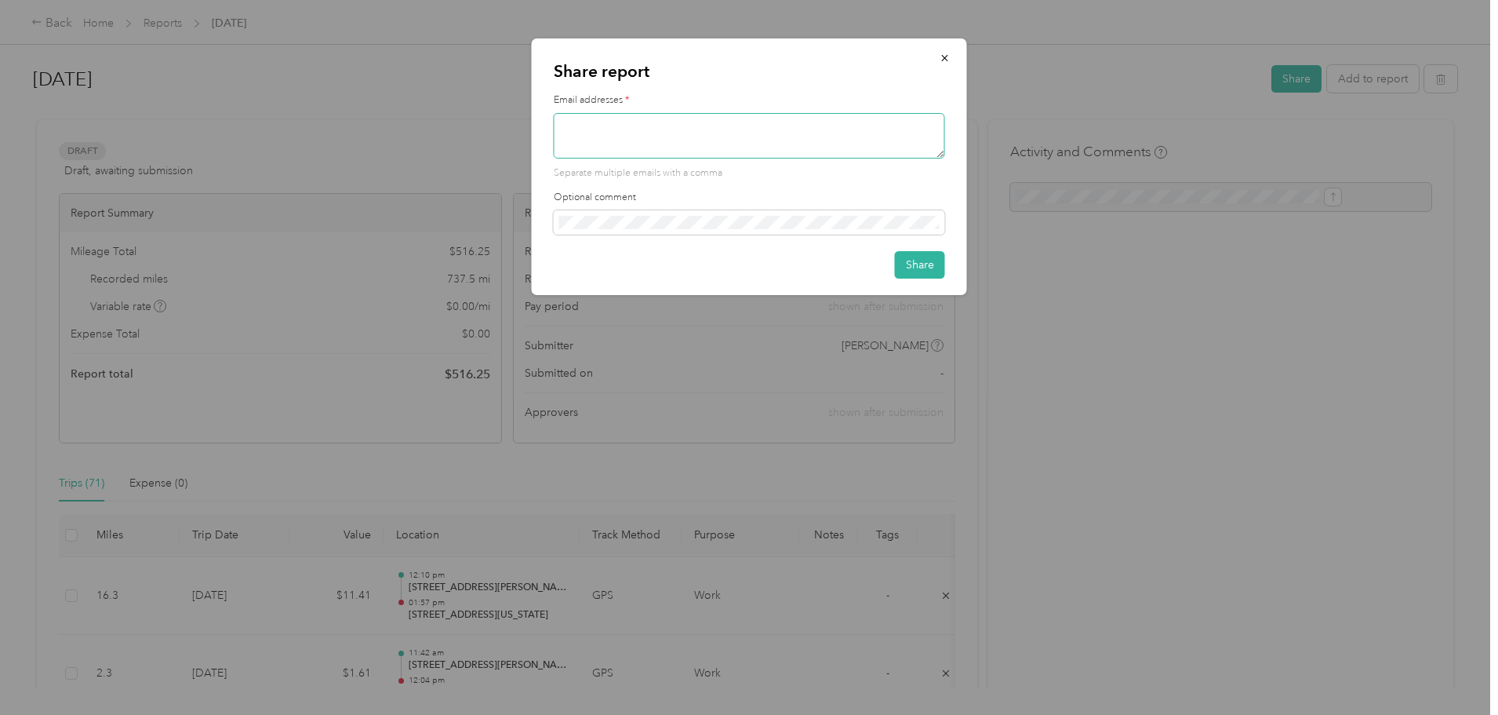
click at [764, 137] on textarea at bounding box center [749, 136] width 391 height 46
type textarea "[EMAIL_ADDRESS][DOMAIN_NAME]"
click at [930, 262] on button "Share" at bounding box center [920, 264] width 50 height 27
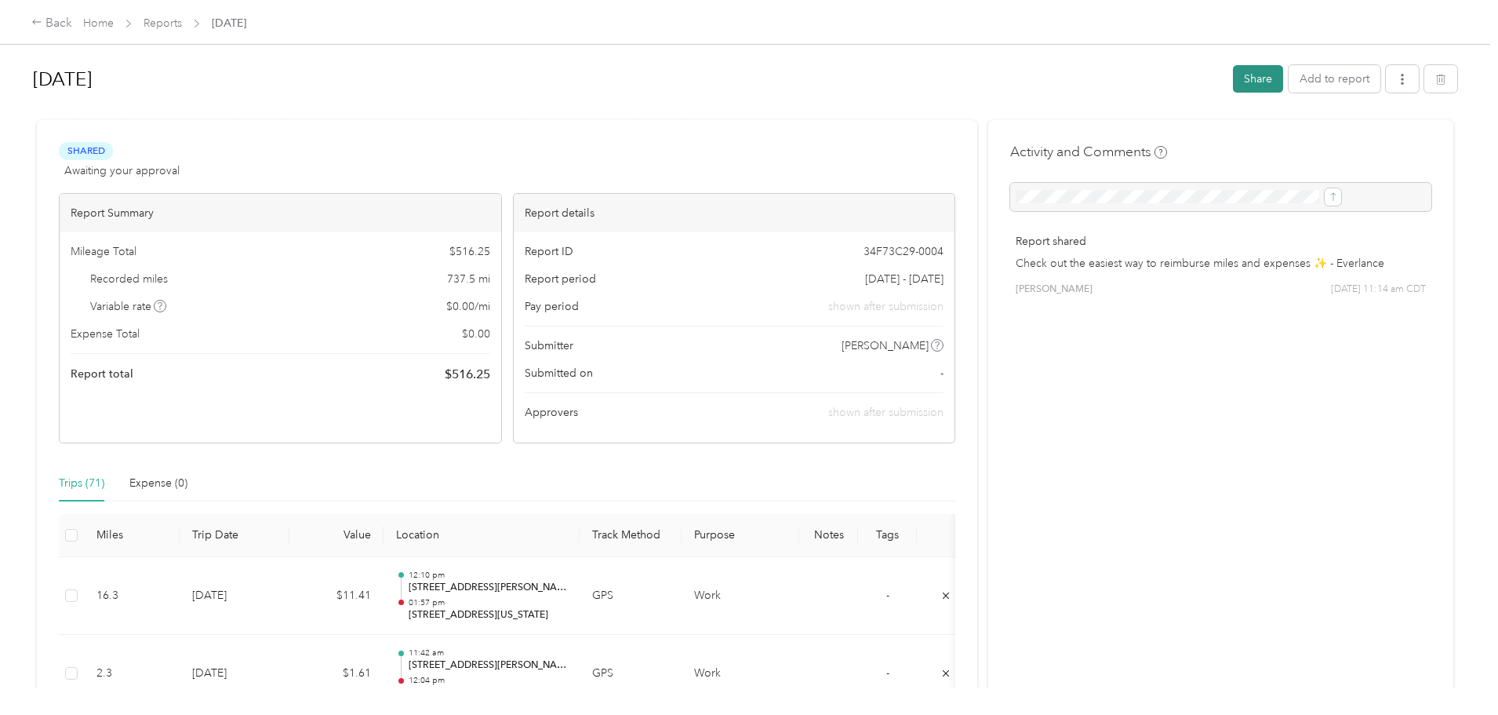
click at [1233, 80] on button "Share" at bounding box center [1258, 78] width 50 height 27
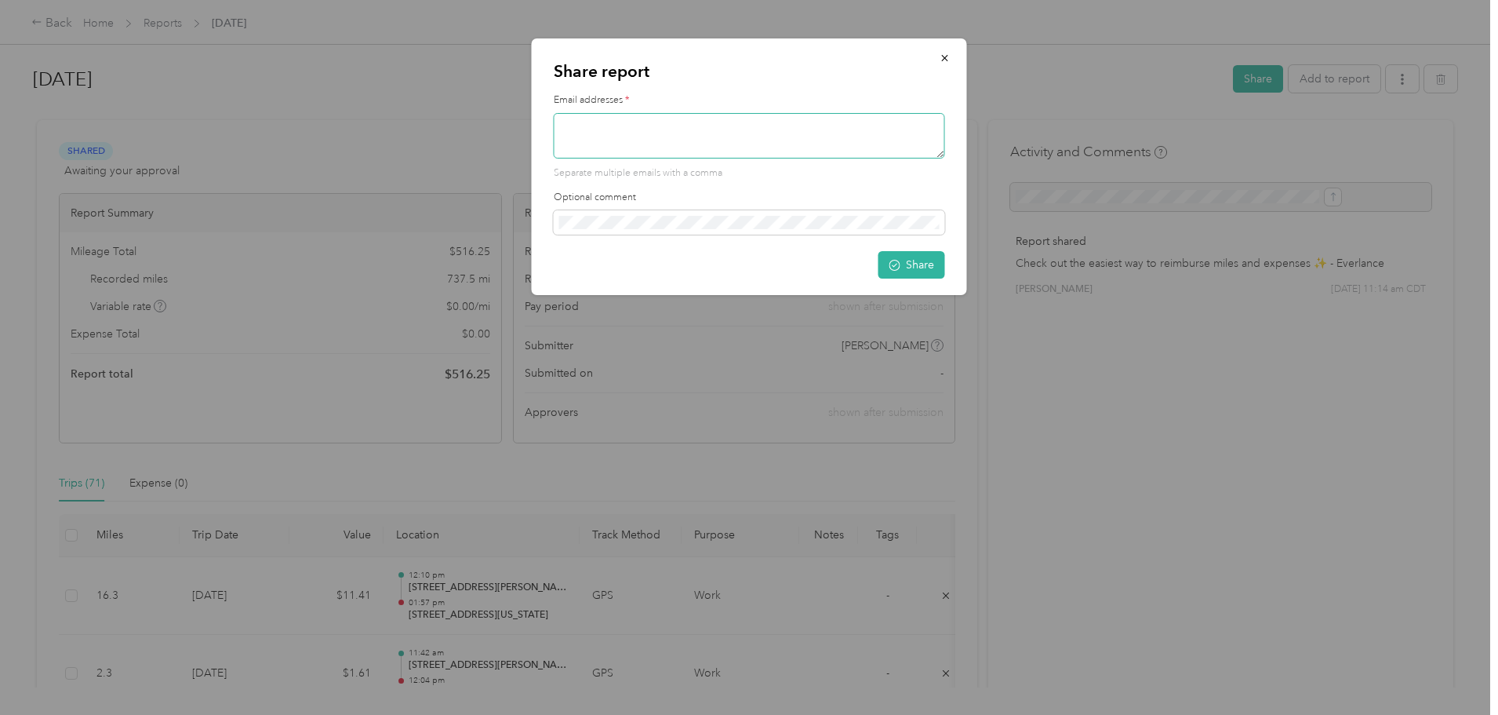
paste textarea "[URL][DOMAIN_NAME]"
type textarea "[URL][DOMAIN_NAME]"
click at [789, 125] on textarea "[URL][DOMAIN_NAME]" at bounding box center [749, 136] width 391 height 46
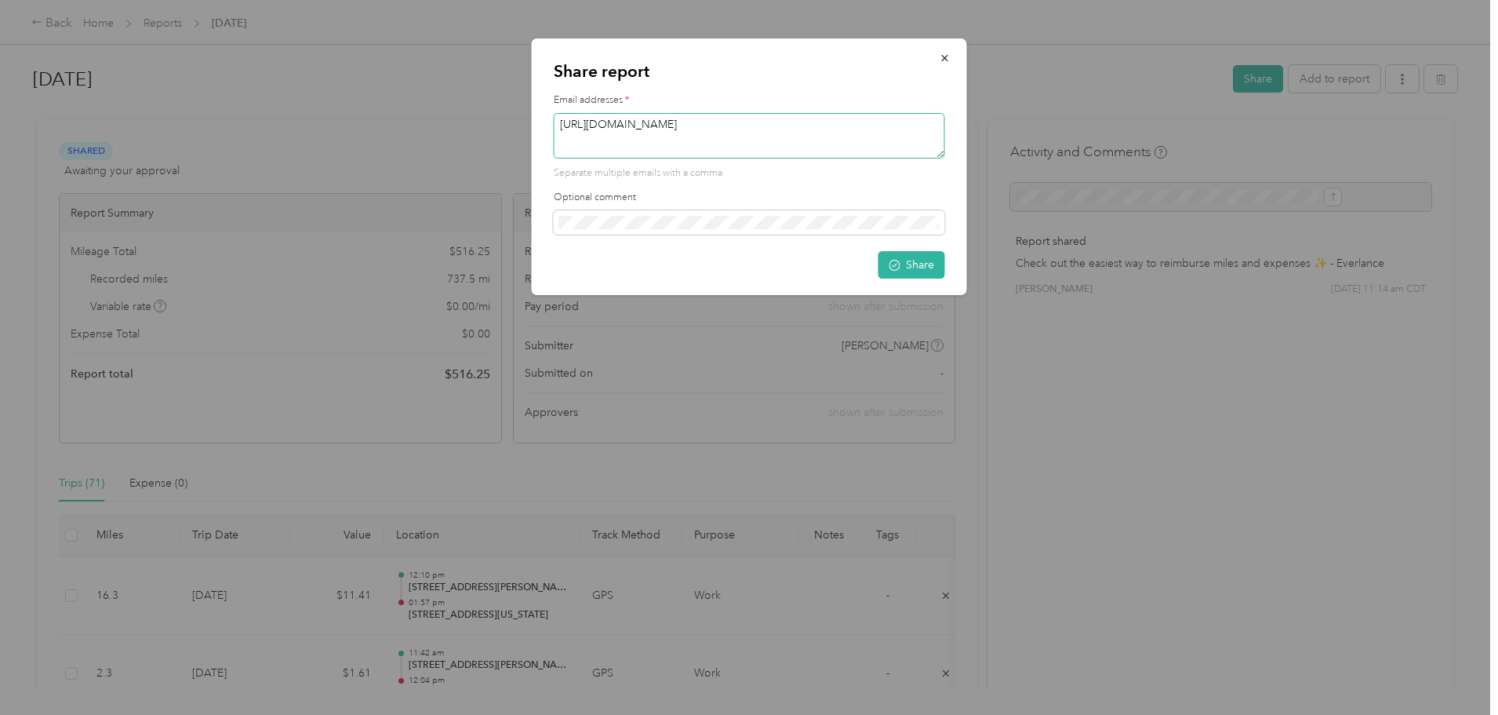
click at [789, 125] on textarea "[URL][DOMAIN_NAME]" at bounding box center [749, 136] width 391 height 46
click at [610, 140] on textarea at bounding box center [749, 136] width 391 height 46
type textarea "[EMAIL_ADDRESS][DOMAIN_NAME]"
click at [930, 262] on button "Share" at bounding box center [912, 264] width 67 height 27
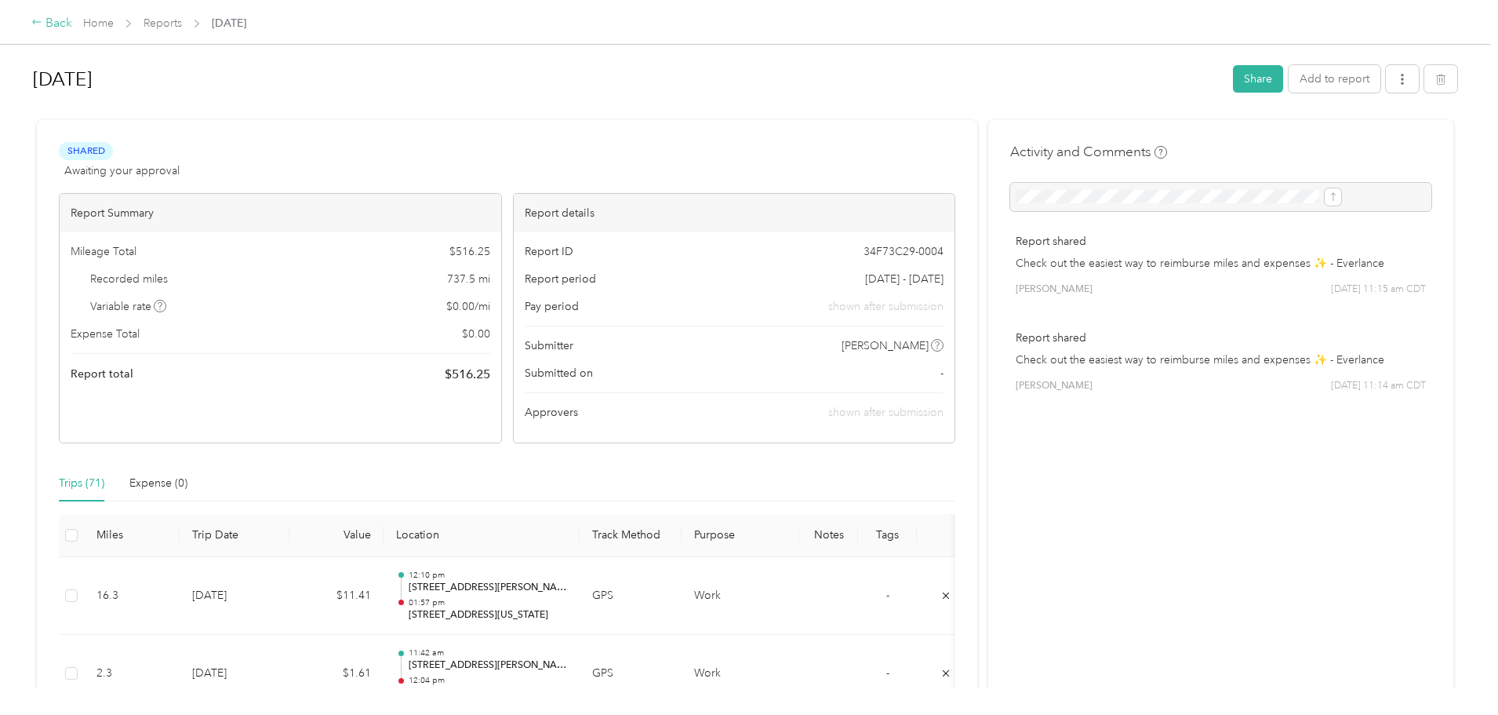
click at [42, 20] on icon at bounding box center [36, 21] width 11 height 11
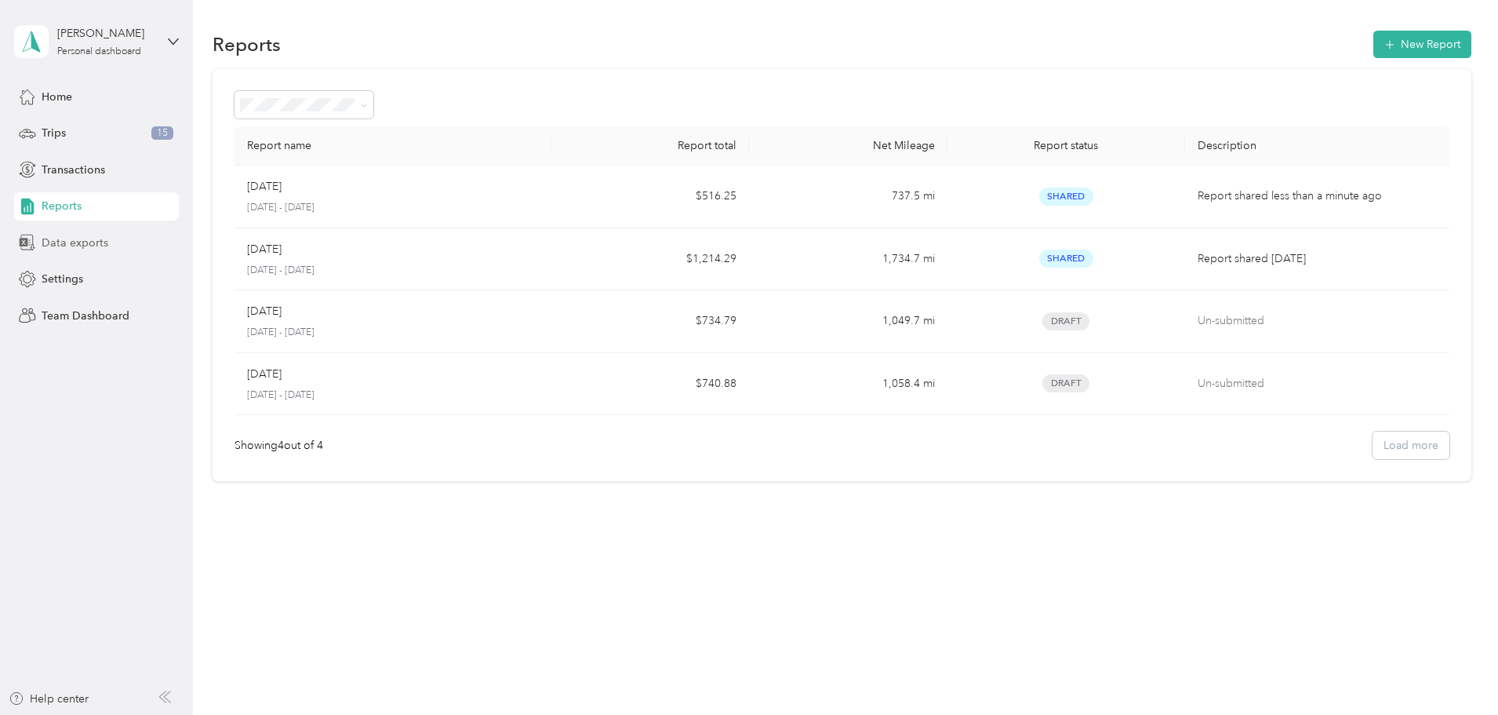
click at [71, 243] on span "Data exports" at bounding box center [75, 243] width 67 height 16
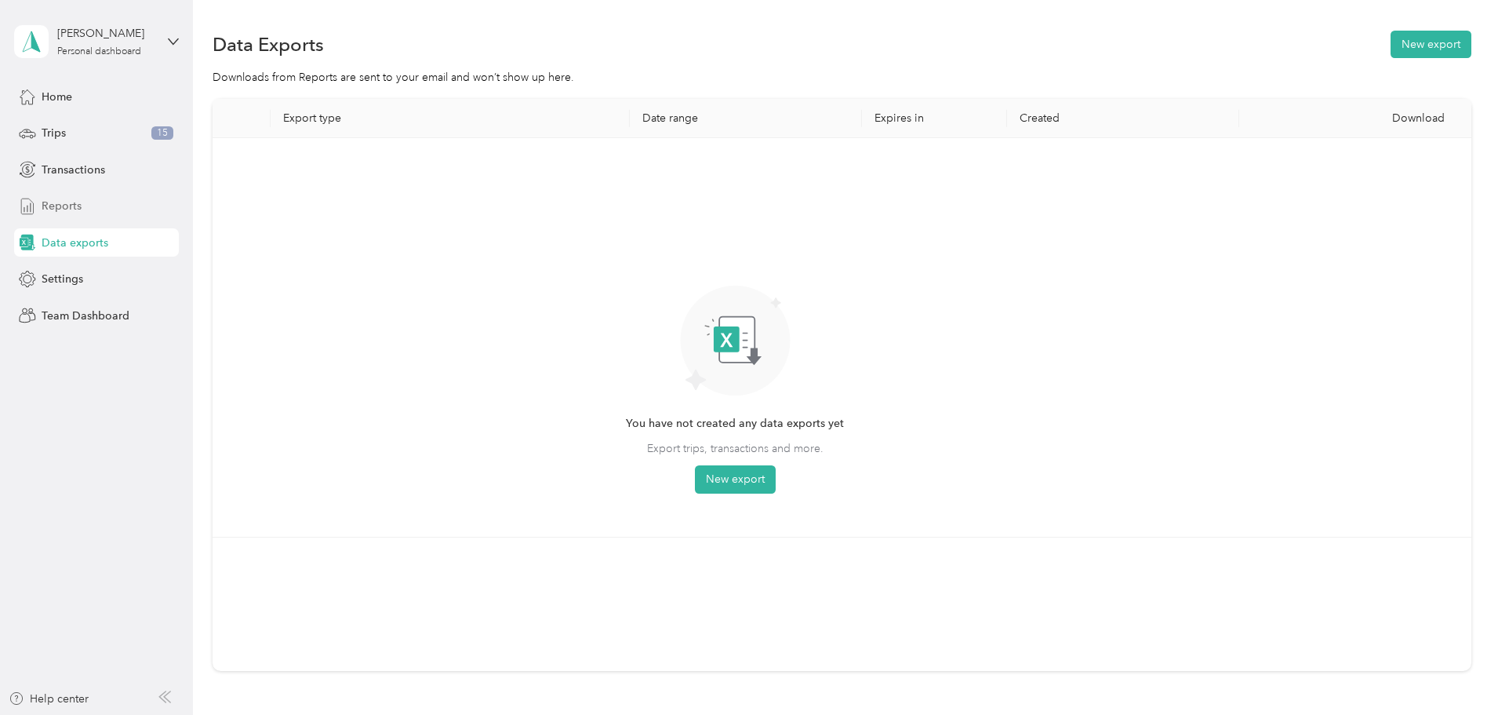
click at [56, 200] on span "Reports" at bounding box center [62, 206] width 40 height 16
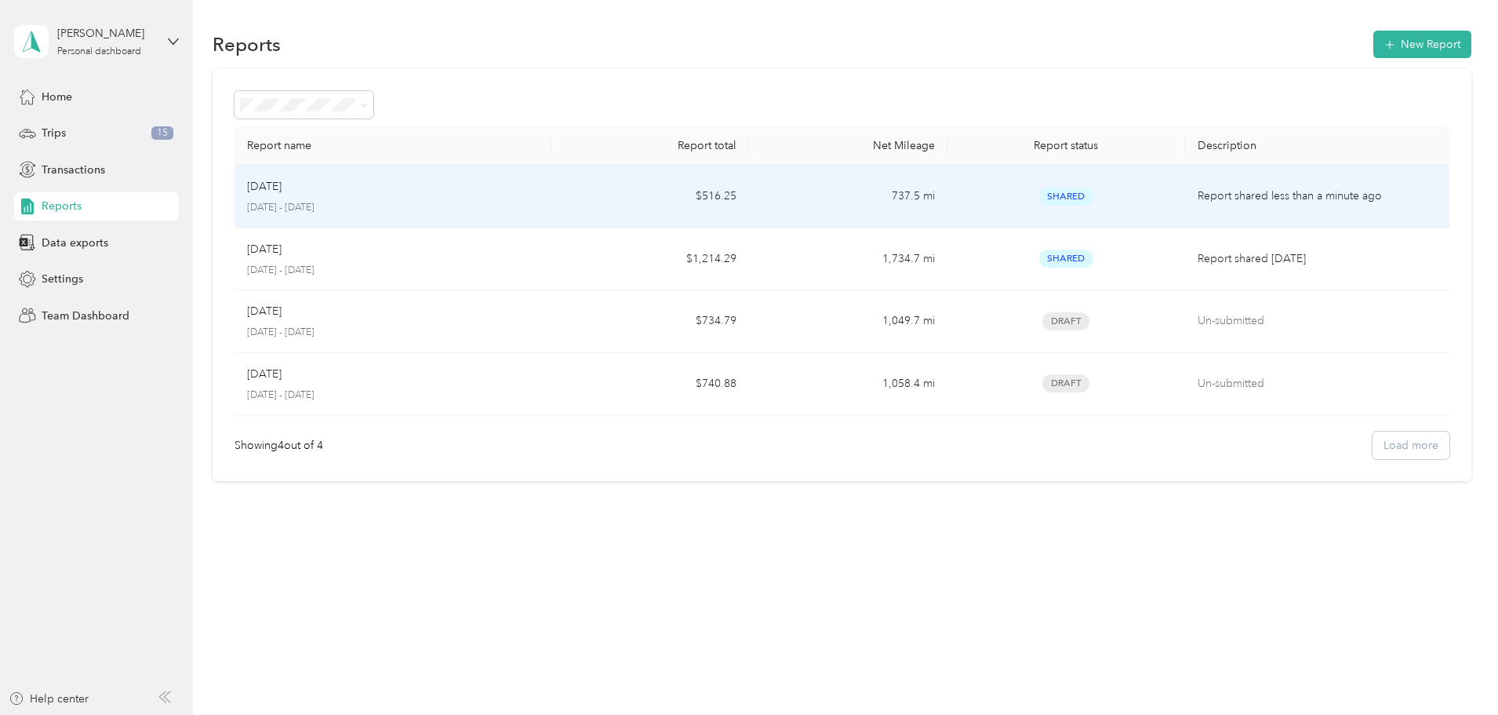
click at [394, 195] on div "Sep [DATE] - [DATE]" at bounding box center [393, 196] width 292 height 37
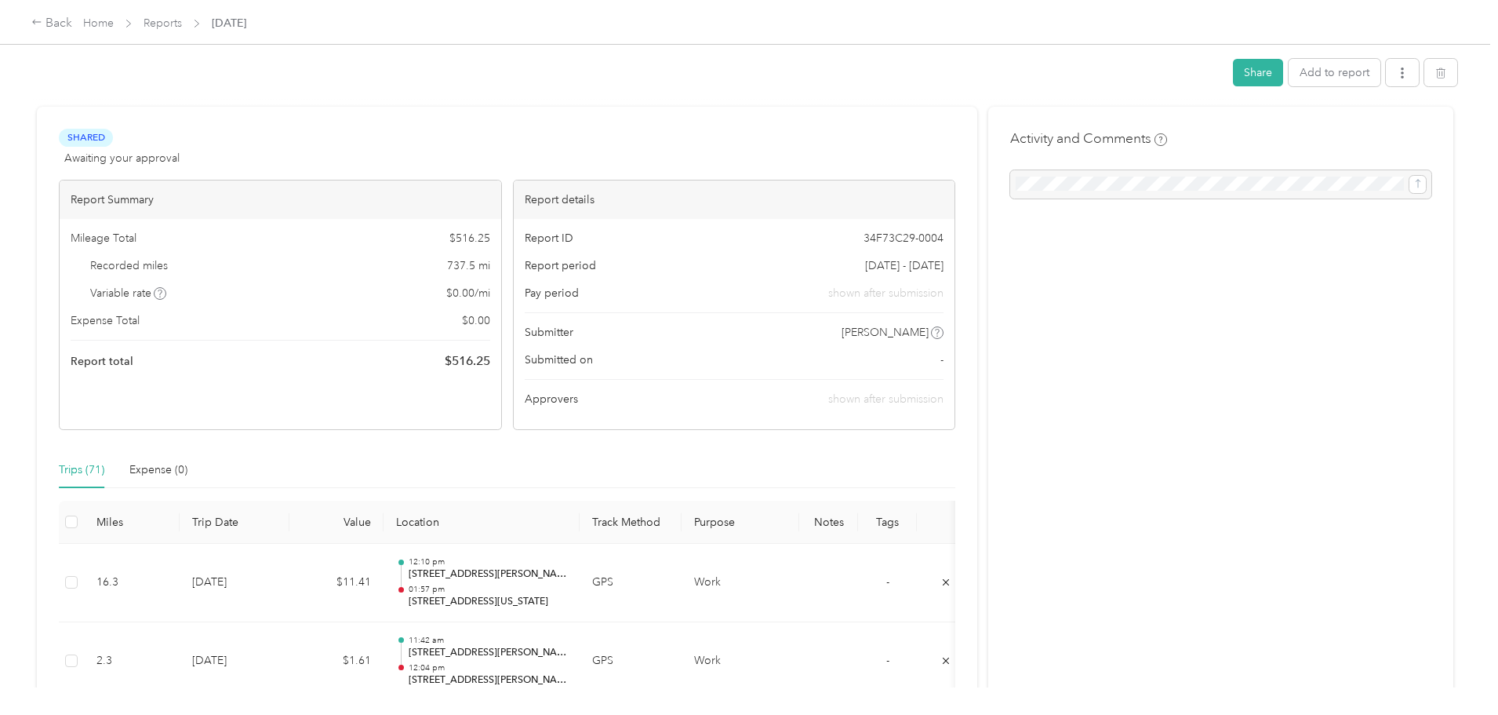
click at [394, 195] on div "Report Summary" at bounding box center [281, 199] width 442 height 38
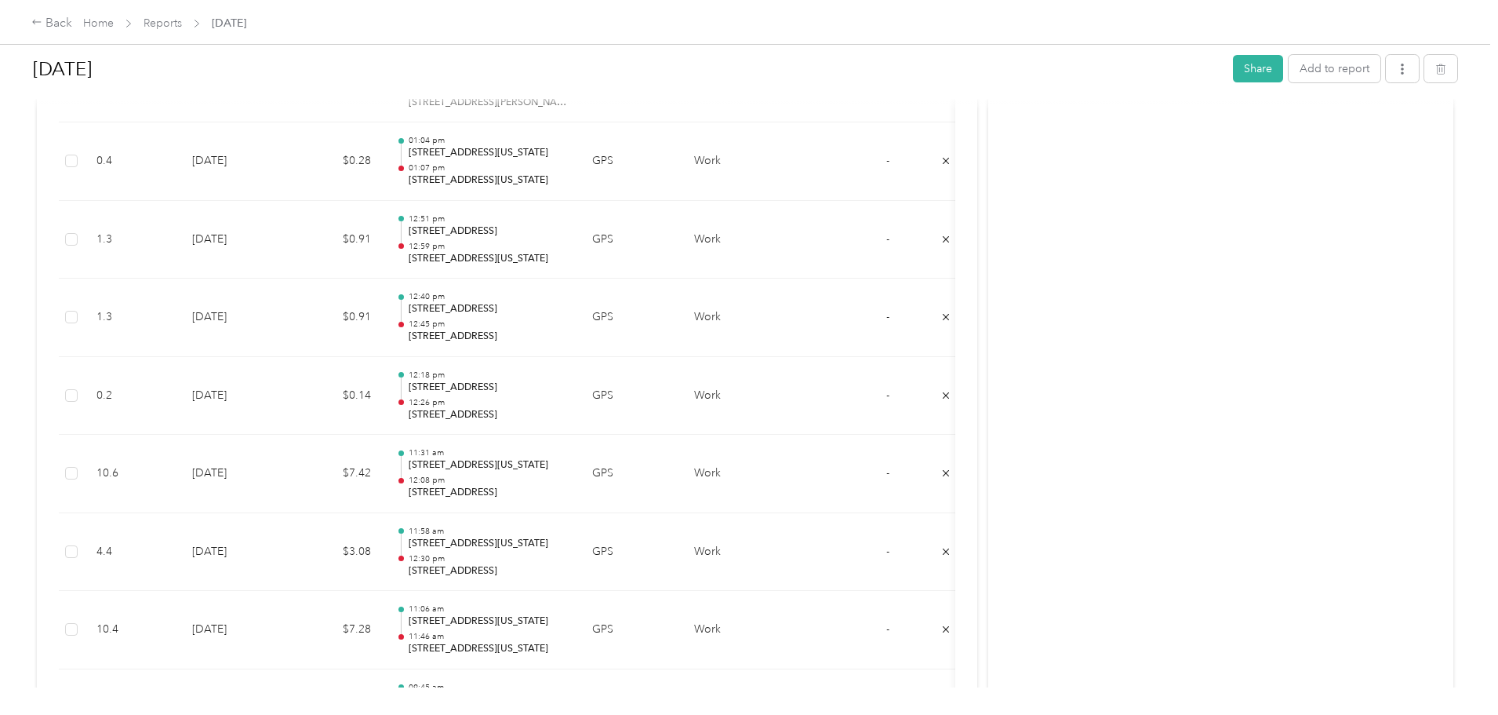
scroll to position [1804, 0]
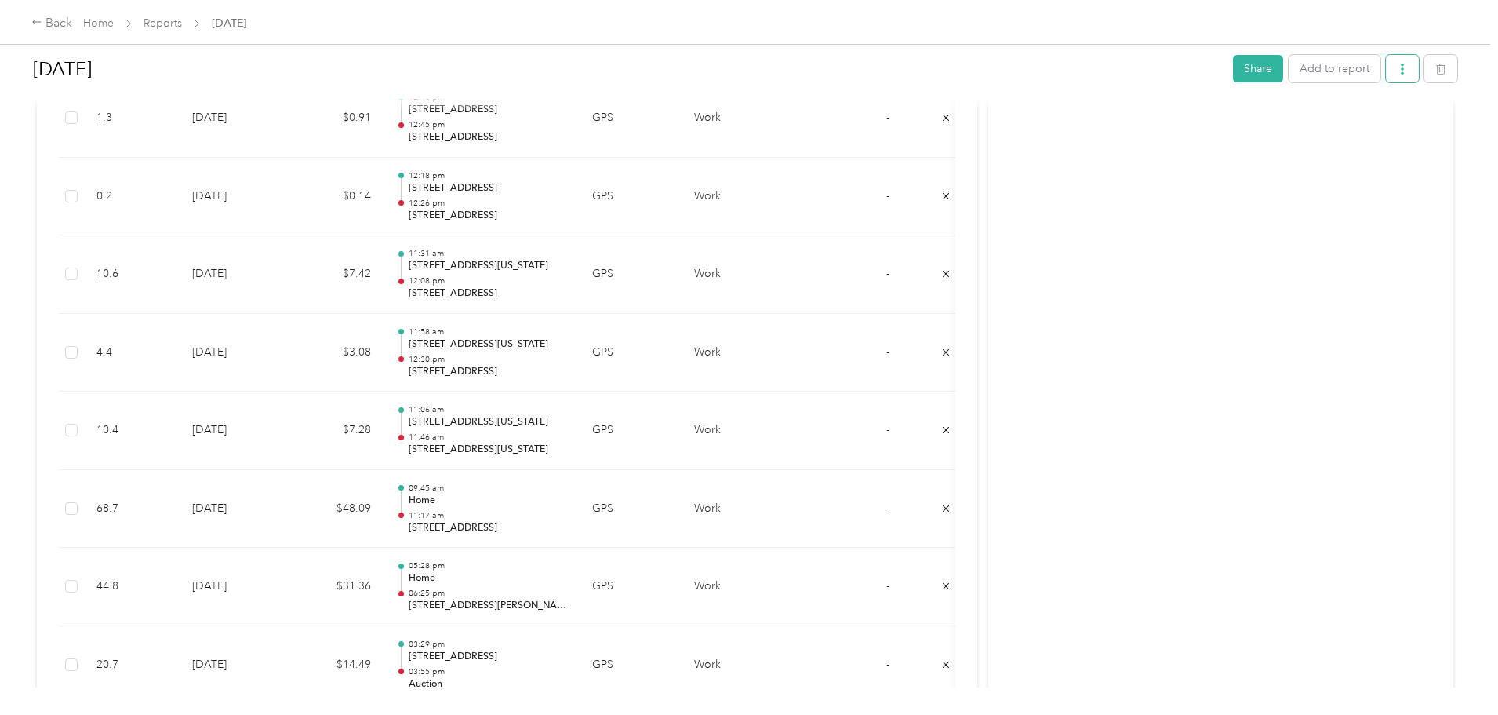
click at [1397, 72] on icon "button" at bounding box center [1402, 69] width 11 height 11
click at [1239, 126] on span "Download" at bounding box center [1229, 126] width 52 height 16
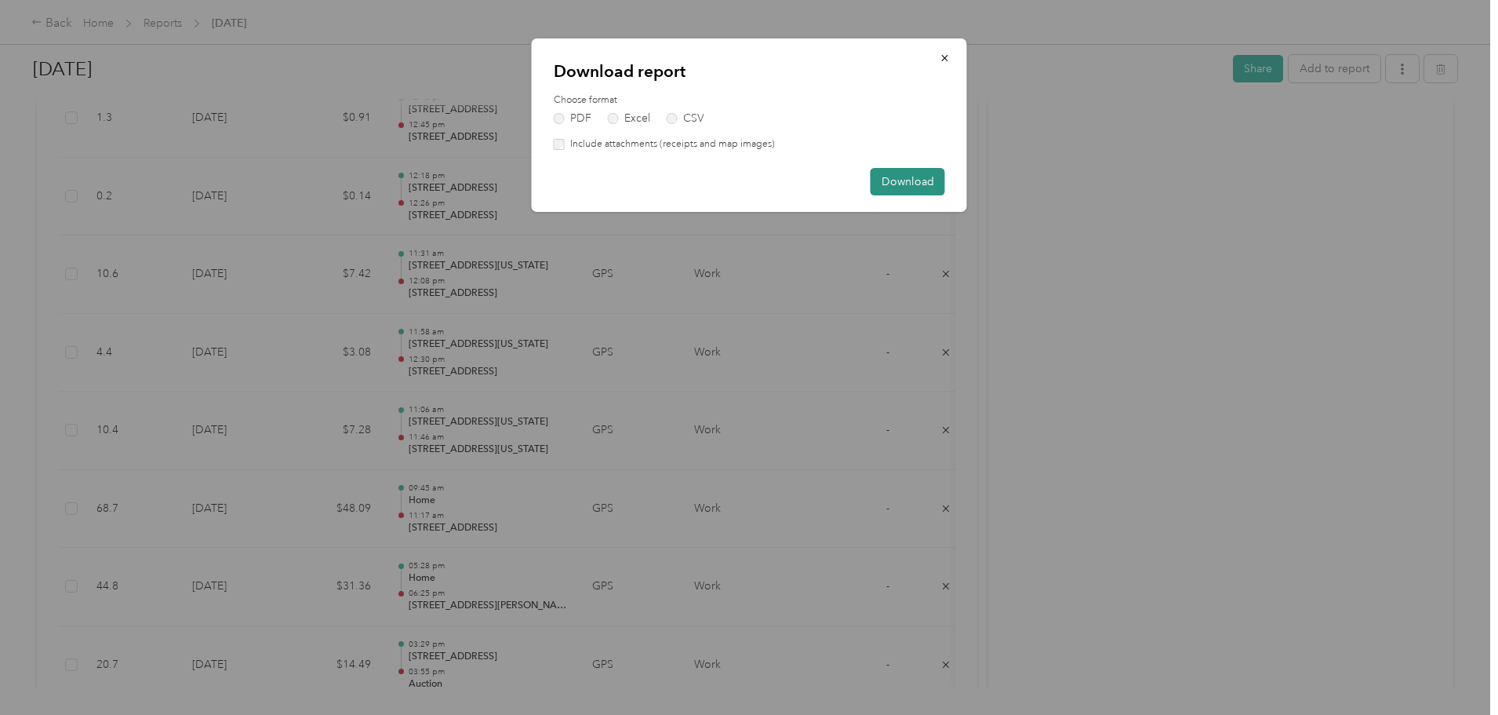
click at [905, 177] on button "Download" at bounding box center [908, 181] width 75 height 27
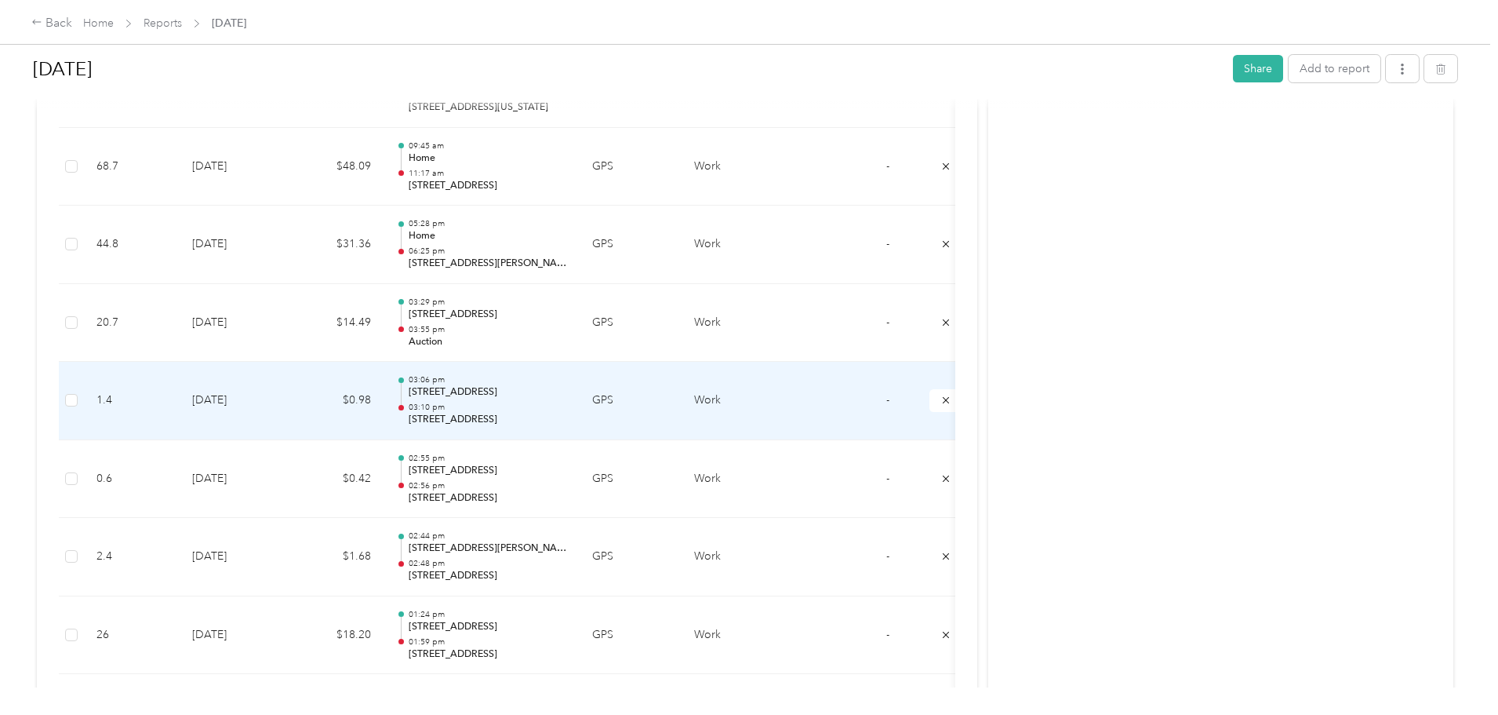
scroll to position [2118, 0]
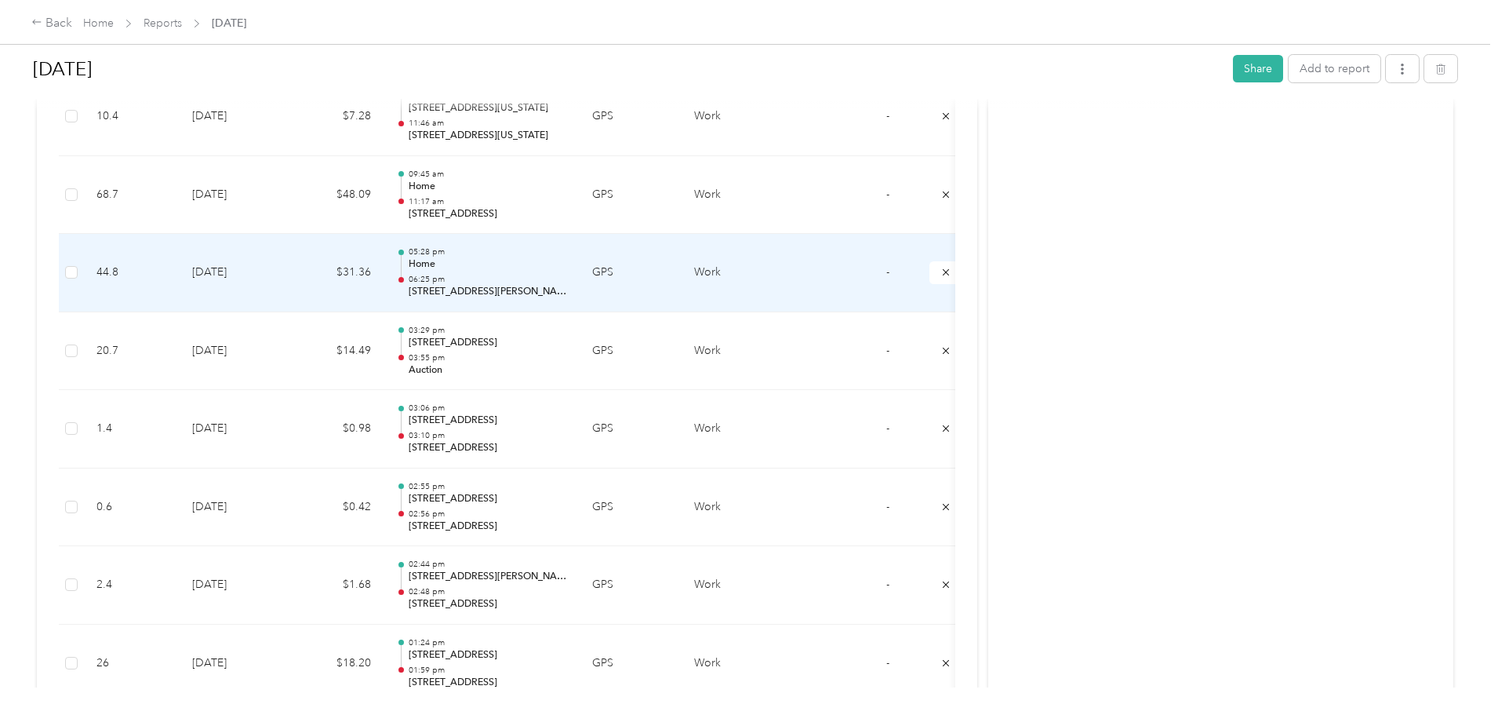
click at [567, 286] on p "[STREET_ADDRESS][PERSON_NAME]" at bounding box center [488, 292] width 158 height 14
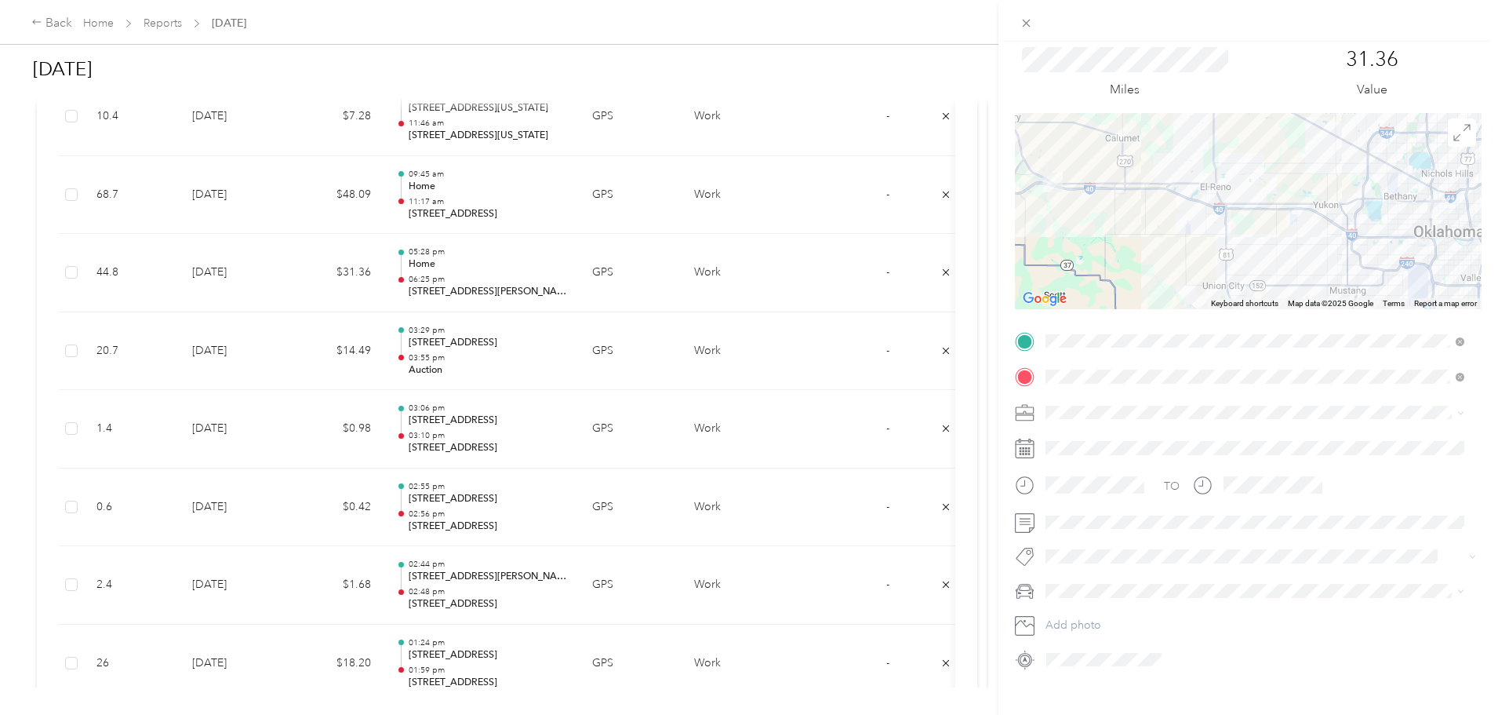
scroll to position [73, 0]
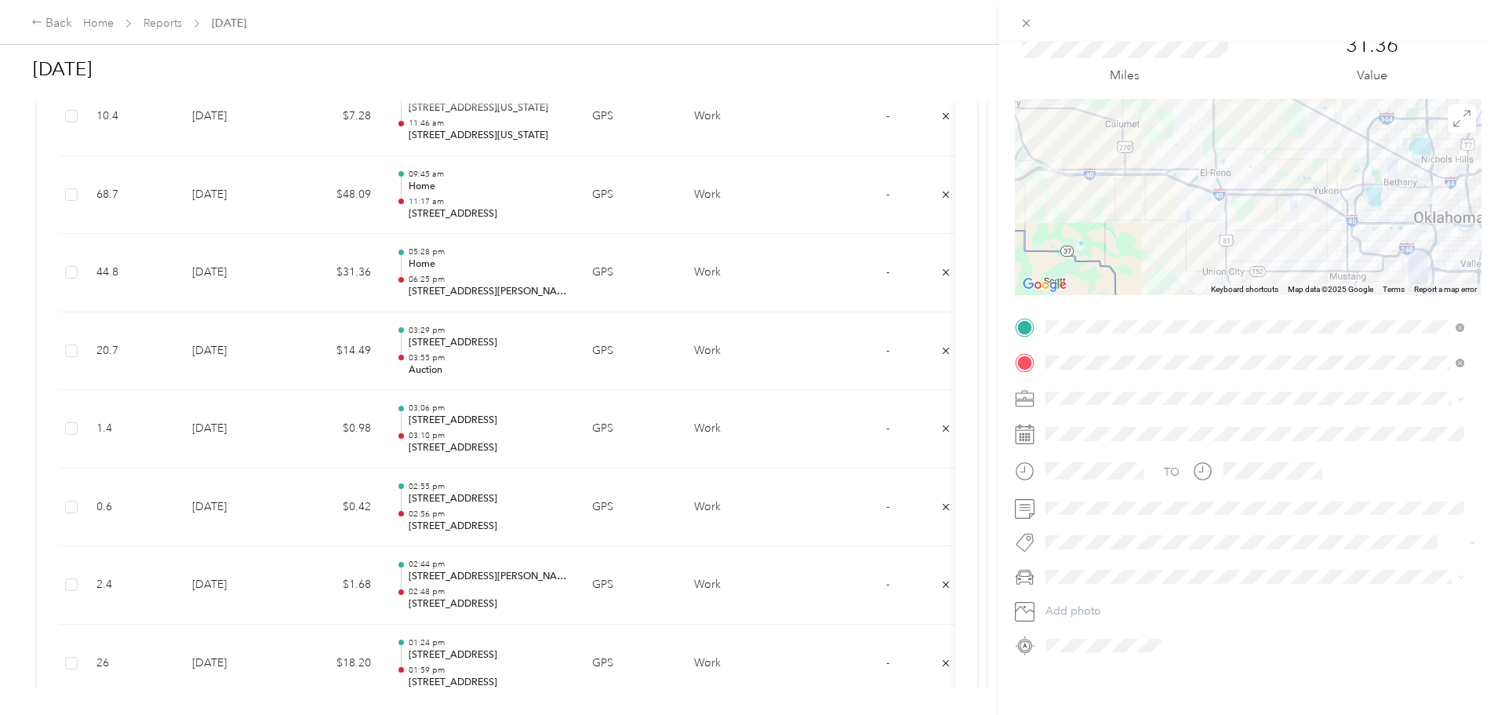
click at [194, 275] on div "Trip details Save This trip cannot be edited because it is either under review,…" at bounding box center [749, 357] width 1498 height 715
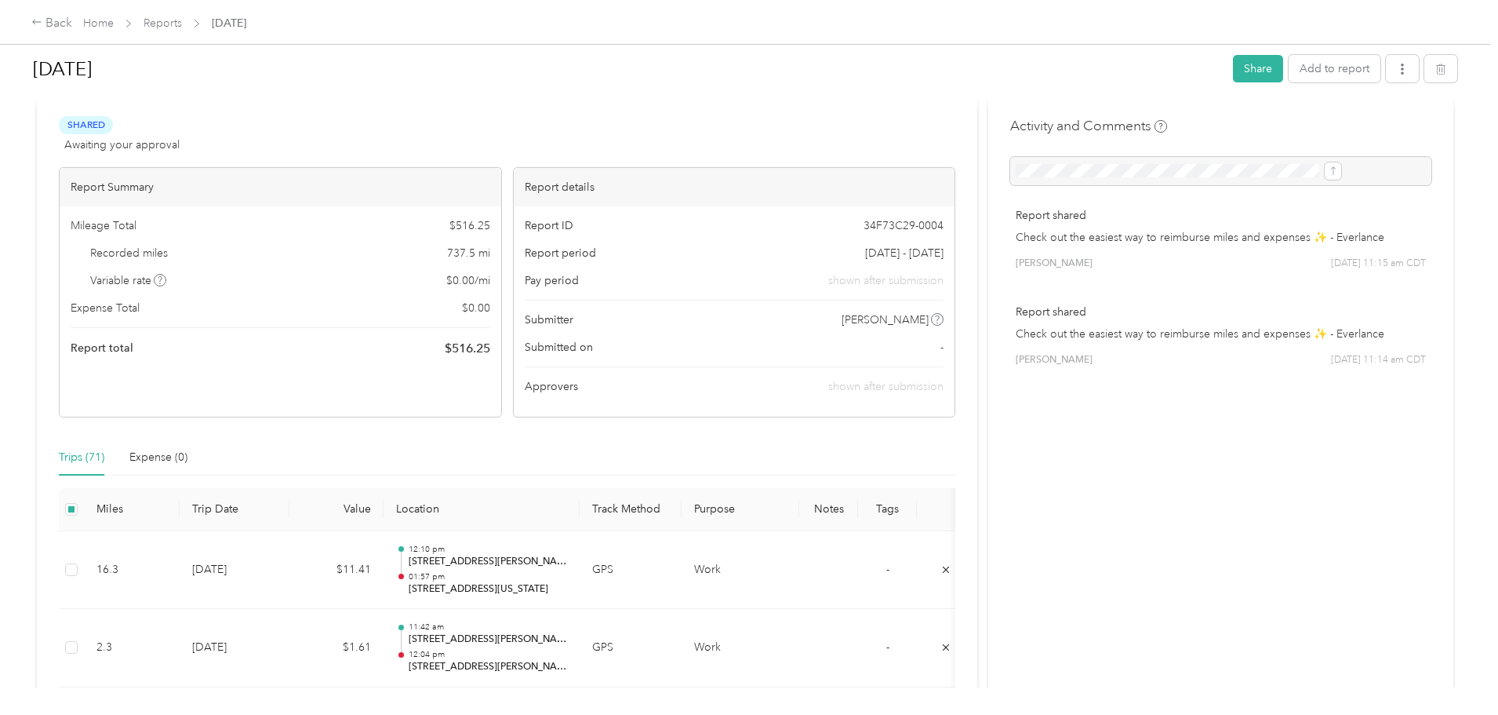
scroll to position [0, 0]
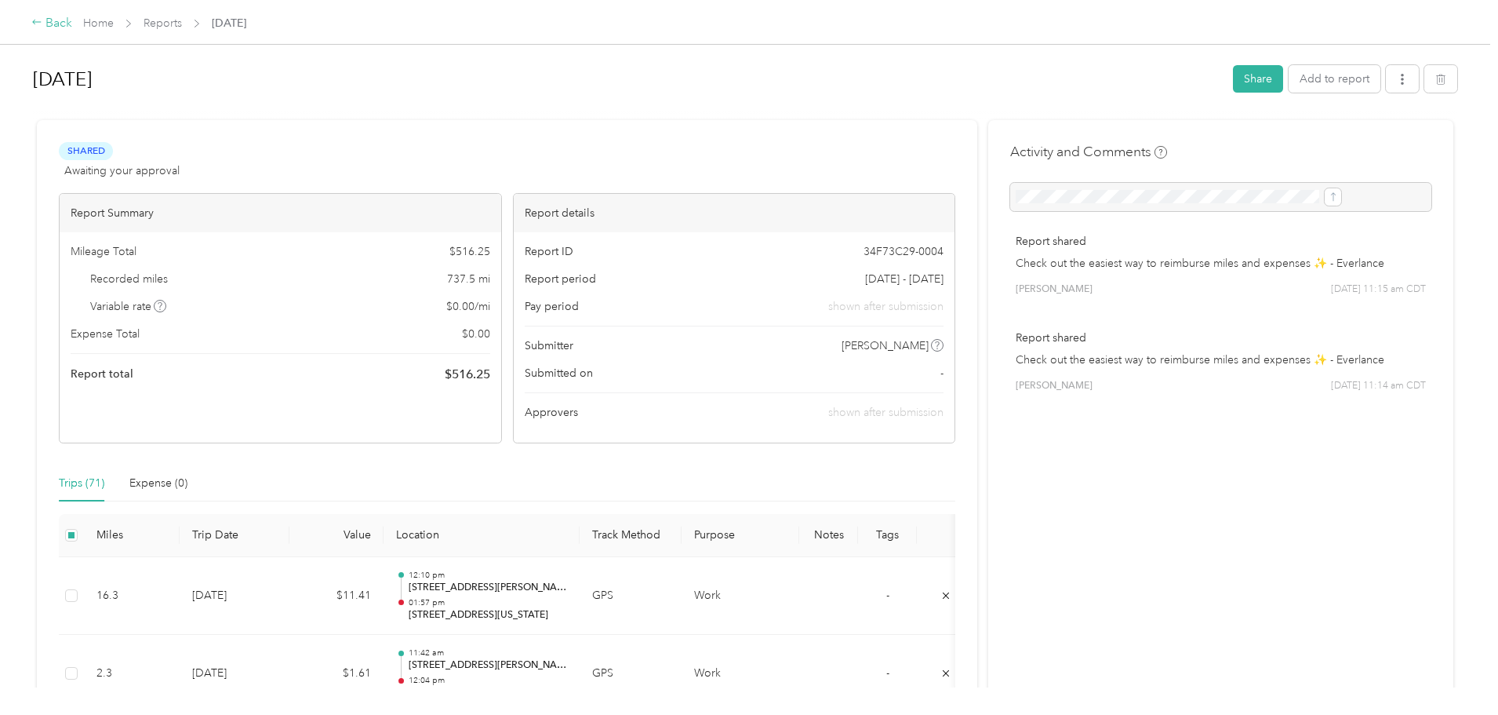
click at [72, 25] on div "Back" at bounding box center [51, 23] width 41 height 19
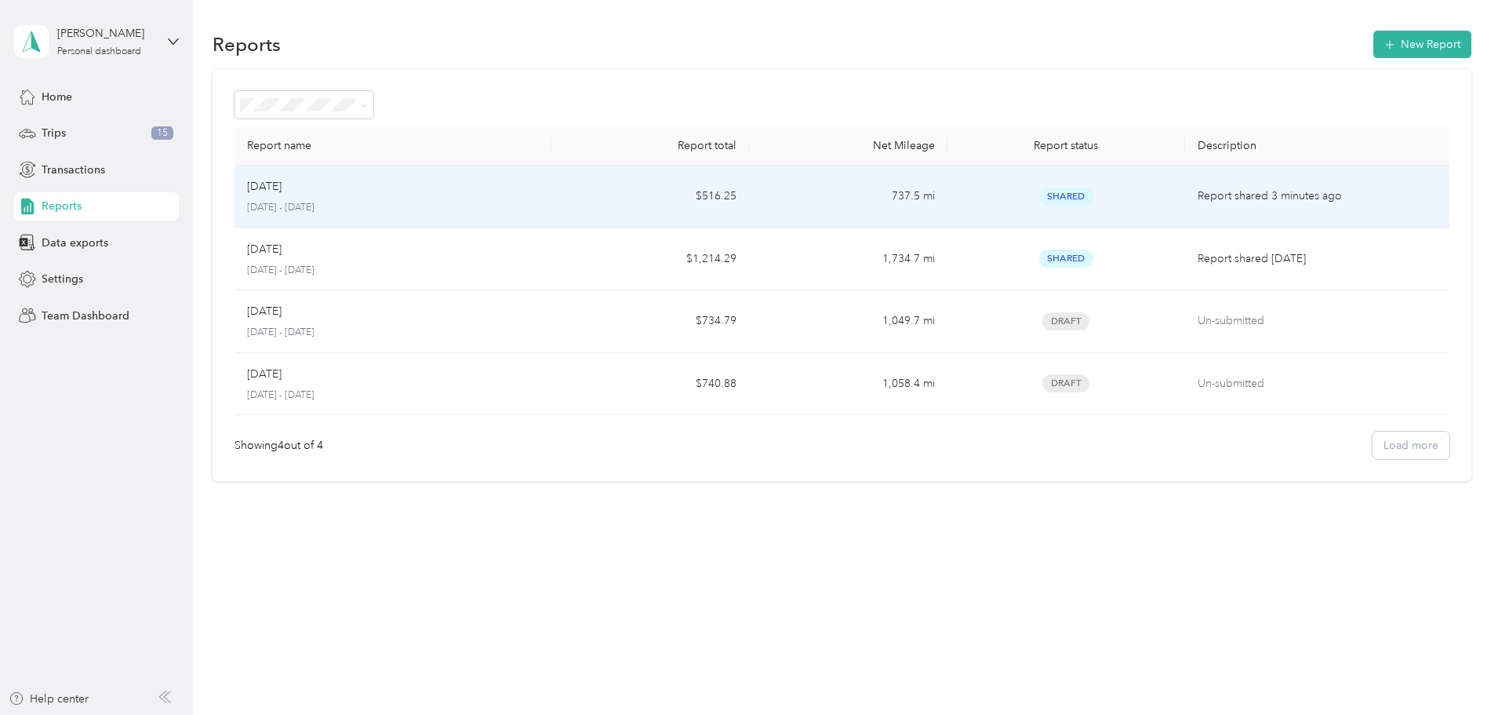
click at [484, 200] on div "Sep [DATE] - [DATE]" at bounding box center [393, 196] width 292 height 37
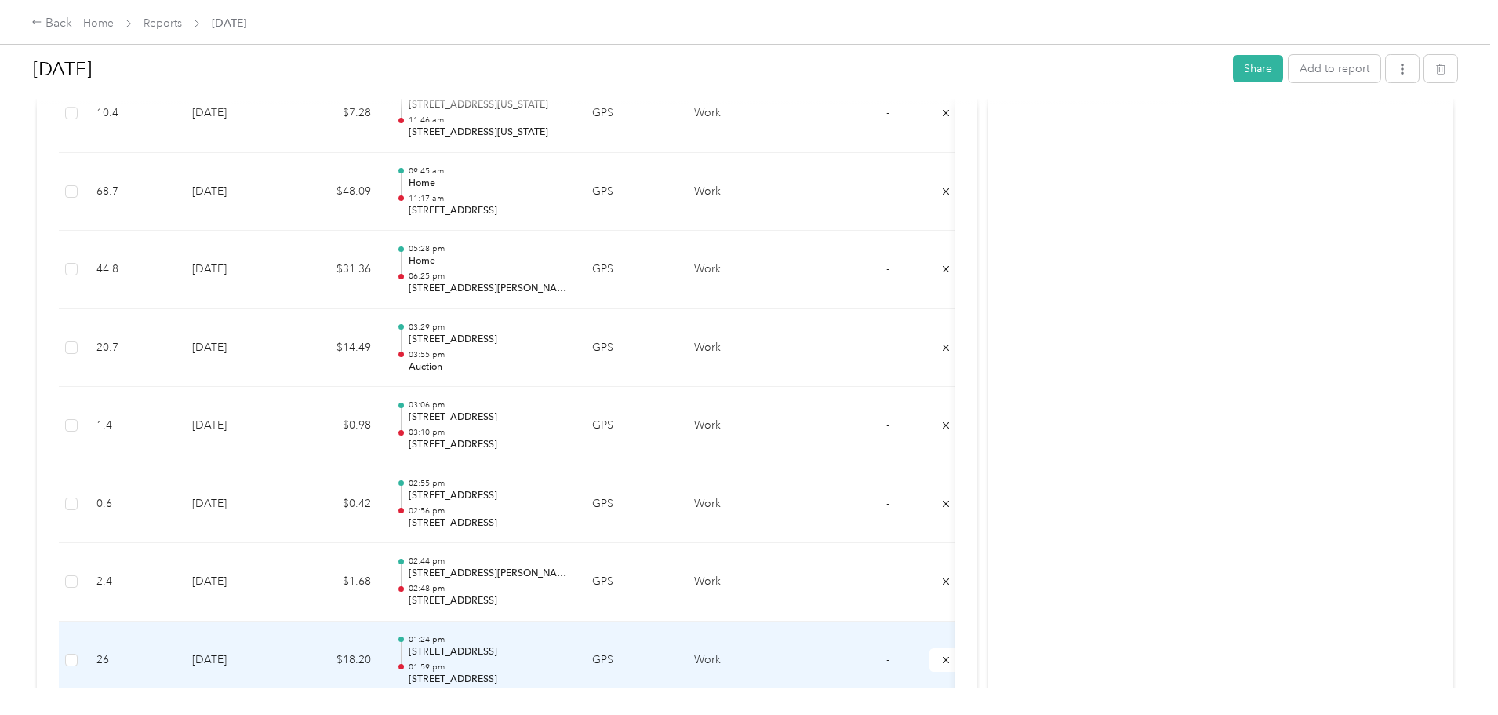
scroll to position [2118, 0]
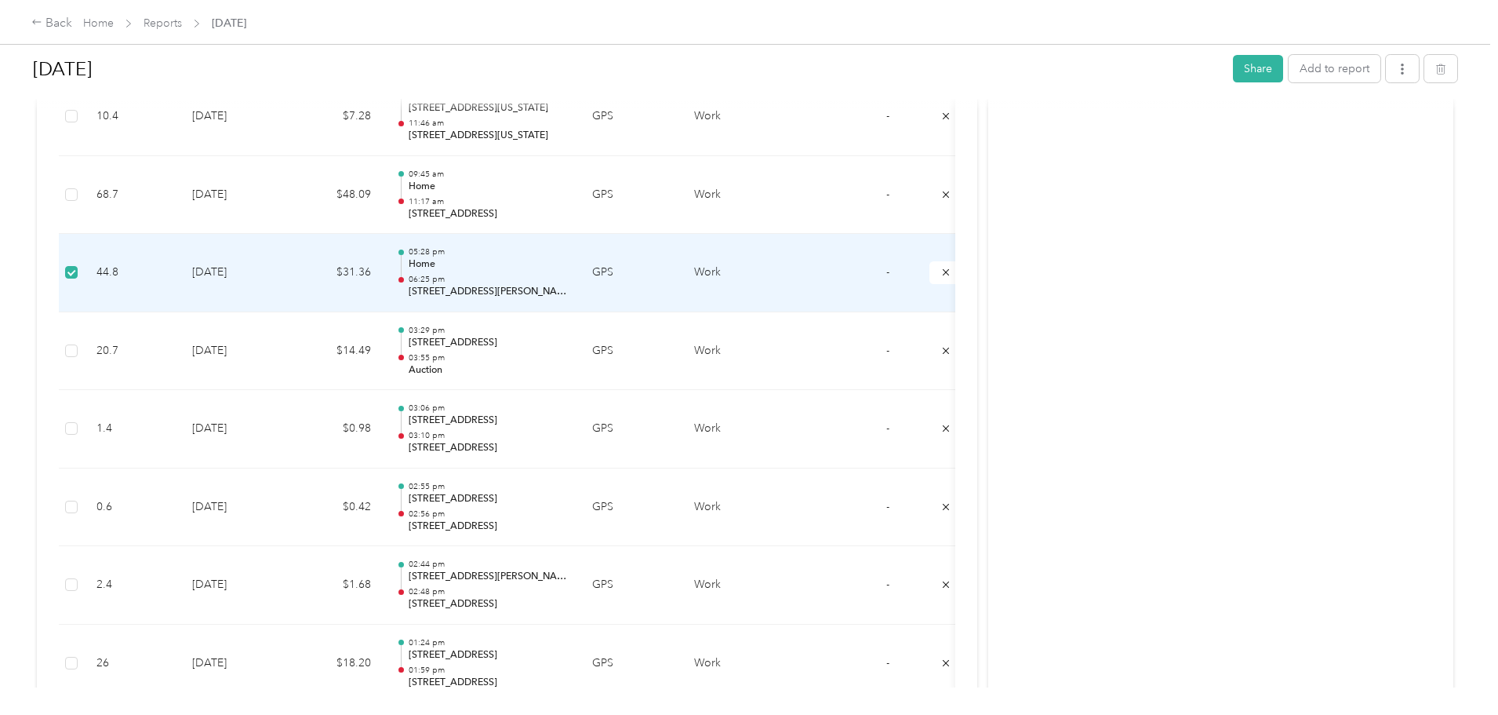
click at [799, 281] on td "Work" at bounding box center [741, 273] width 118 height 78
click at [72, 24] on div "Back" at bounding box center [51, 23] width 41 height 19
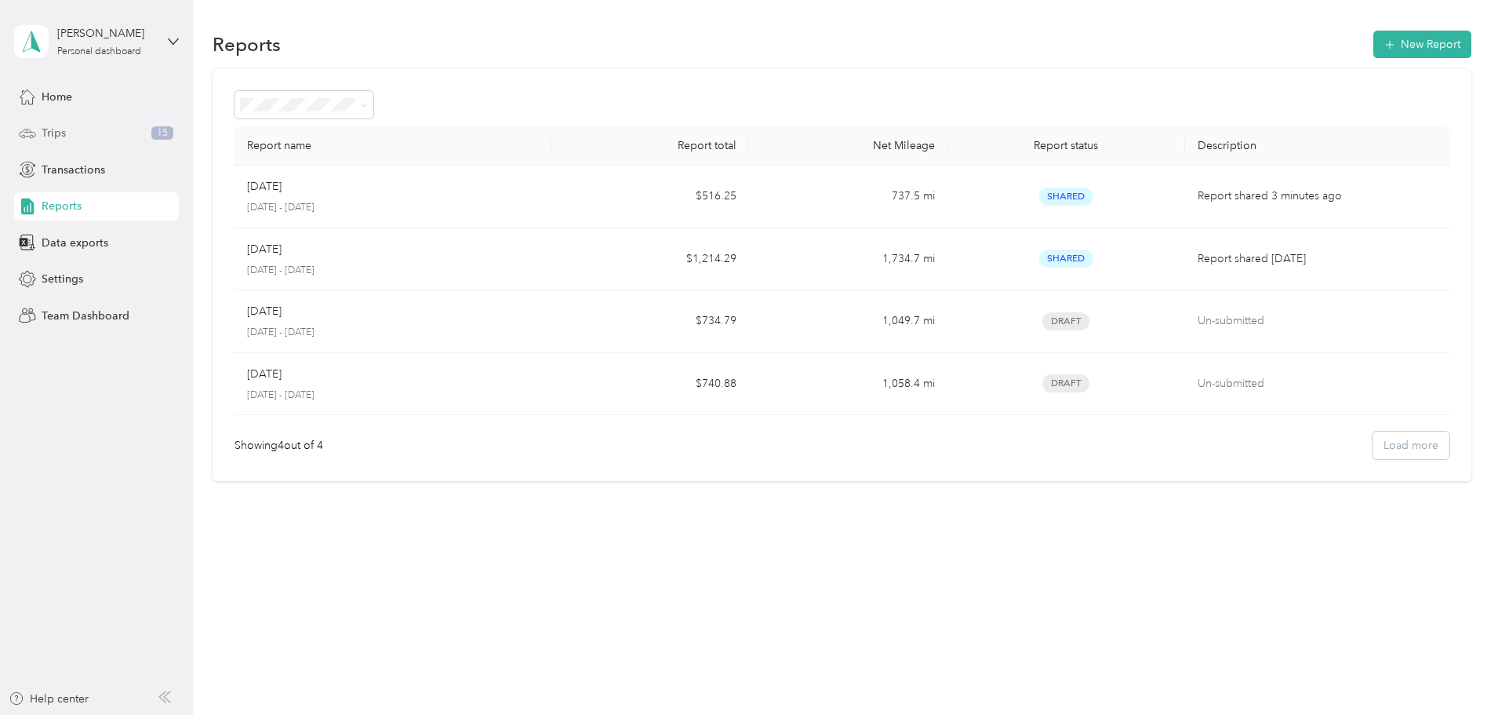
click at [69, 137] on div "Trips 15" at bounding box center [96, 133] width 165 height 28
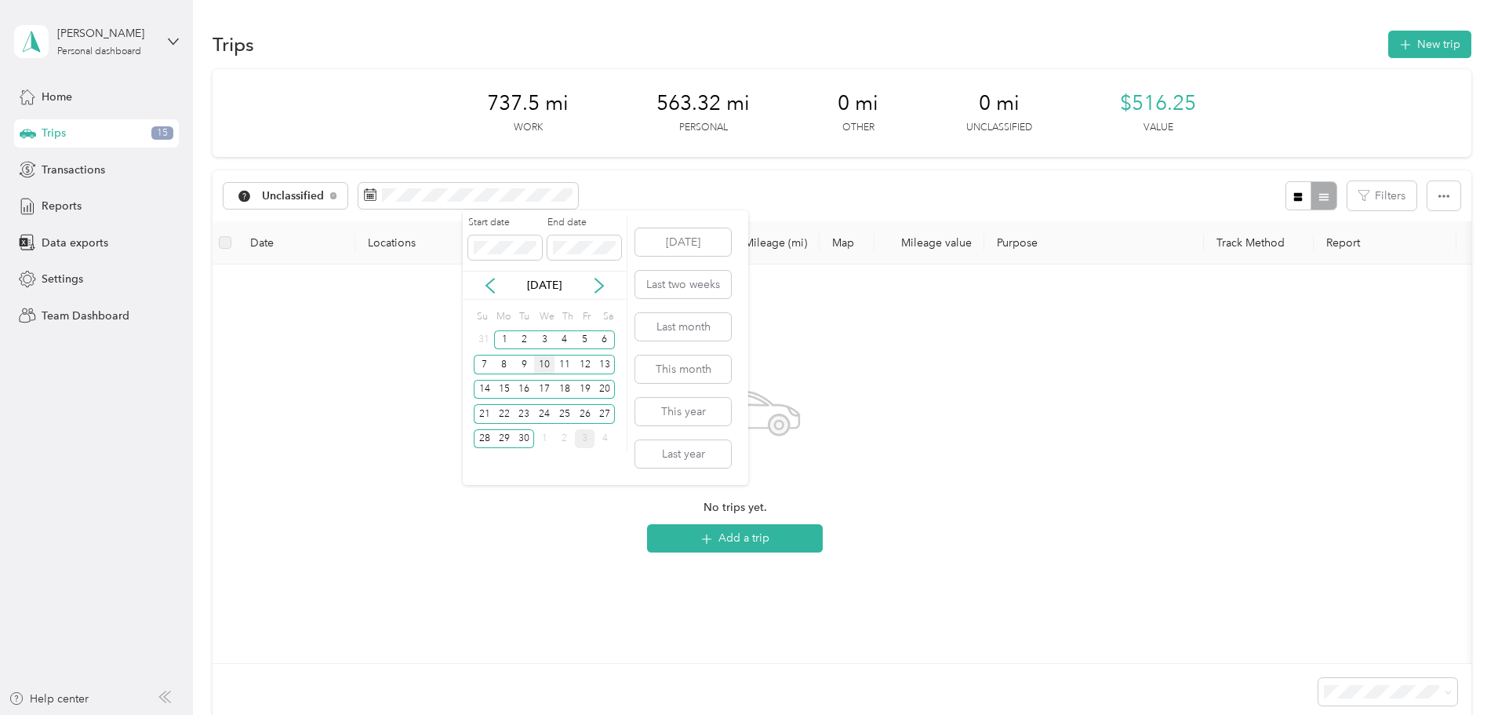
click at [544, 365] on div "10" at bounding box center [544, 365] width 20 height 20
click at [546, 364] on div "10" at bounding box center [544, 365] width 20 height 20
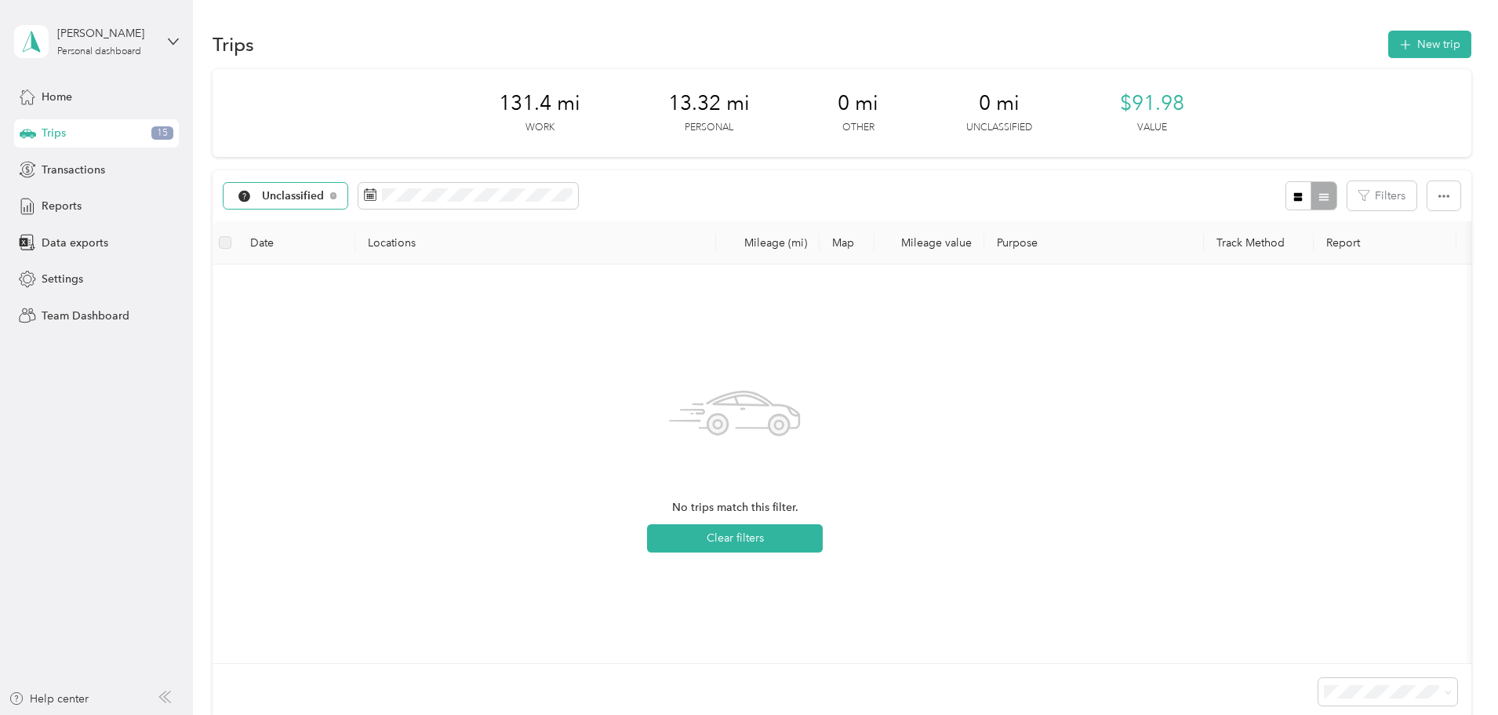
click at [325, 198] on span "Unclassified" at bounding box center [293, 196] width 63 height 11
click at [393, 272] on span "Work" at bounding box center [408, 279] width 82 height 16
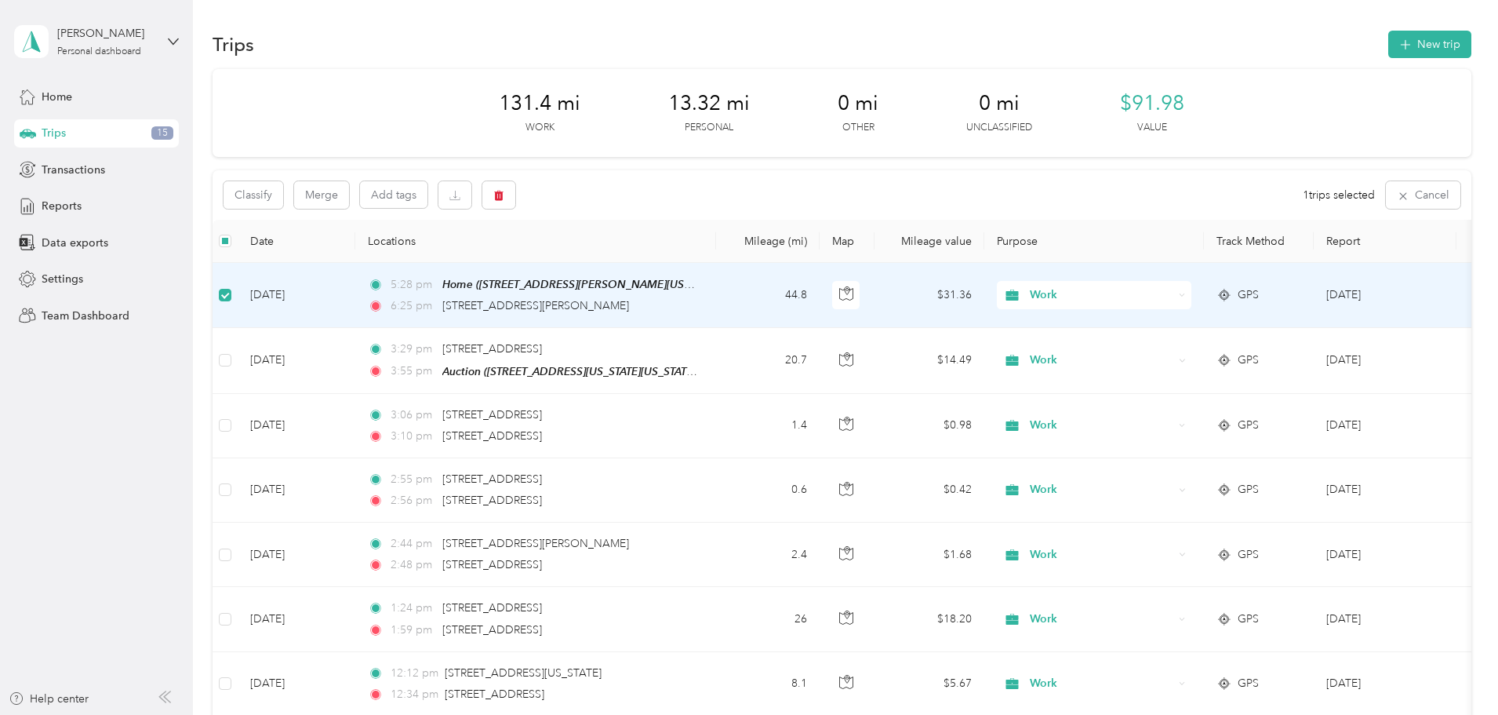
click at [1174, 292] on span "Work" at bounding box center [1102, 294] width 144 height 17
click at [1196, 350] on span "Personal" at bounding box center [1213, 347] width 145 height 16
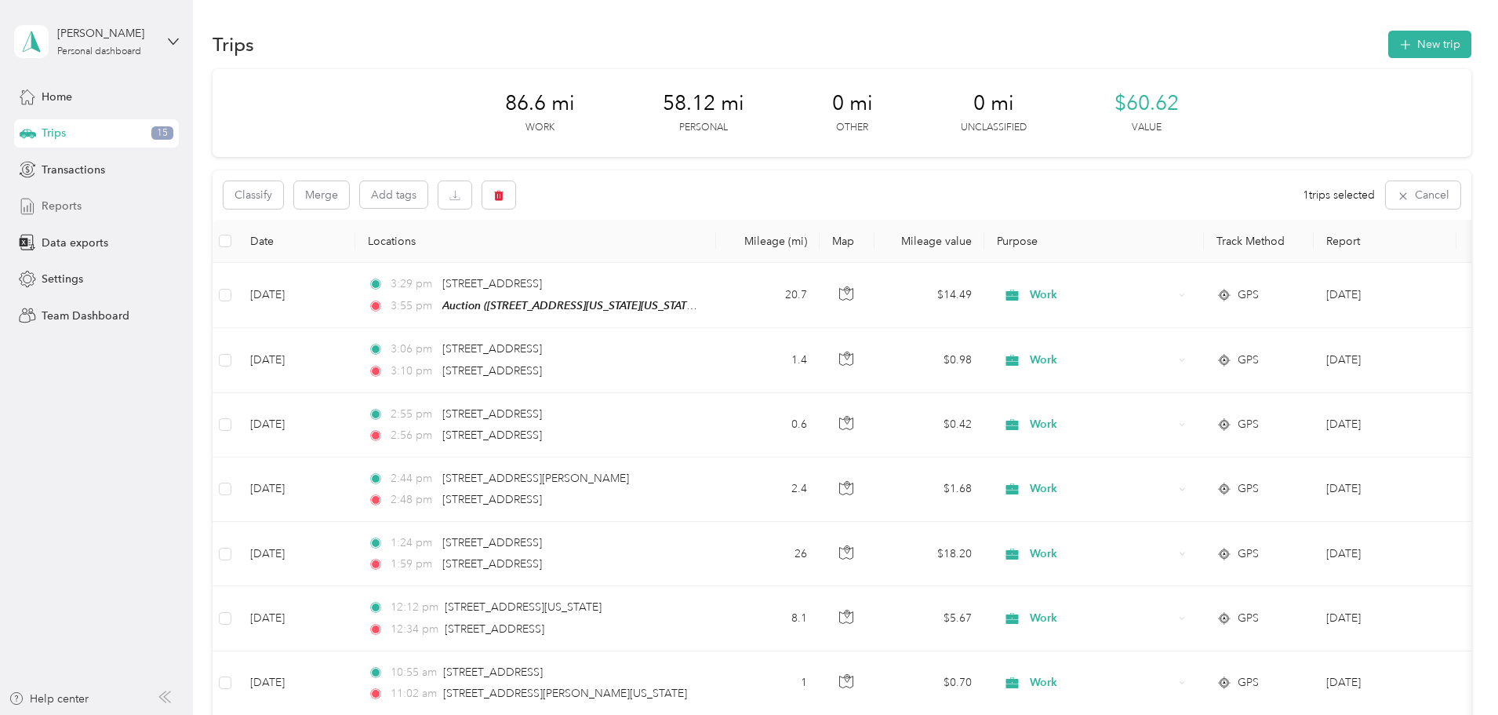
click at [68, 200] on span "Reports" at bounding box center [62, 206] width 40 height 16
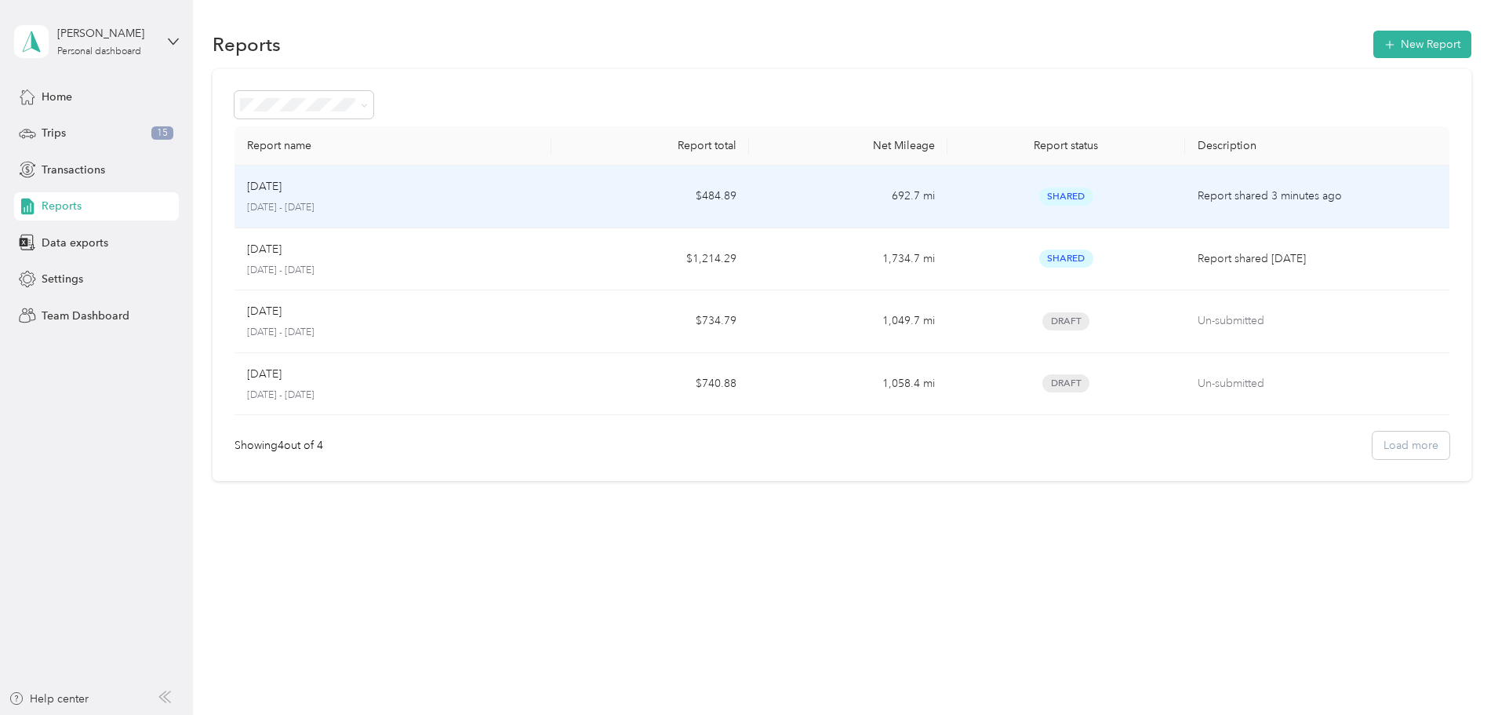
click at [539, 200] on div "Sep [DATE] - [DATE]" at bounding box center [393, 196] width 292 height 37
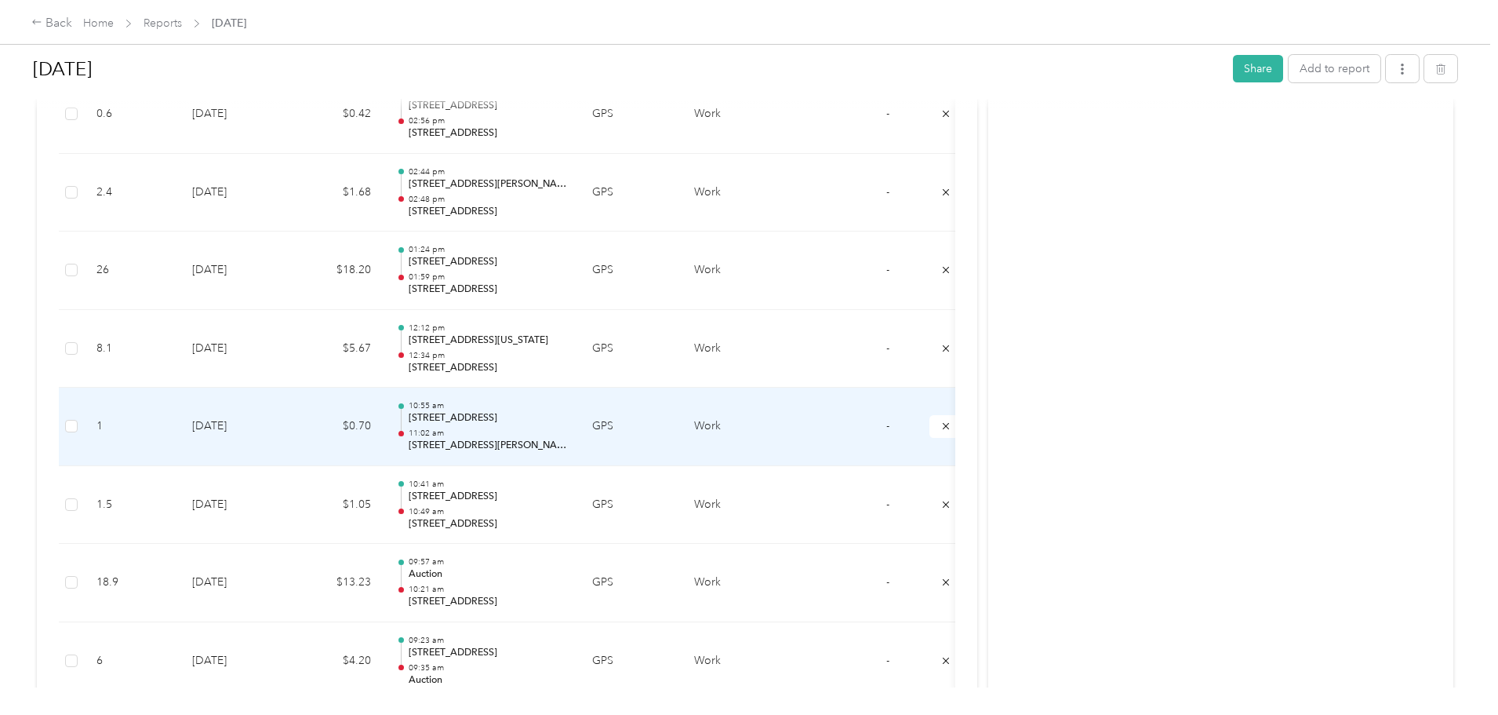
scroll to position [2432, 0]
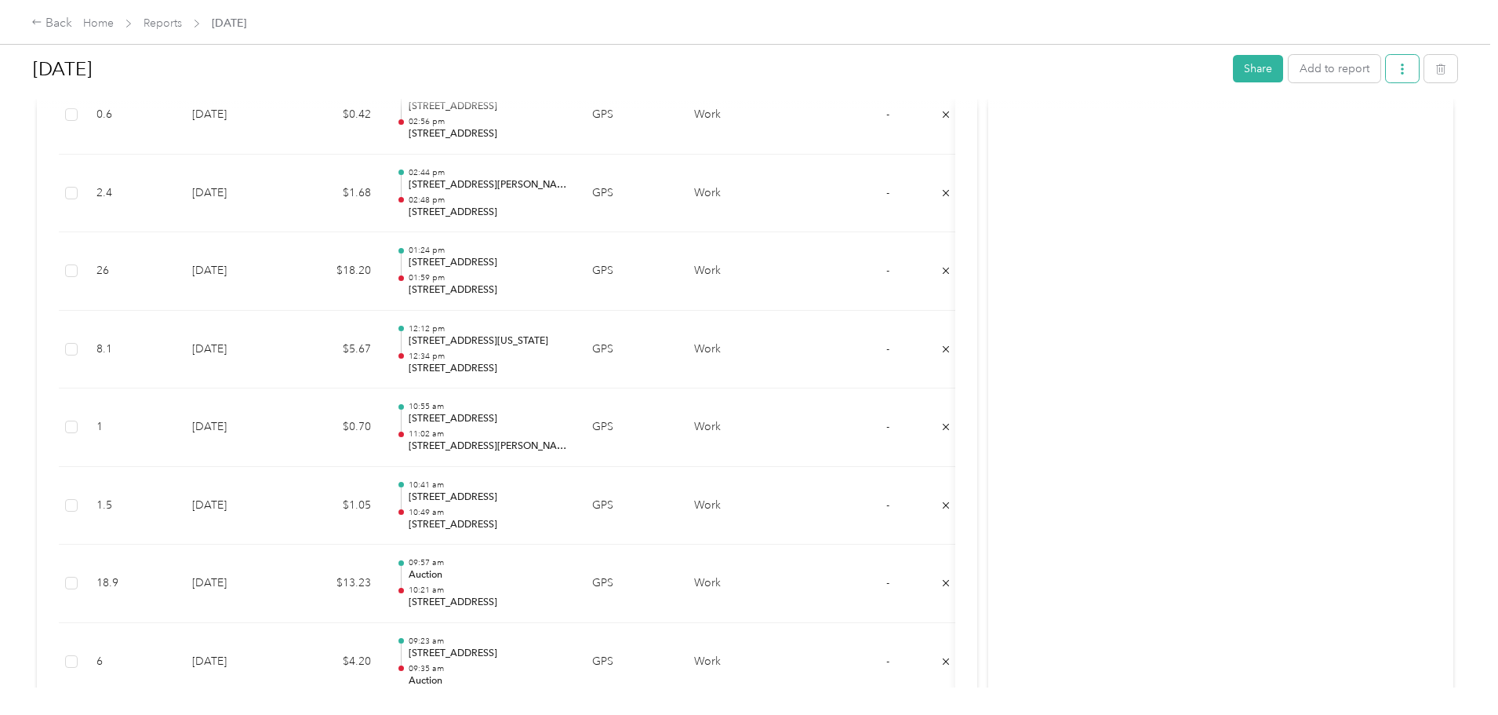
click at [1386, 65] on button "button" at bounding box center [1402, 68] width 33 height 27
click at [1221, 127] on span "Download" at bounding box center [1229, 126] width 52 height 16
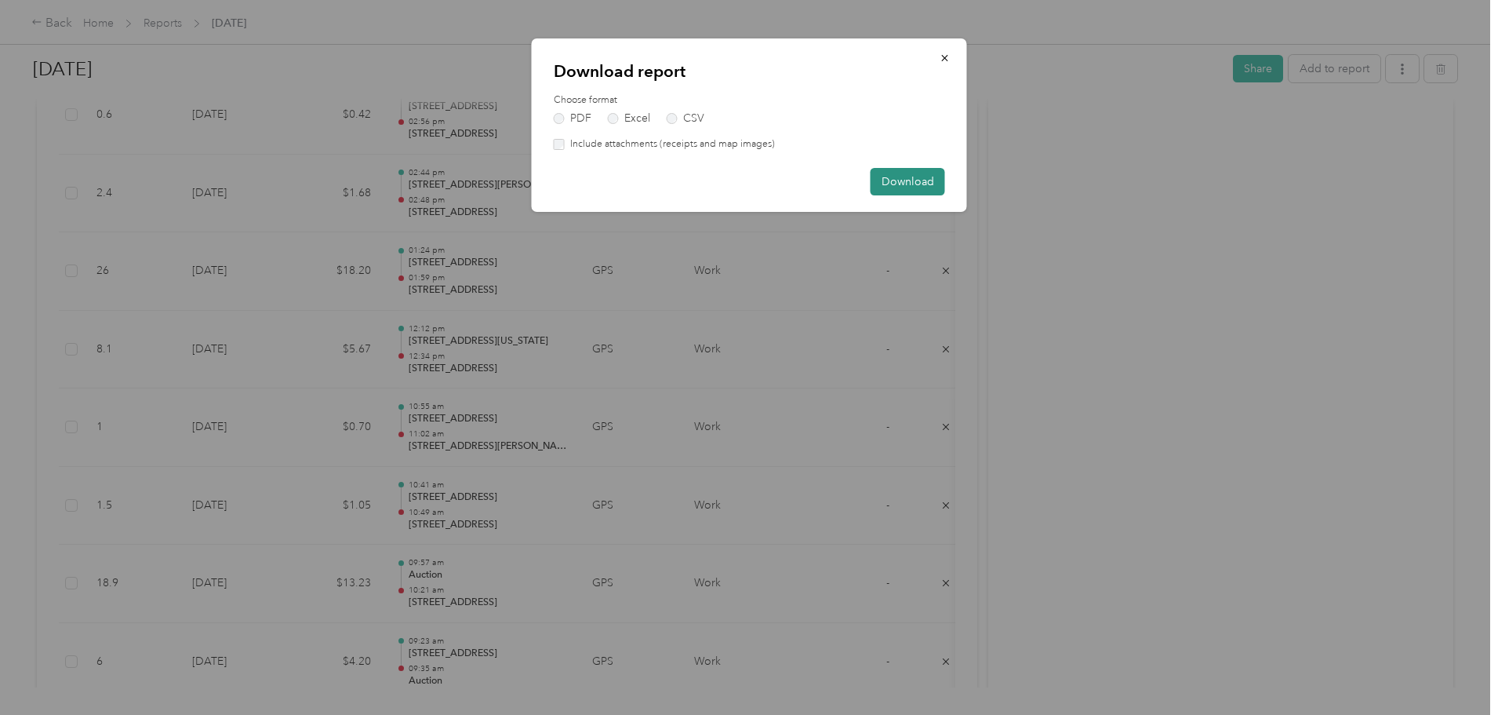
click at [915, 179] on button "Download" at bounding box center [908, 181] width 75 height 27
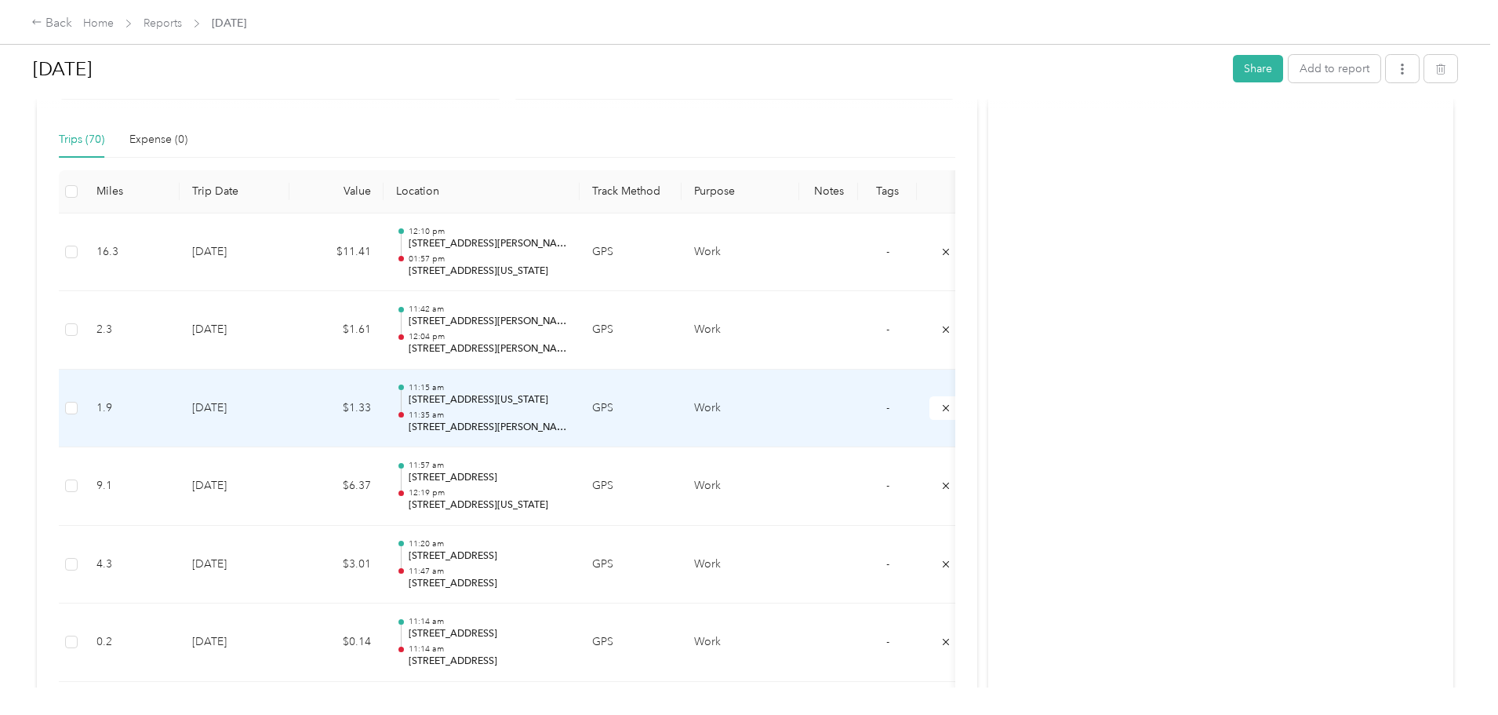
scroll to position [314, 0]
